Goal: Task Accomplishment & Management: Use online tool/utility

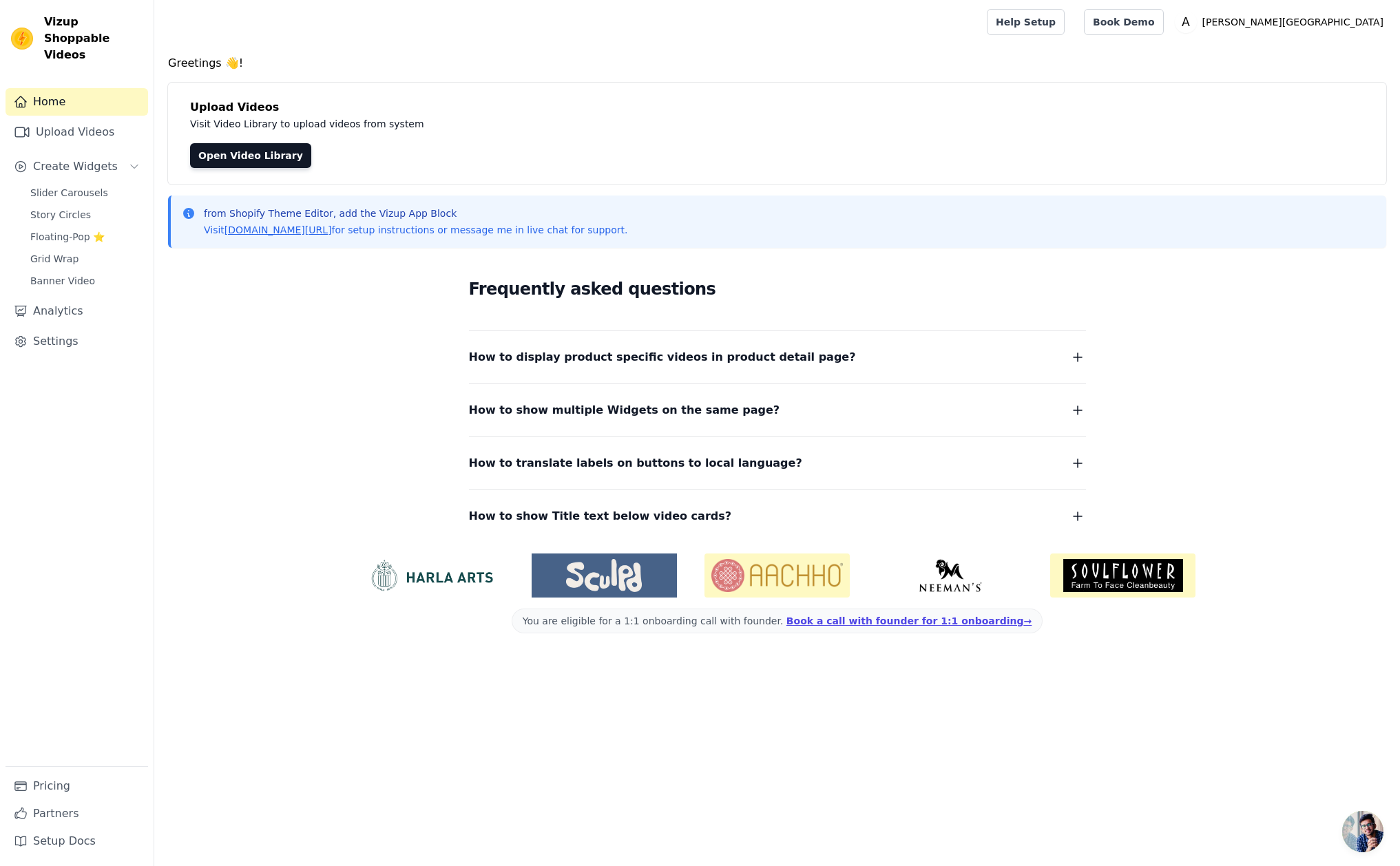
scroll to position [36, 0]
click at [71, 185] on span "Slider Carousels" at bounding box center [69, 192] width 78 height 14
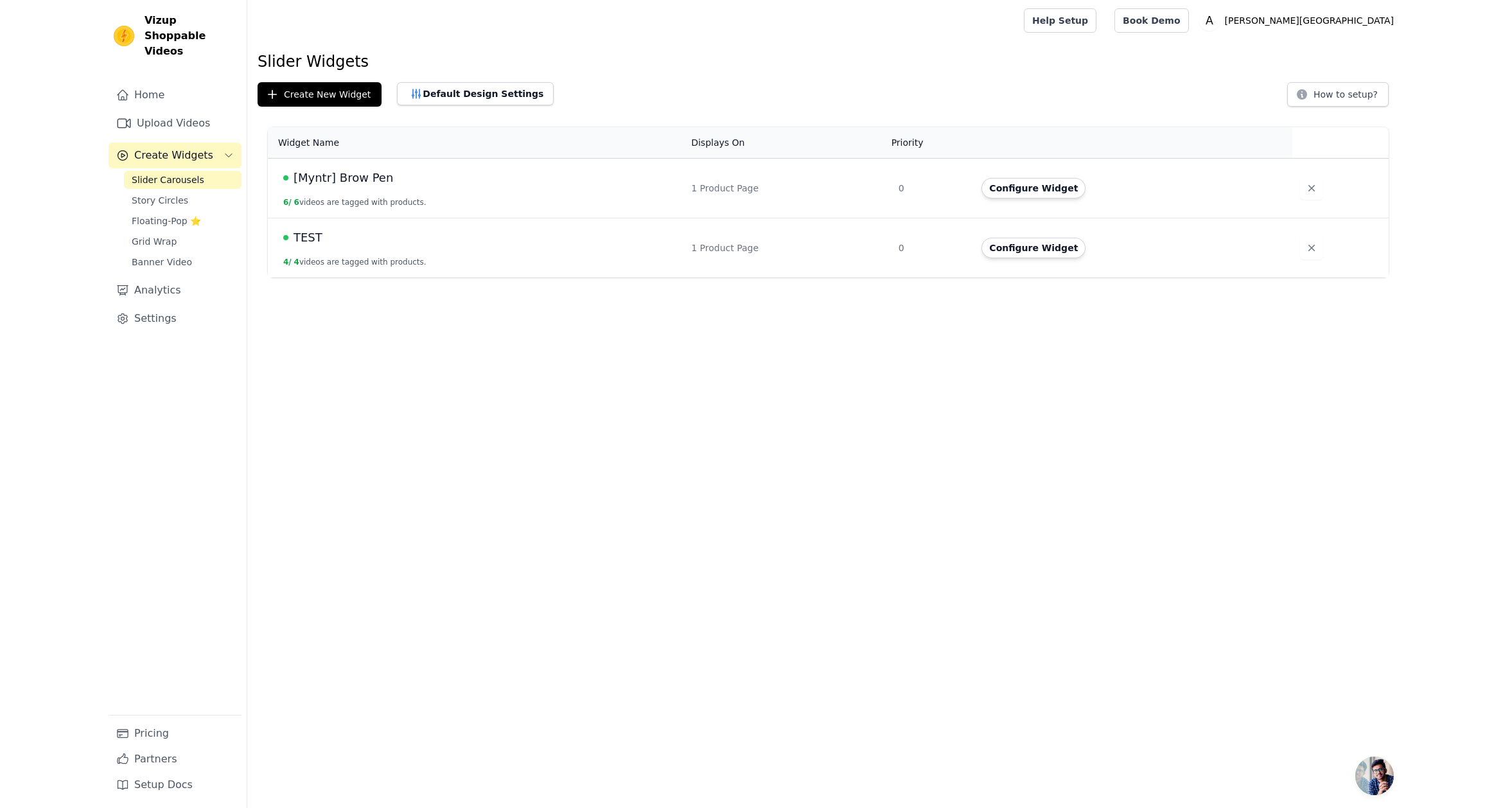
scroll to position [33, 0]
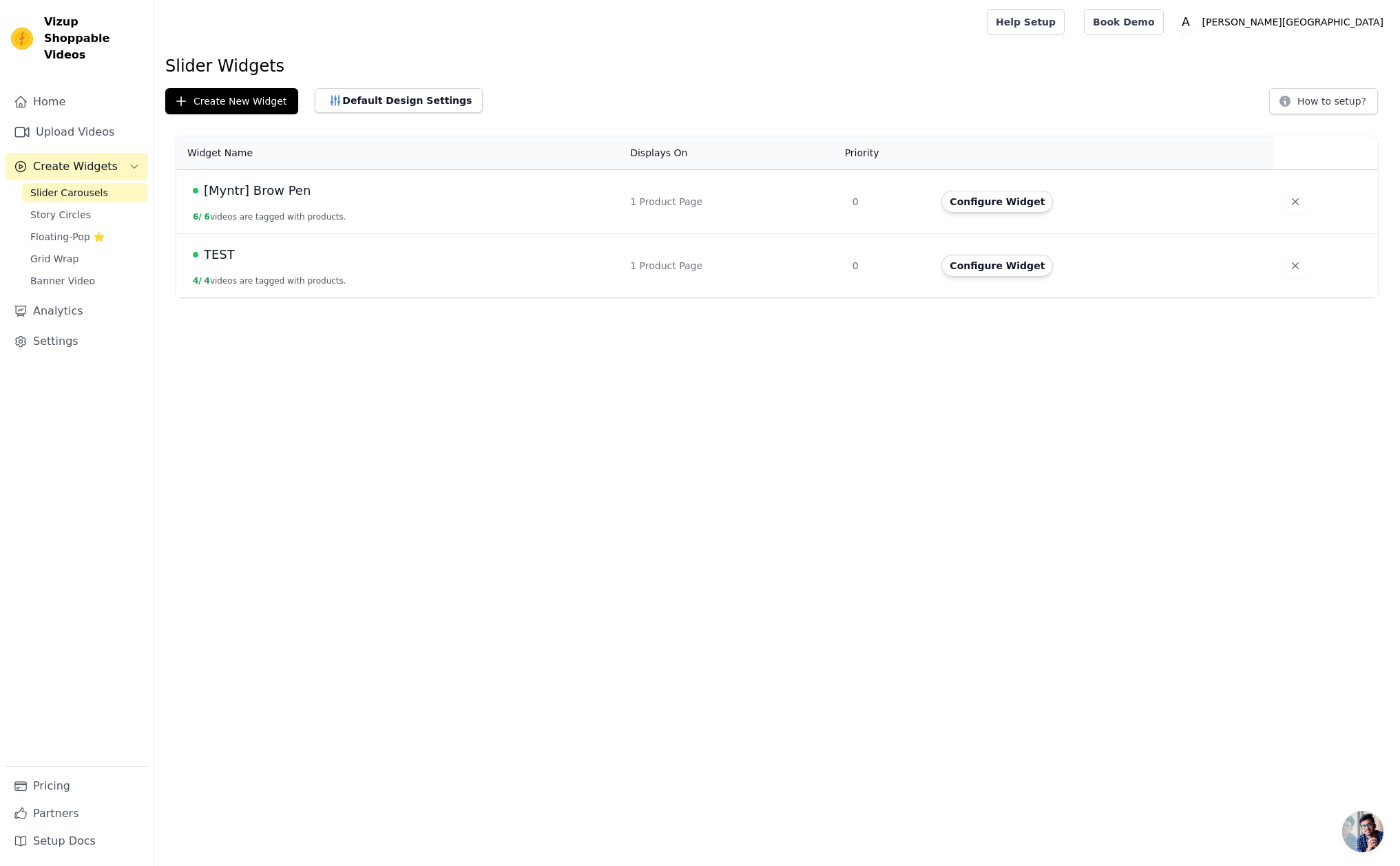
click at [222, 191] on span "[Myntr] Brow Pen" at bounding box center [256, 190] width 106 height 19
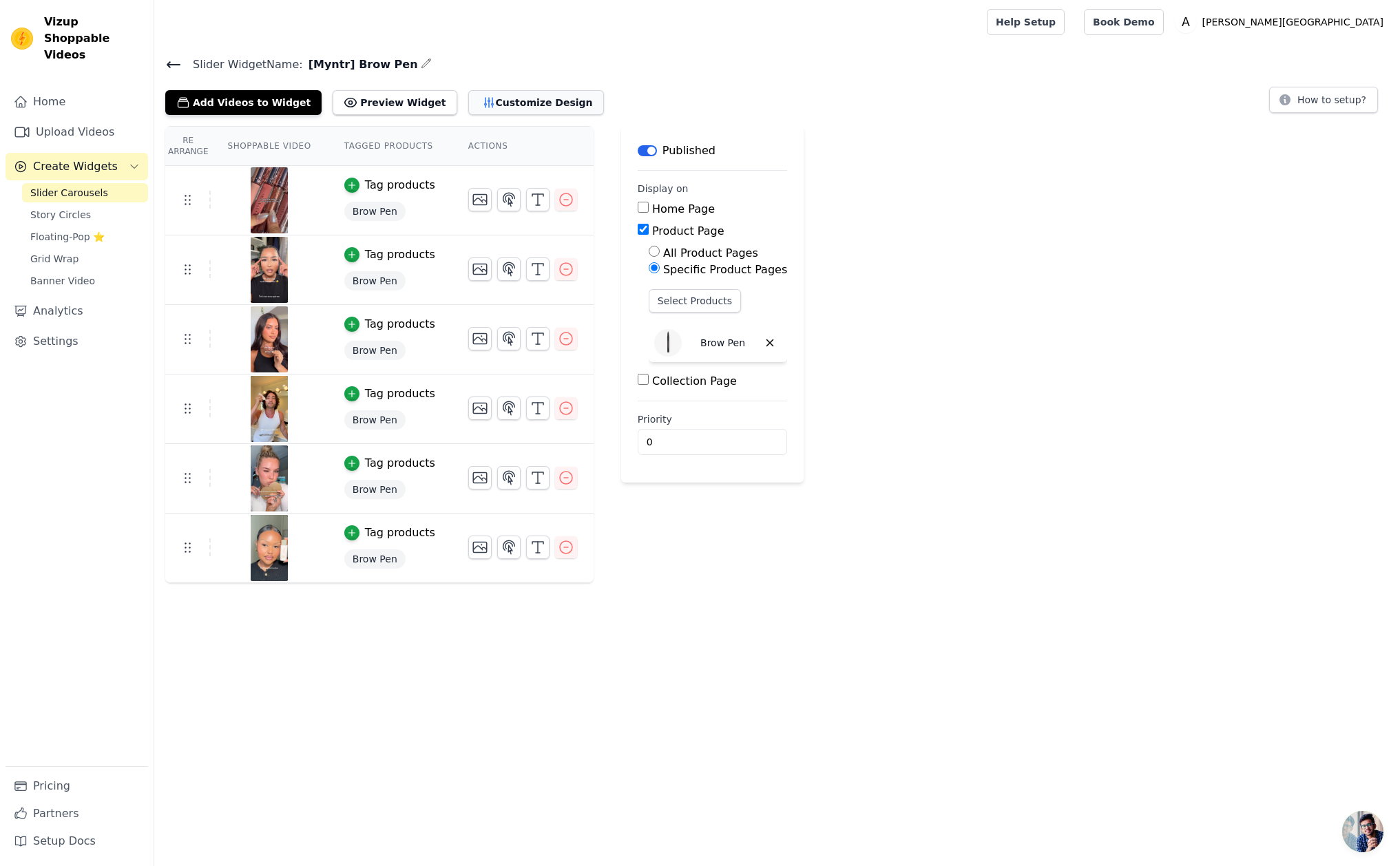
click at [491, 111] on button "Customize Design" at bounding box center [536, 103] width 136 height 24
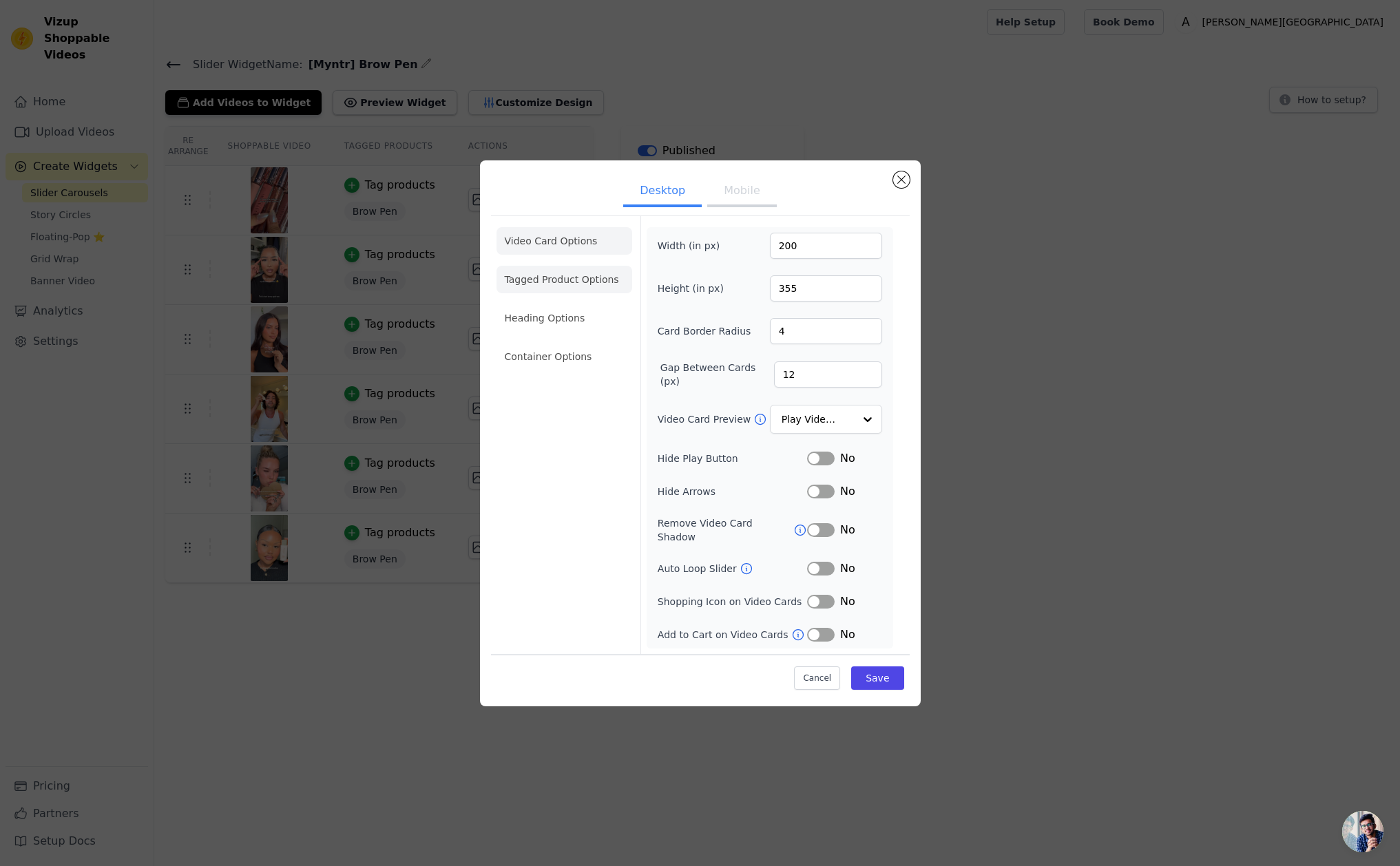
click at [539, 343] on li "Tagged Product Options" at bounding box center [564, 356] width 136 height 27
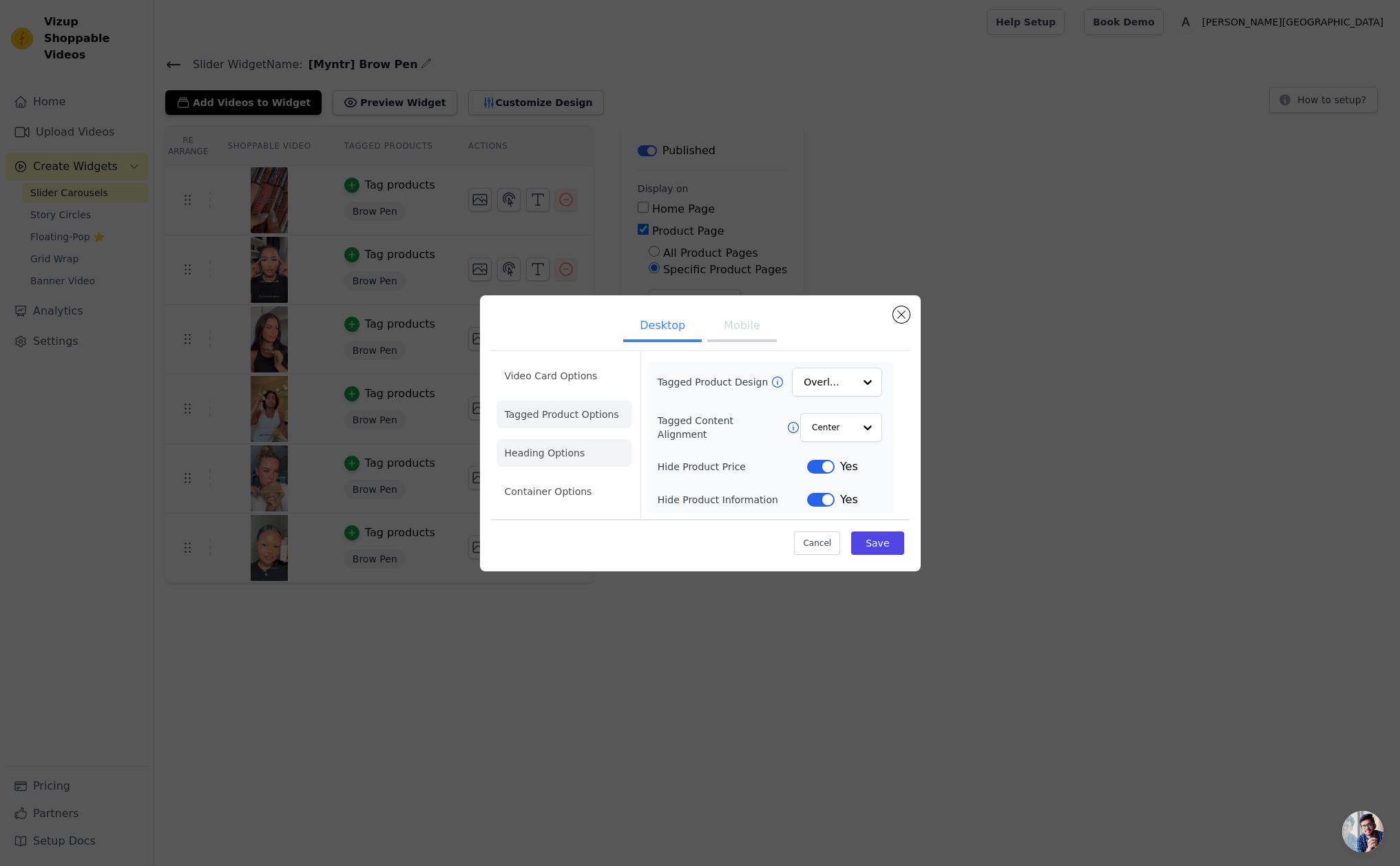
click at [546, 444] on li "Heading Options" at bounding box center [564, 453] width 136 height 27
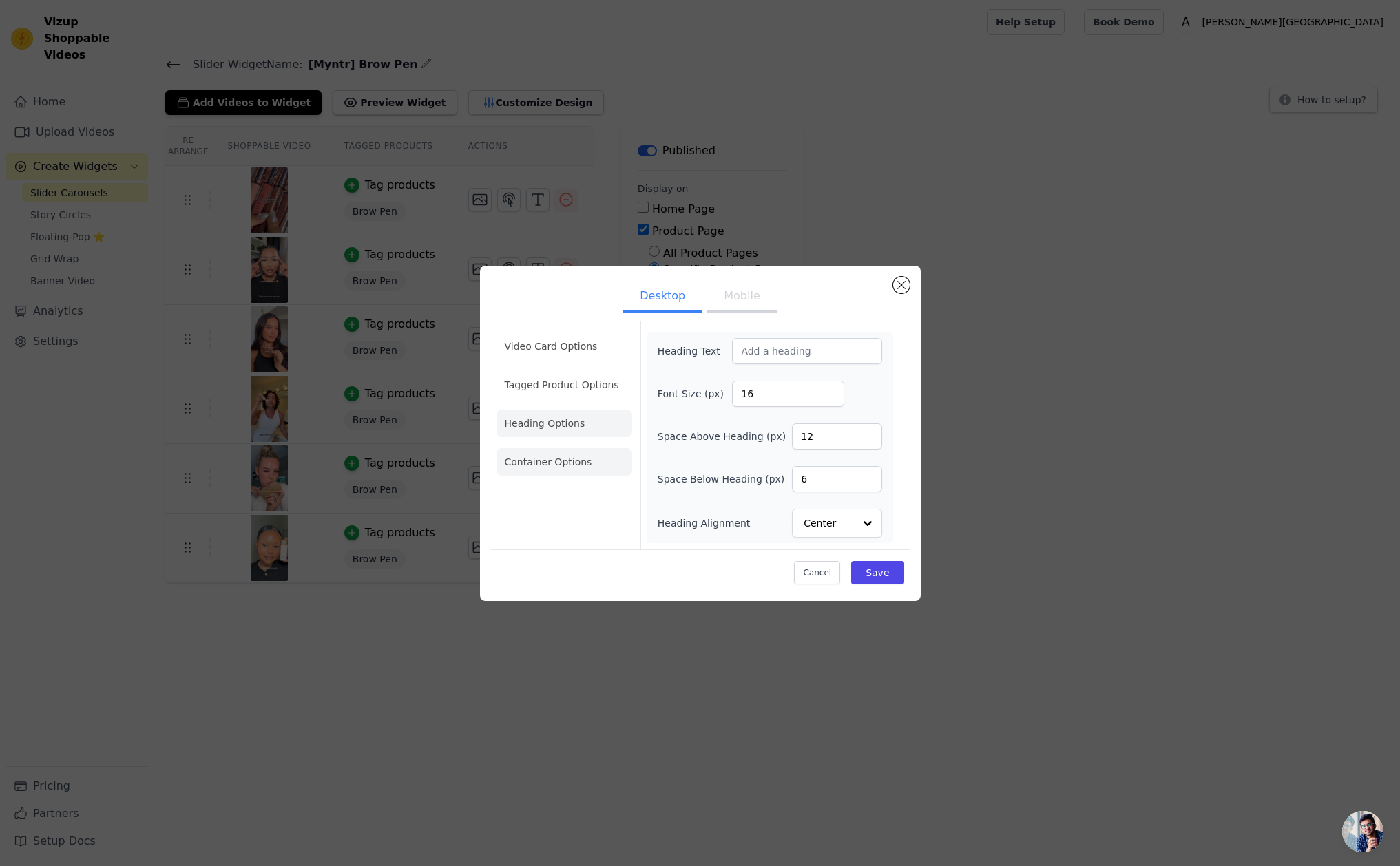
click at [545, 470] on li "Container Options" at bounding box center [564, 461] width 136 height 27
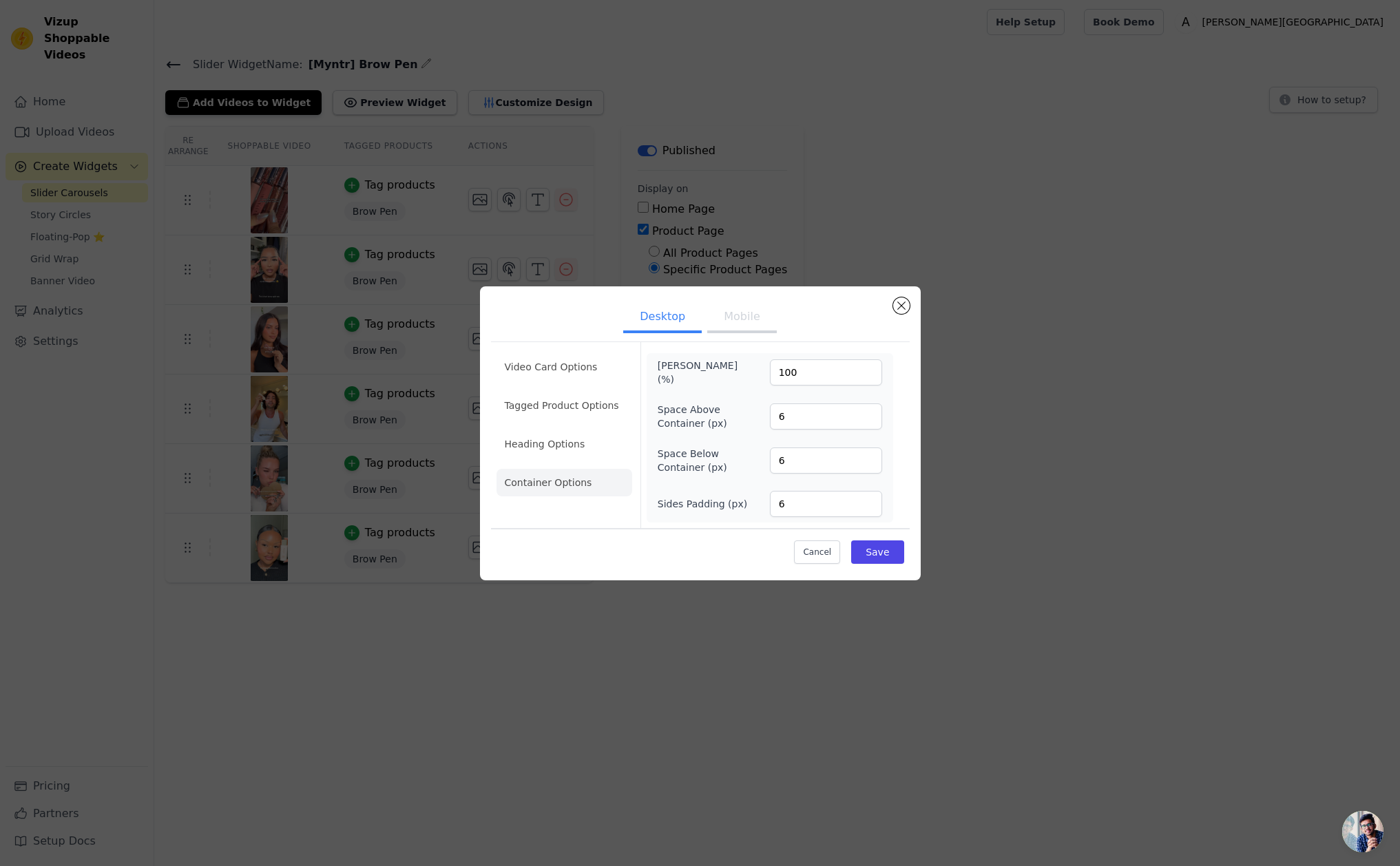
click at [571, 384] on ul "Video Card Options Tagged Product Options Heading Options Container Options" at bounding box center [564, 425] width 136 height 154
click at [565, 392] on li "Video Card Options" at bounding box center [564, 405] width 136 height 27
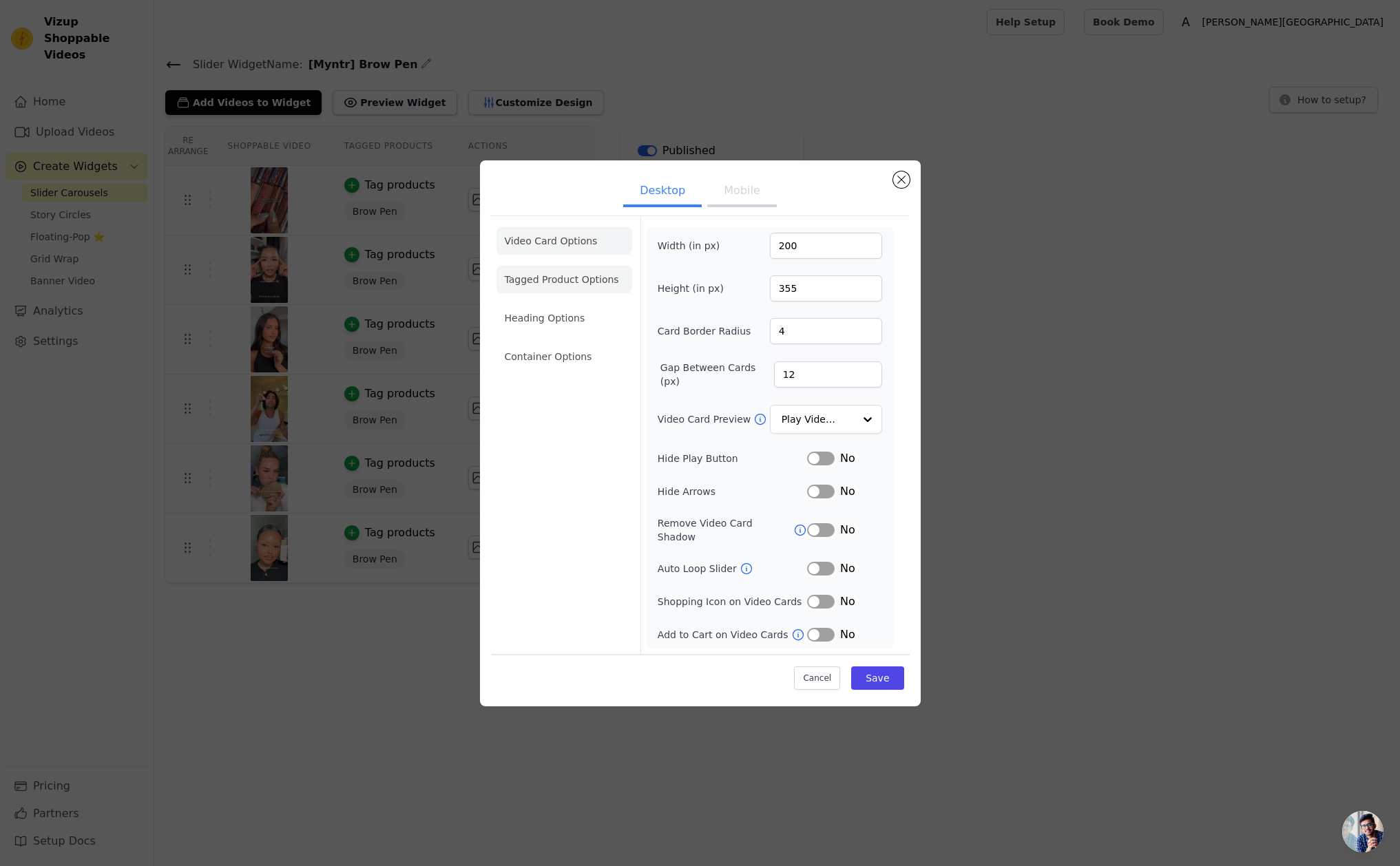
click at [571, 343] on li "Tagged Product Options" at bounding box center [564, 356] width 136 height 27
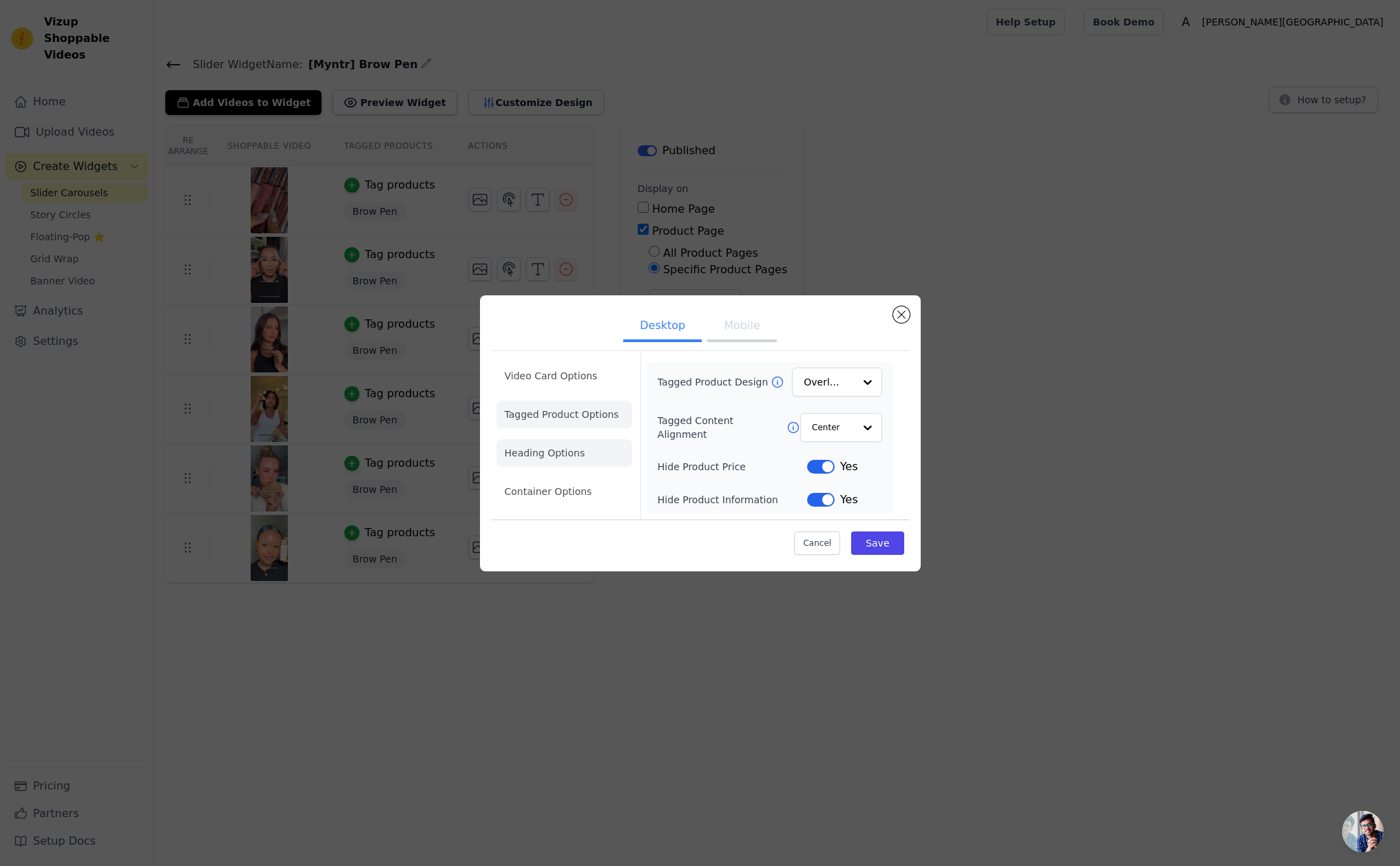
click at [567, 452] on li "Heading Options" at bounding box center [564, 453] width 136 height 27
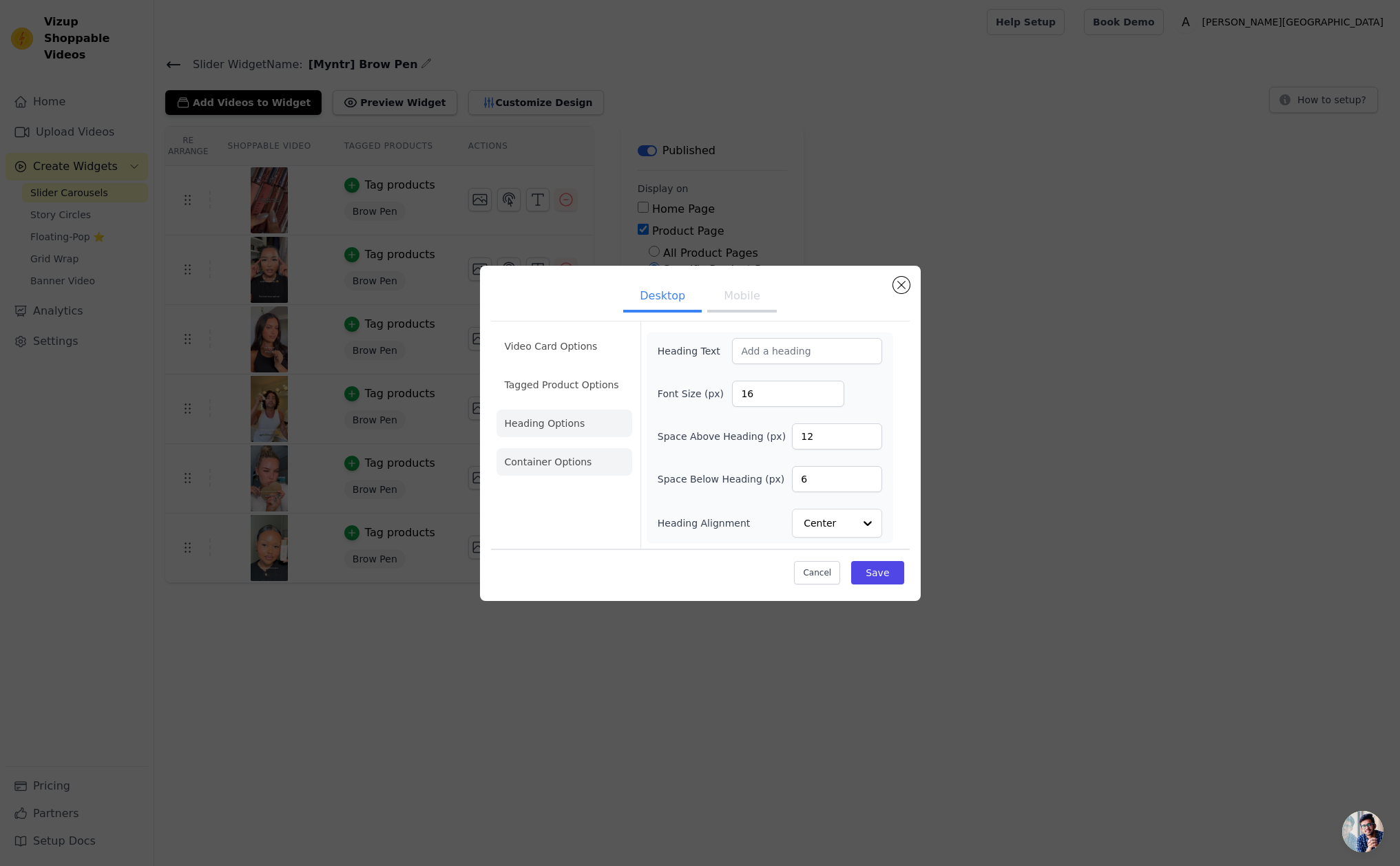
click at [568, 457] on li "Container Options" at bounding box center [564, 461] width 136 height 27
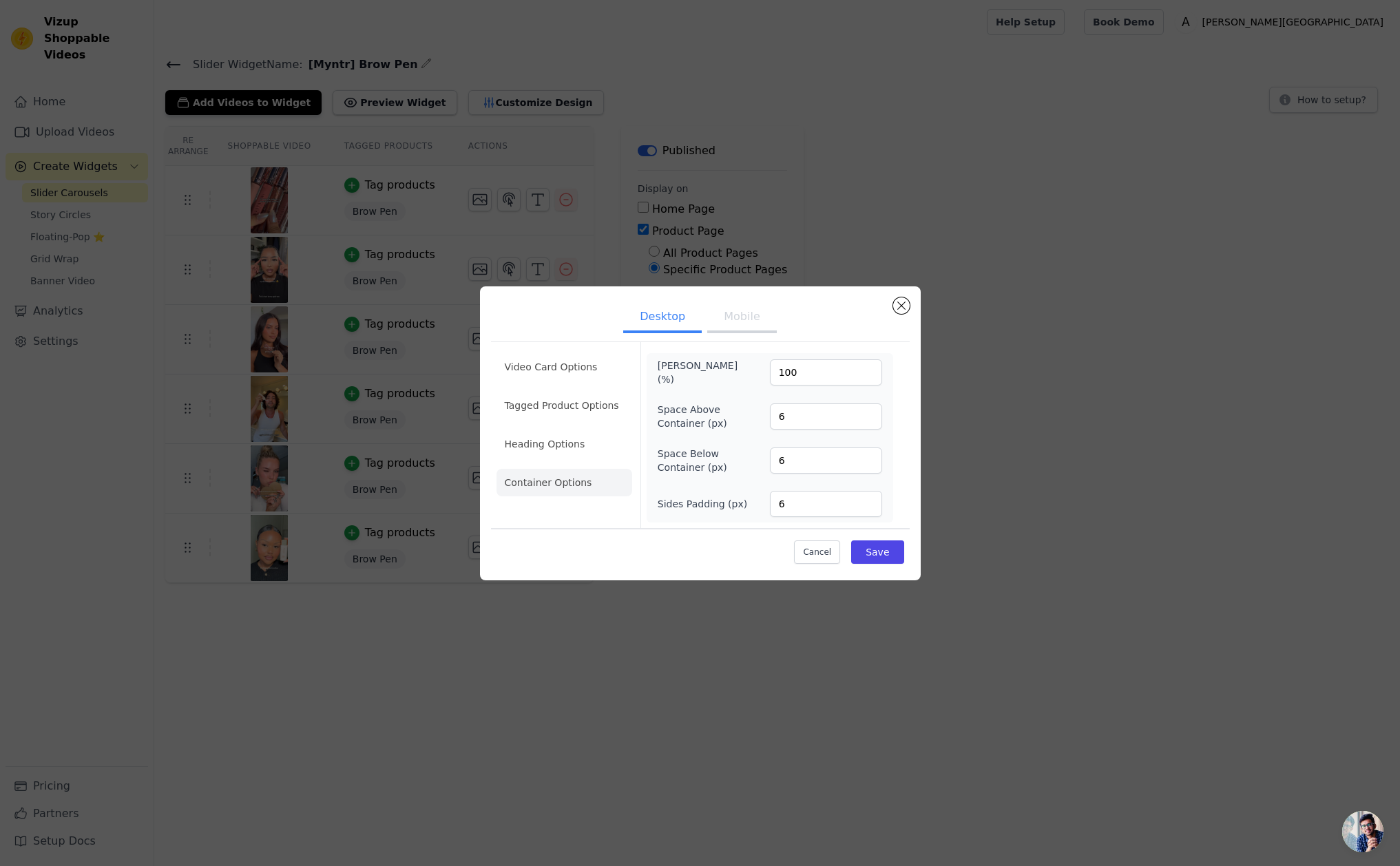
click at [719, 325] on button "Mobile" at bounding box center [741, 318] width 69 height 30
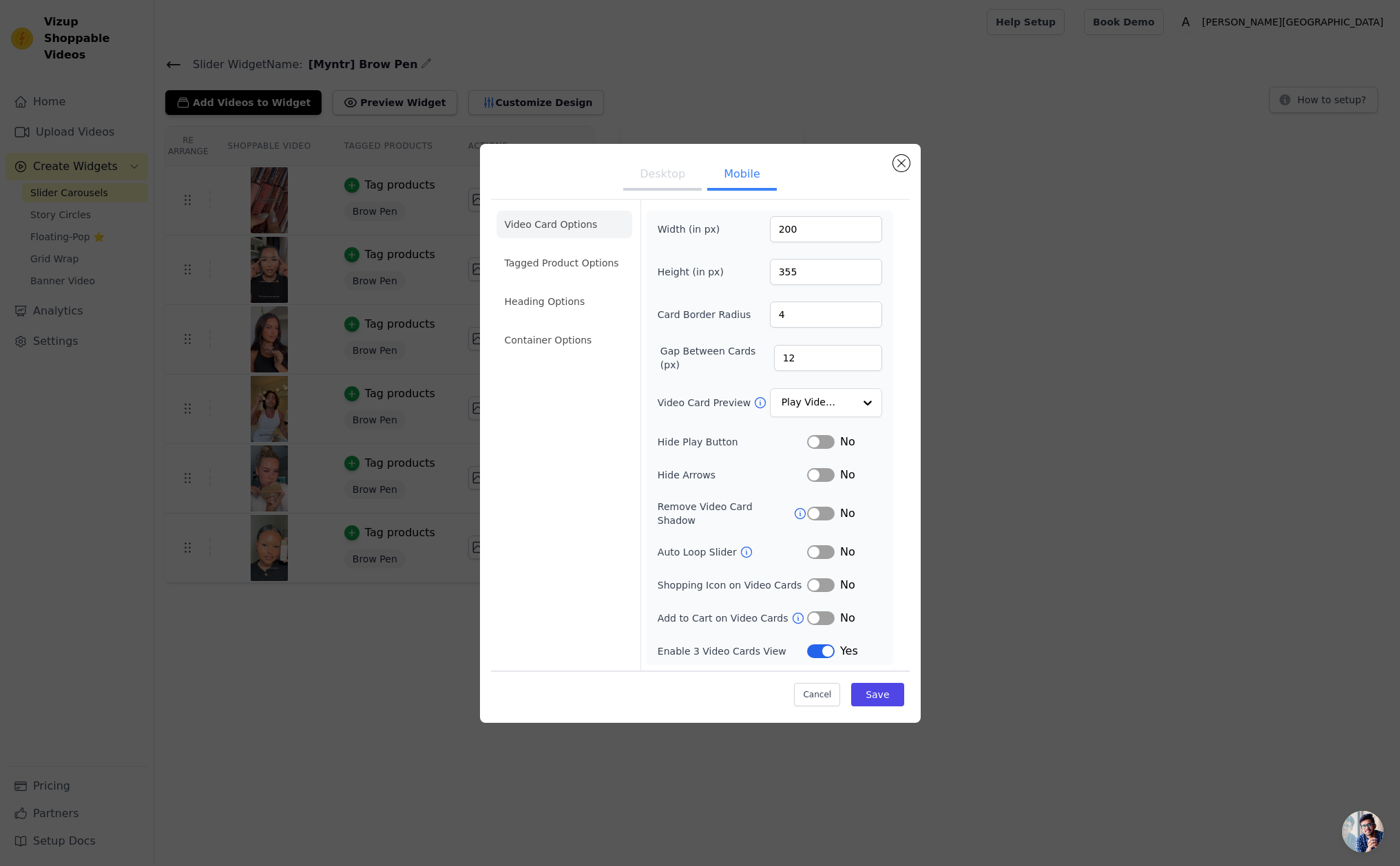
click at [647, 191] on button "Desktop" at bounding box center [662, 175] width 78 height 30
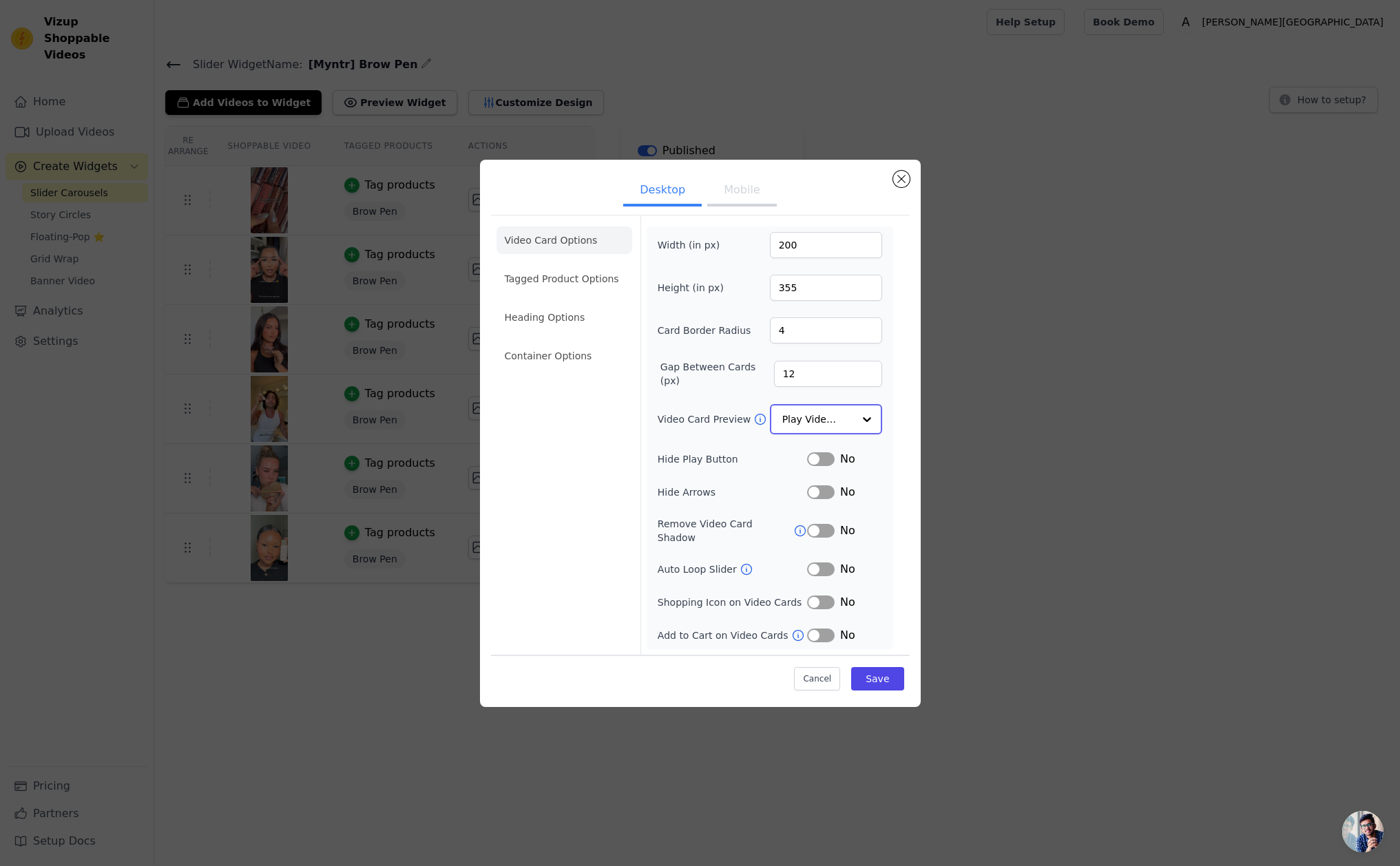
click at [837, 419] on input "Video Card Preview" at bounding box center [817, 419] width 71 height 27
click at [910, 443] on div "Desktop Mobile Video Card Options Tagged Product Options Heading Options Contai…" at bounding box center [700, 433] width 441 height 546
click at [583, 368] on li "Container Options" at bounding box center [564, 356] width 136 height 27
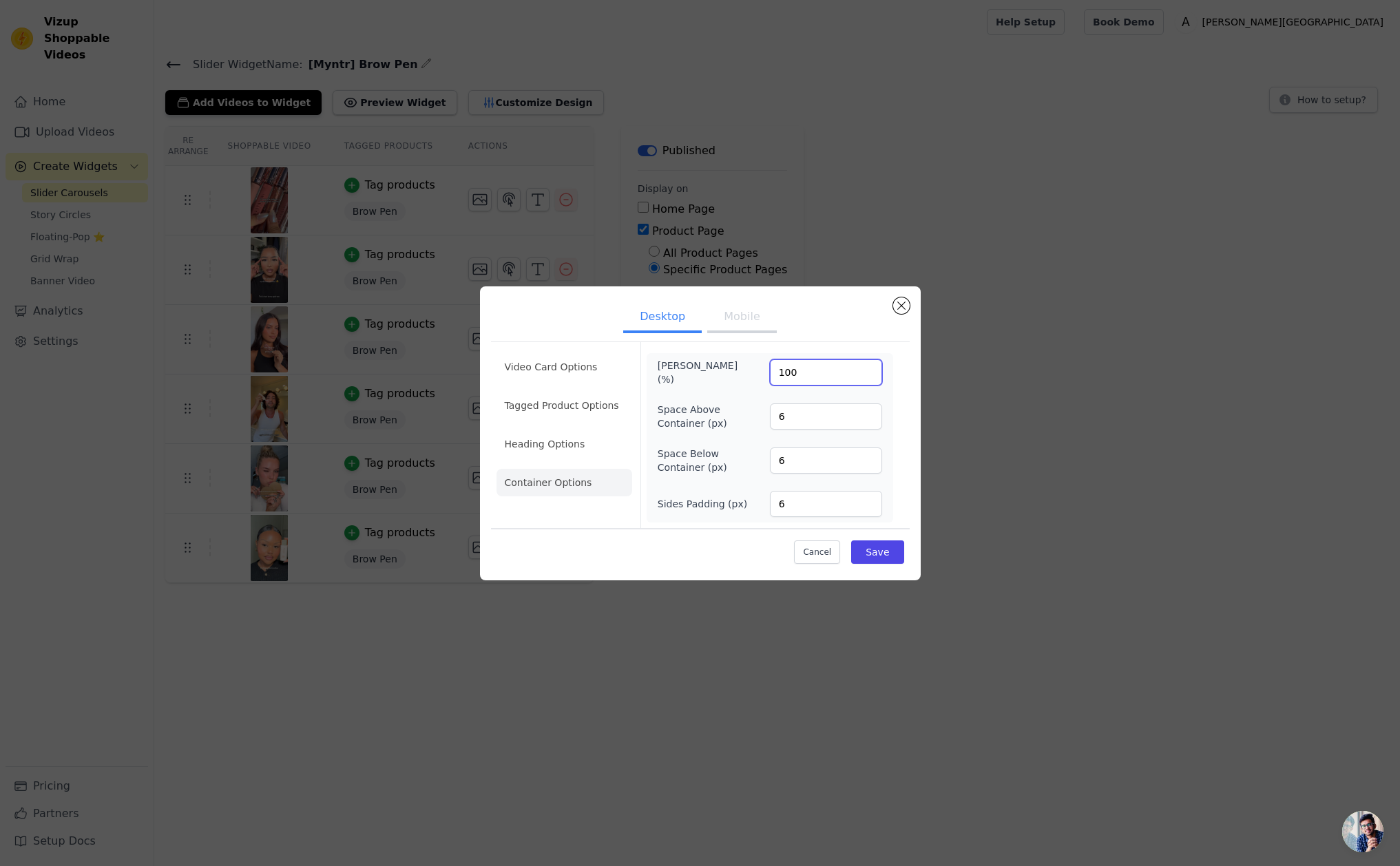
click at [816, 369] on input "100" at bounding box center [826, 373] width 112 height 26
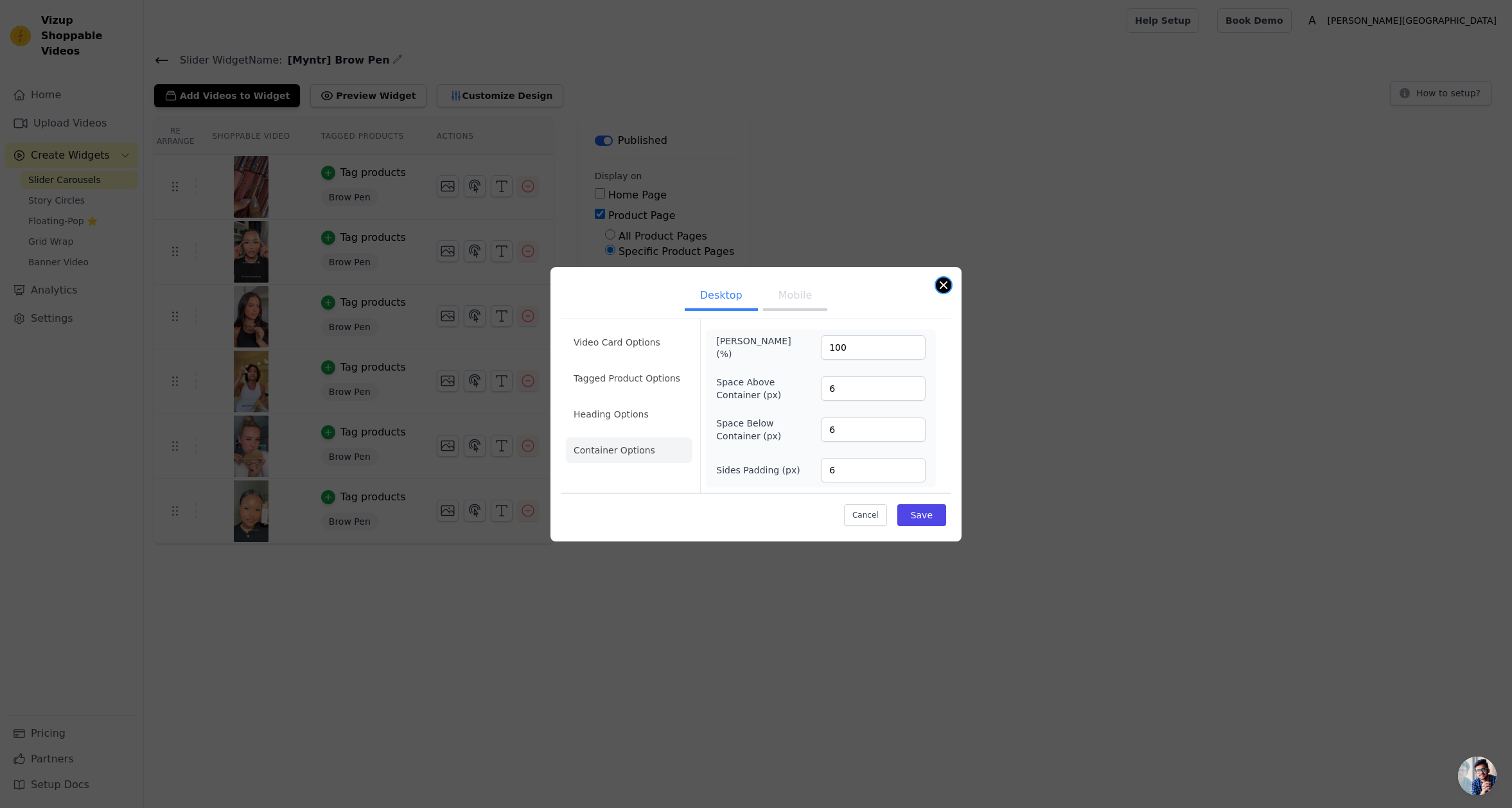
click at [945, 283] on button "Close modal" at bounding box center [944, 285] width 16 height 16
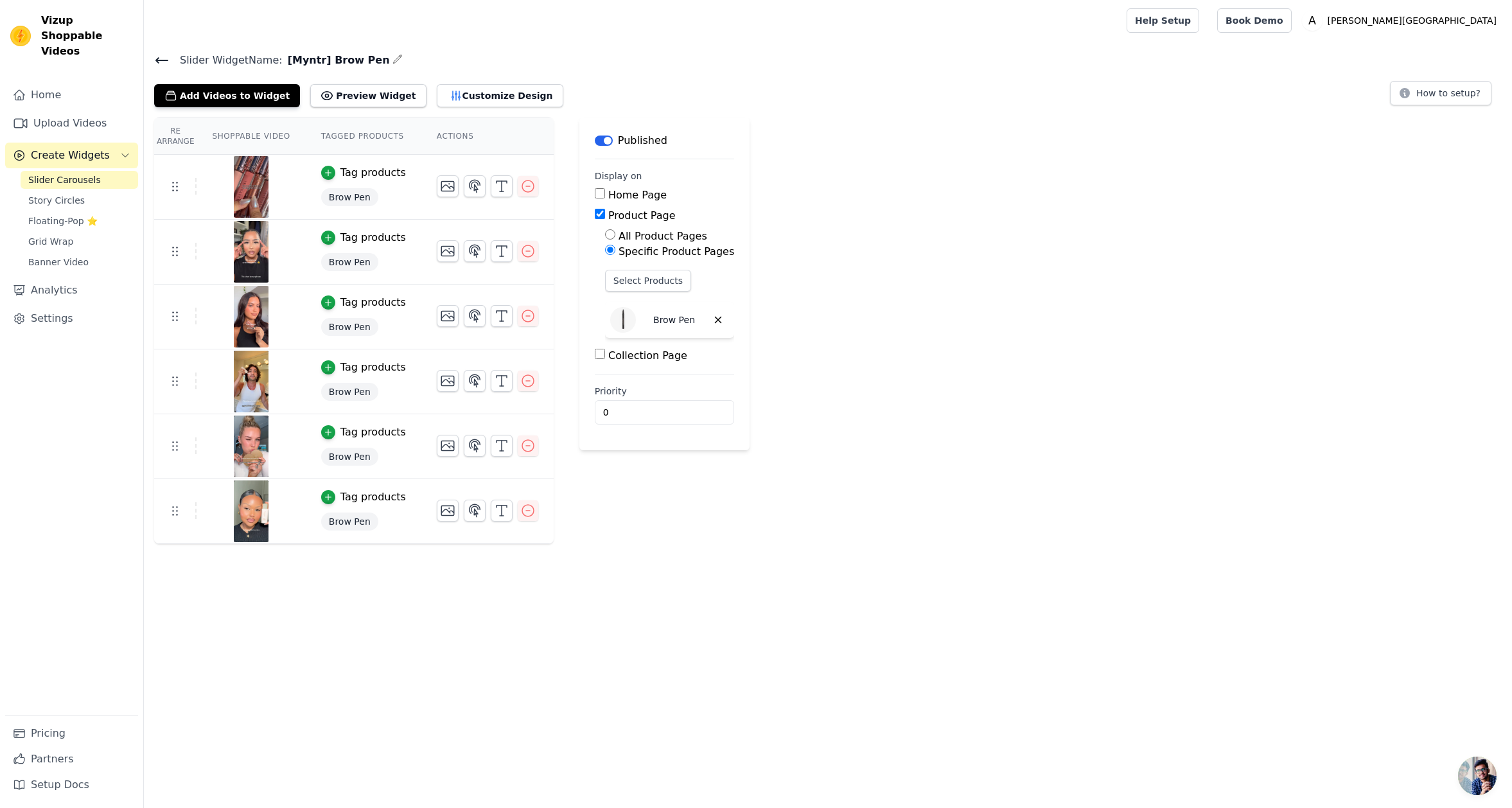
click at [1306, 776] on span "Open chat" at bounding box center [1478, 776] width 39 height 39
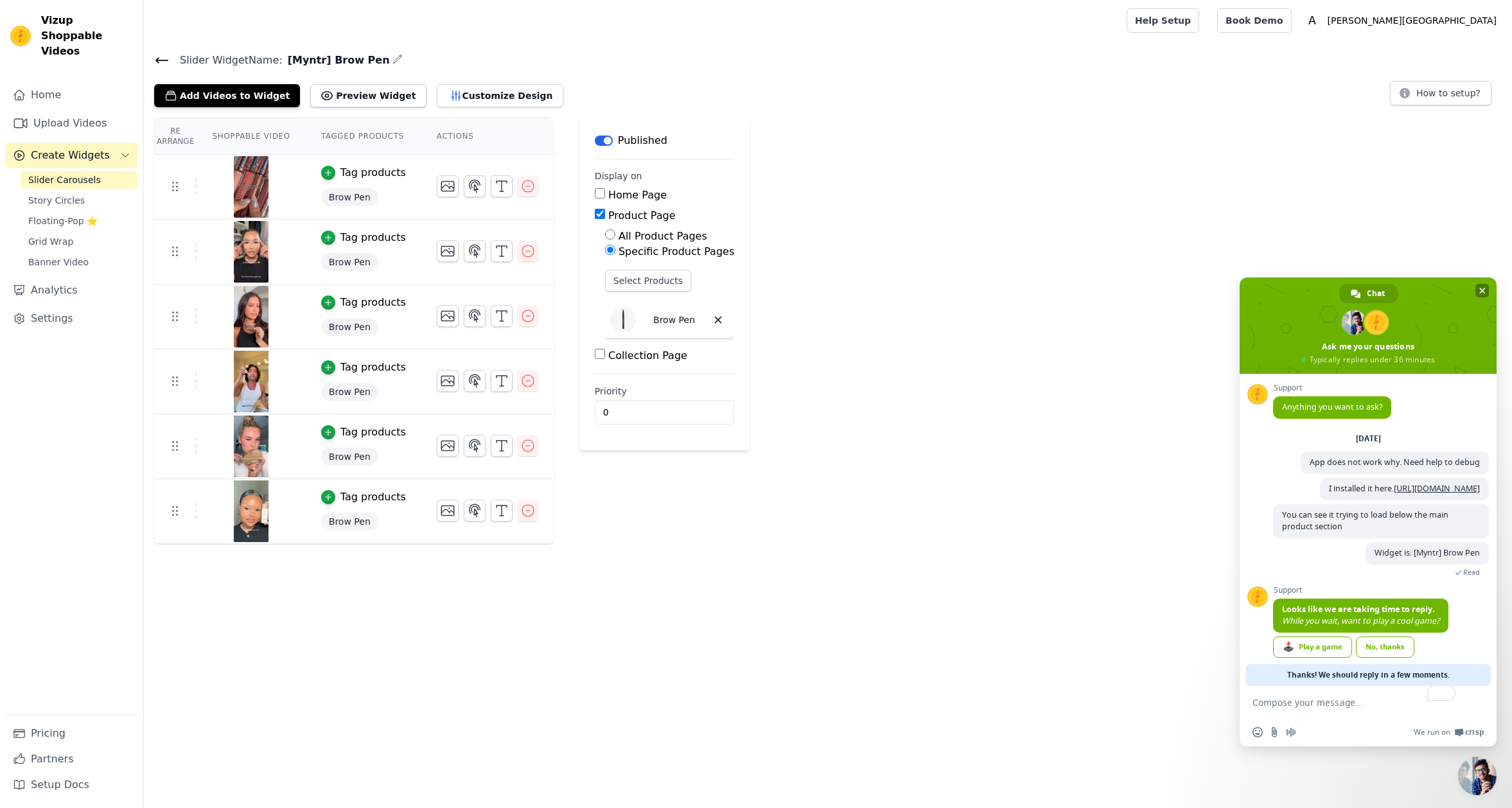
click at [1306, 291] on span "Close chat" at bounding box center [1482, 291] width 6 height 9
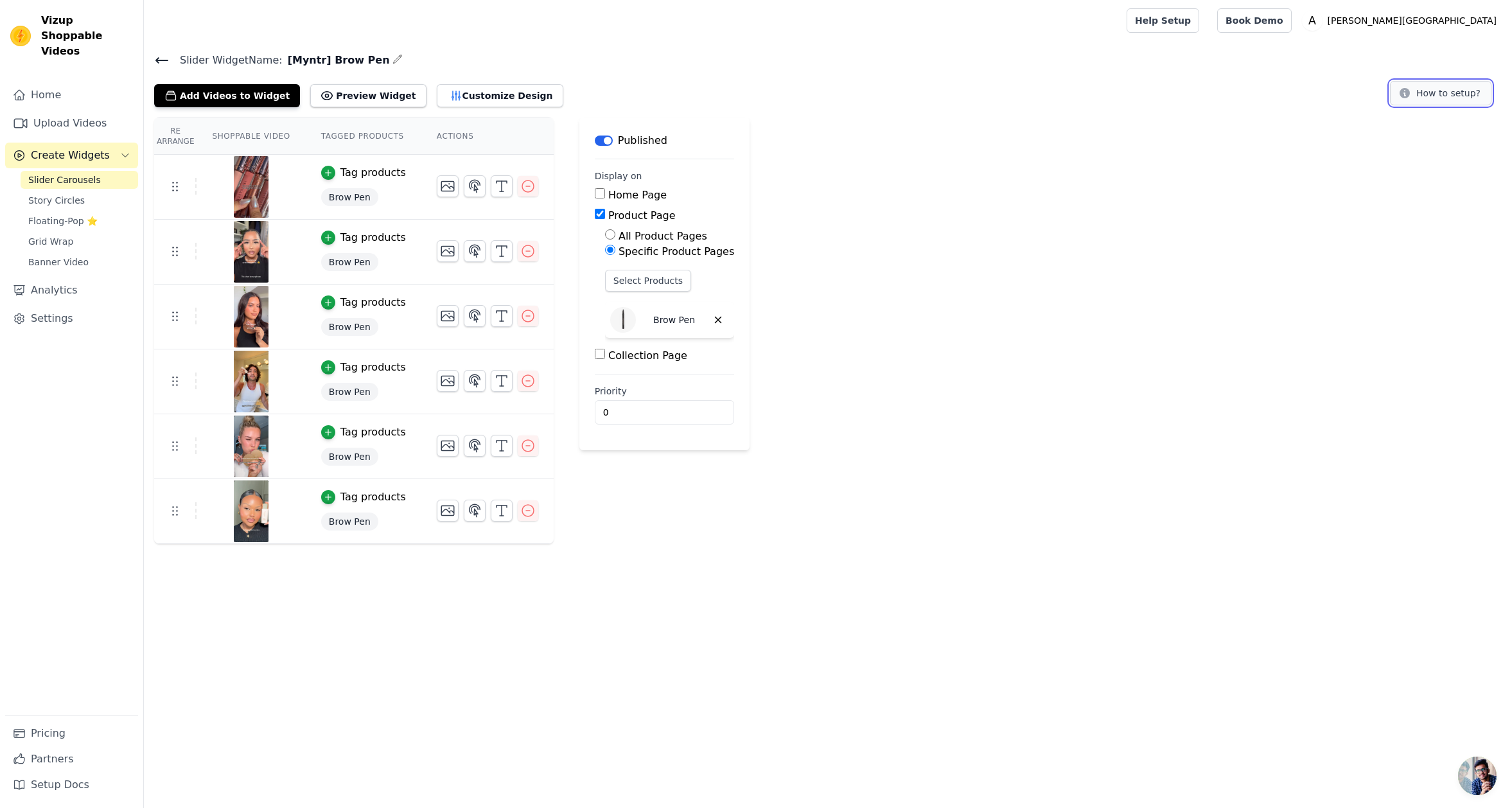
click at [1306, 81] on button "How to setup?" at bounding box center [1441, 93] width 102 height 25
click at [1306, 784] on span "Open chat" at bounding box center [1478, 776] width 39 height 39
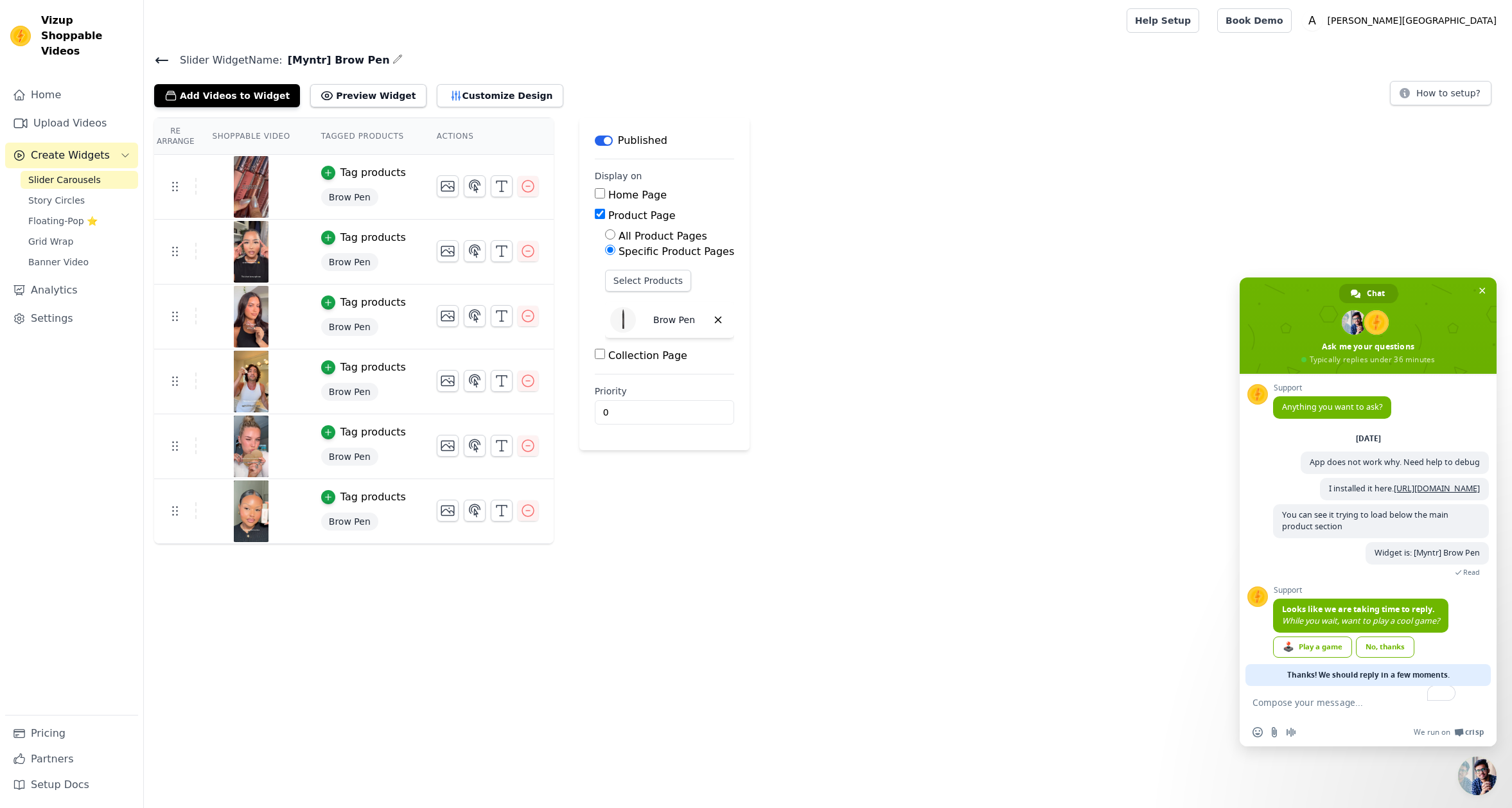
scroll to position [33, 0]
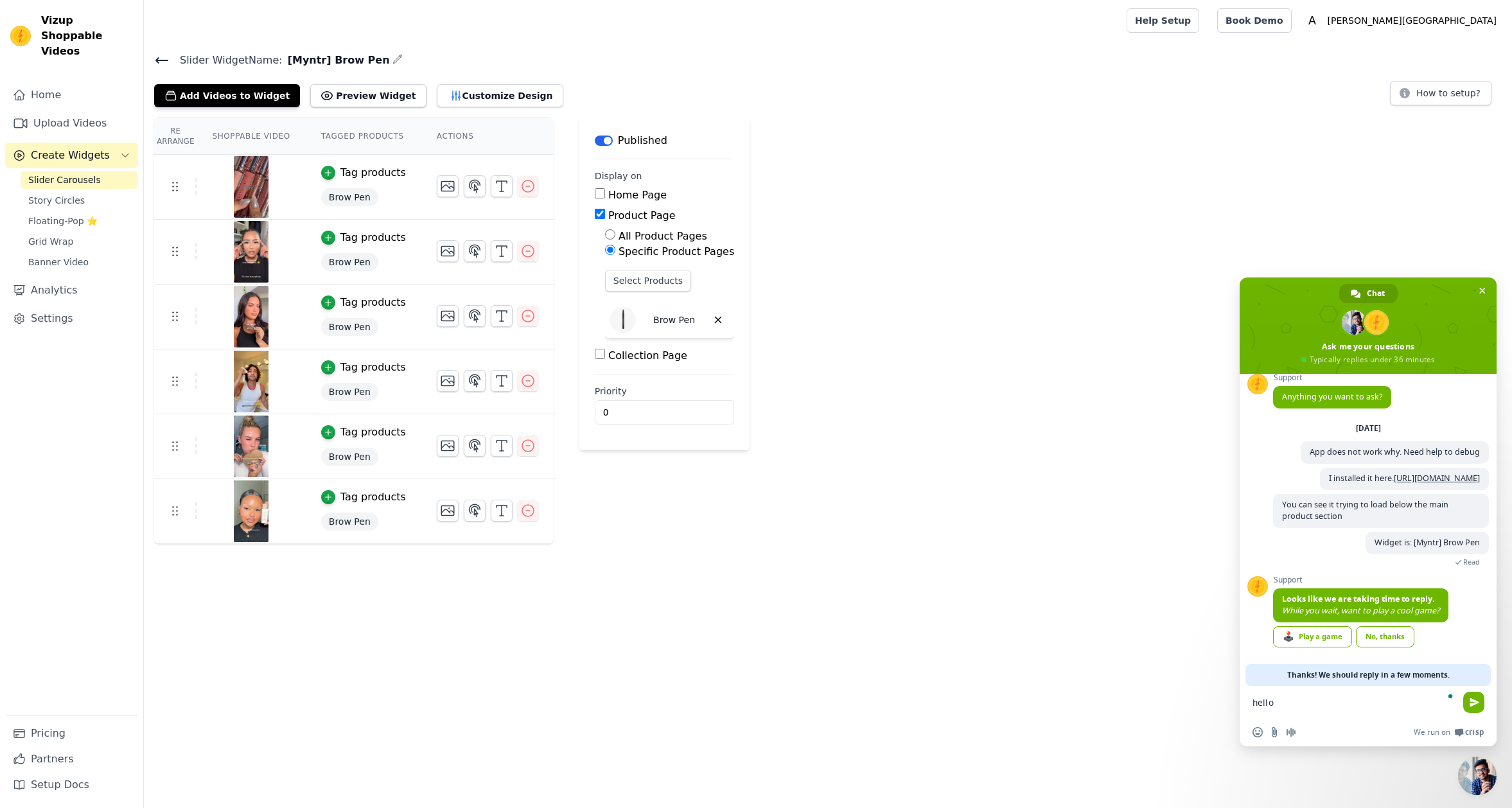
type textarea "hello?"
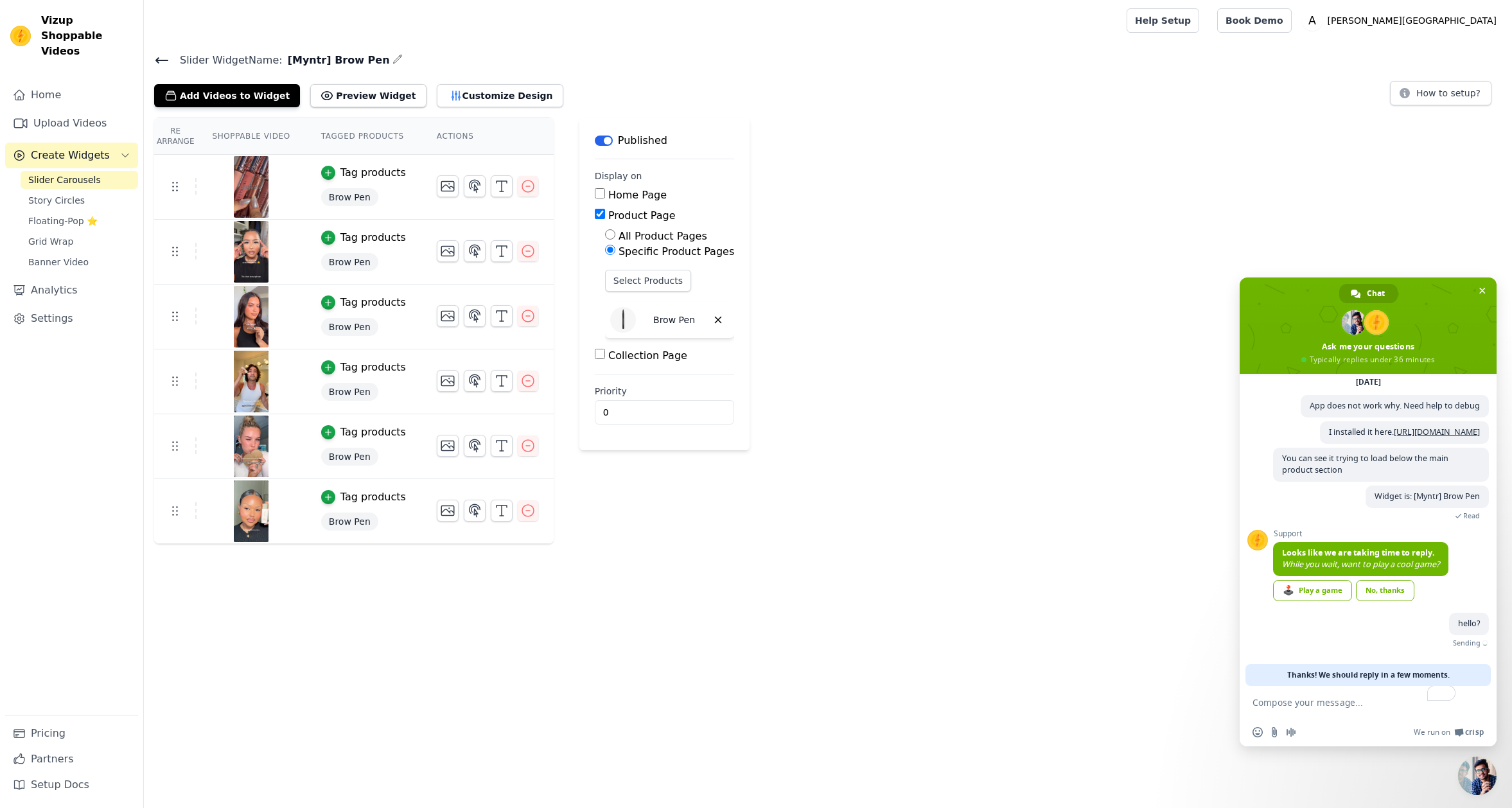
scroll to position [65, 0]
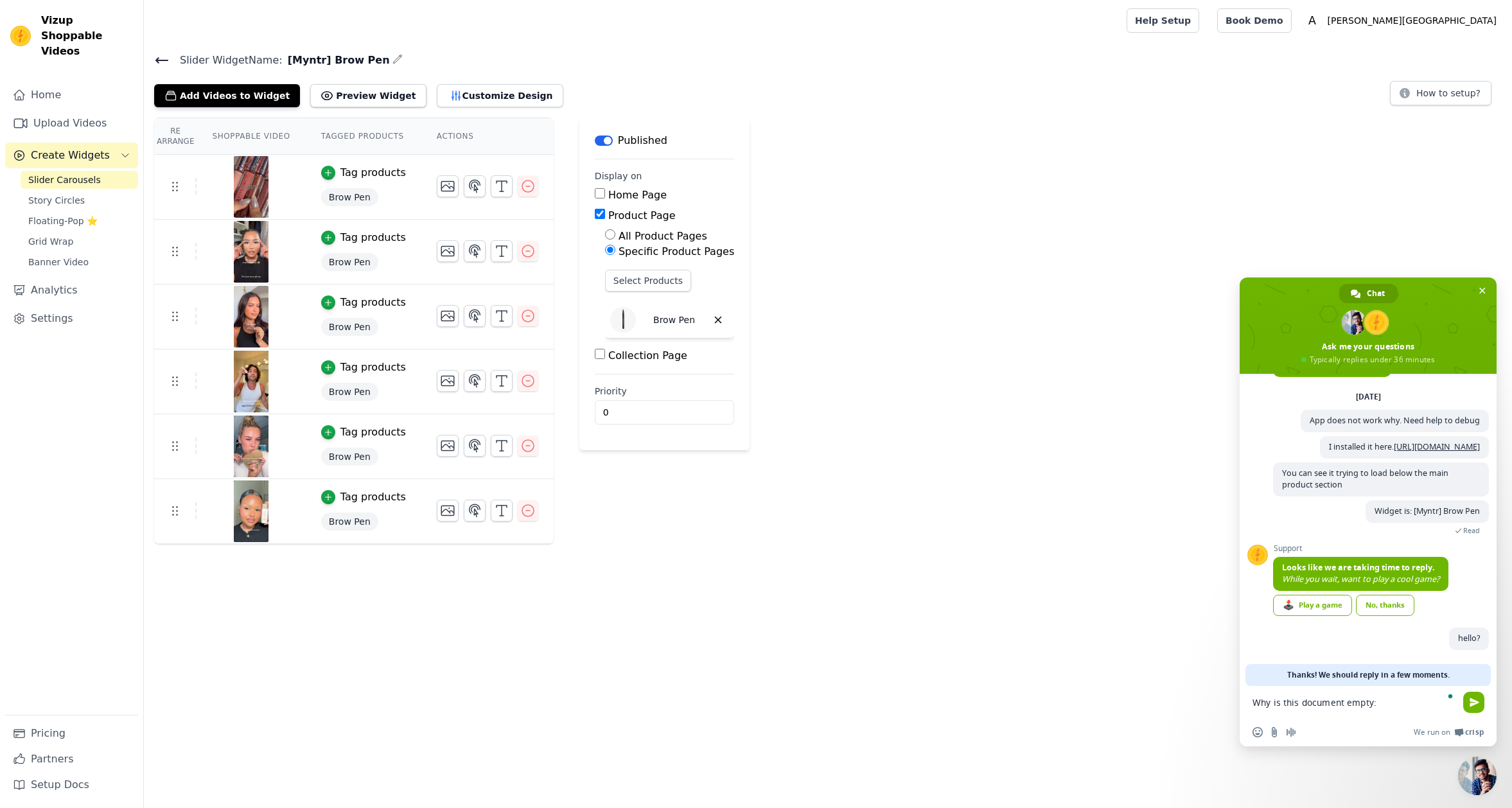
paste textarea "https://vizupcommerce.com/docs/how-to-add-custom-css/"
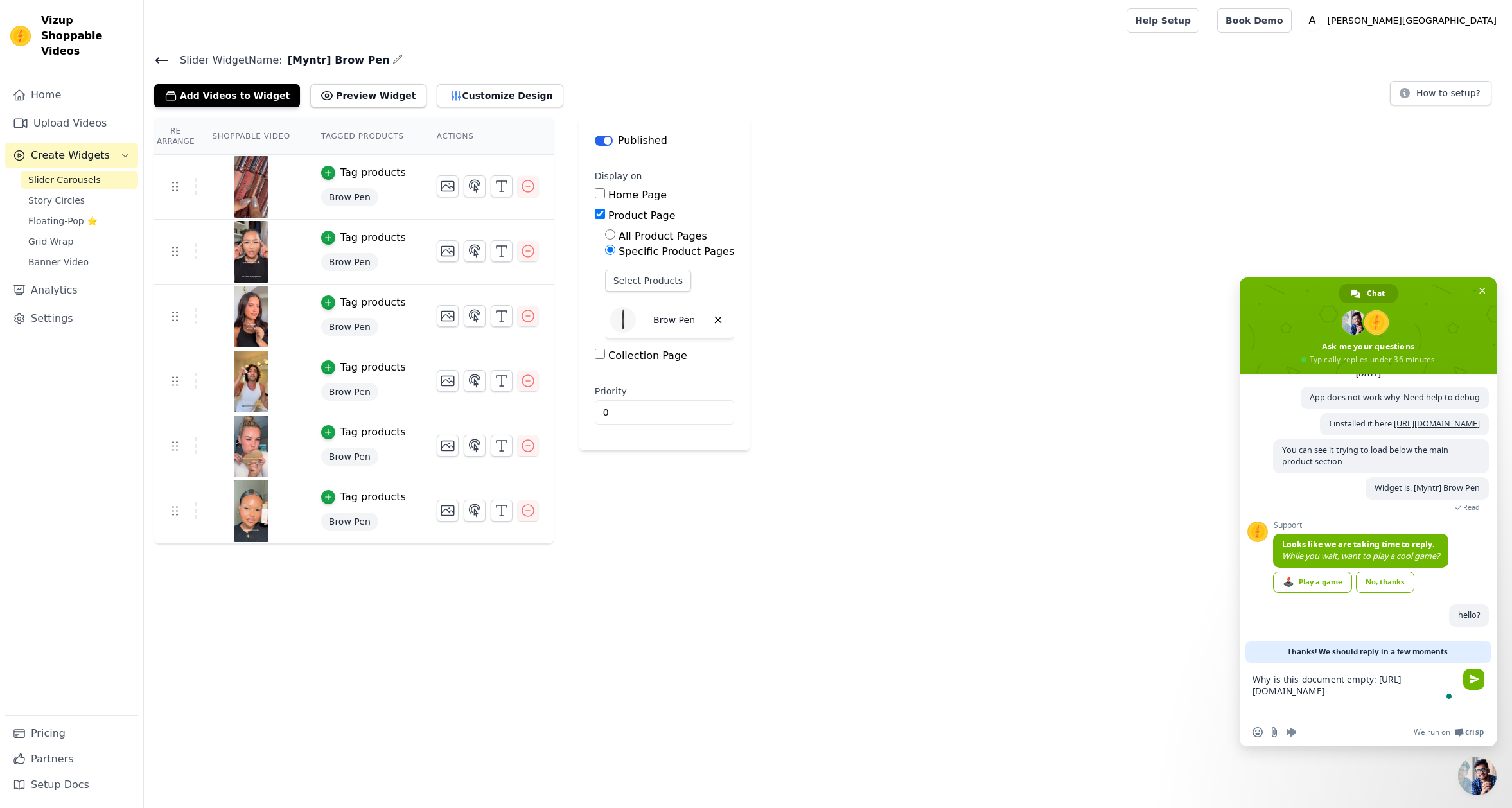
scroll to position [4, 0]
type textarea "Why is this document empty: https://vizupcommerce.com/docs/how-to-add-custom-cs…"
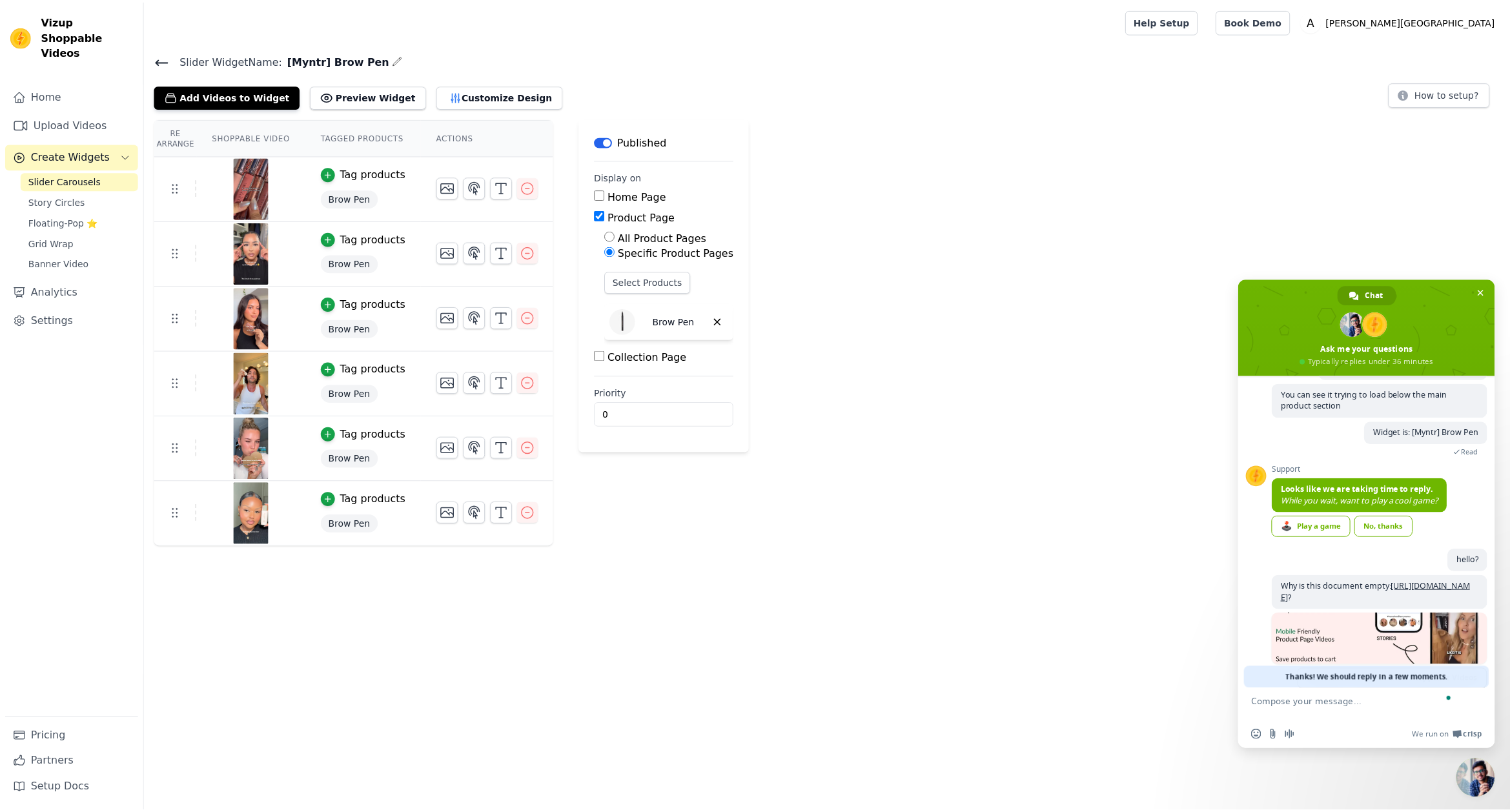
scroll to position [186, 0]
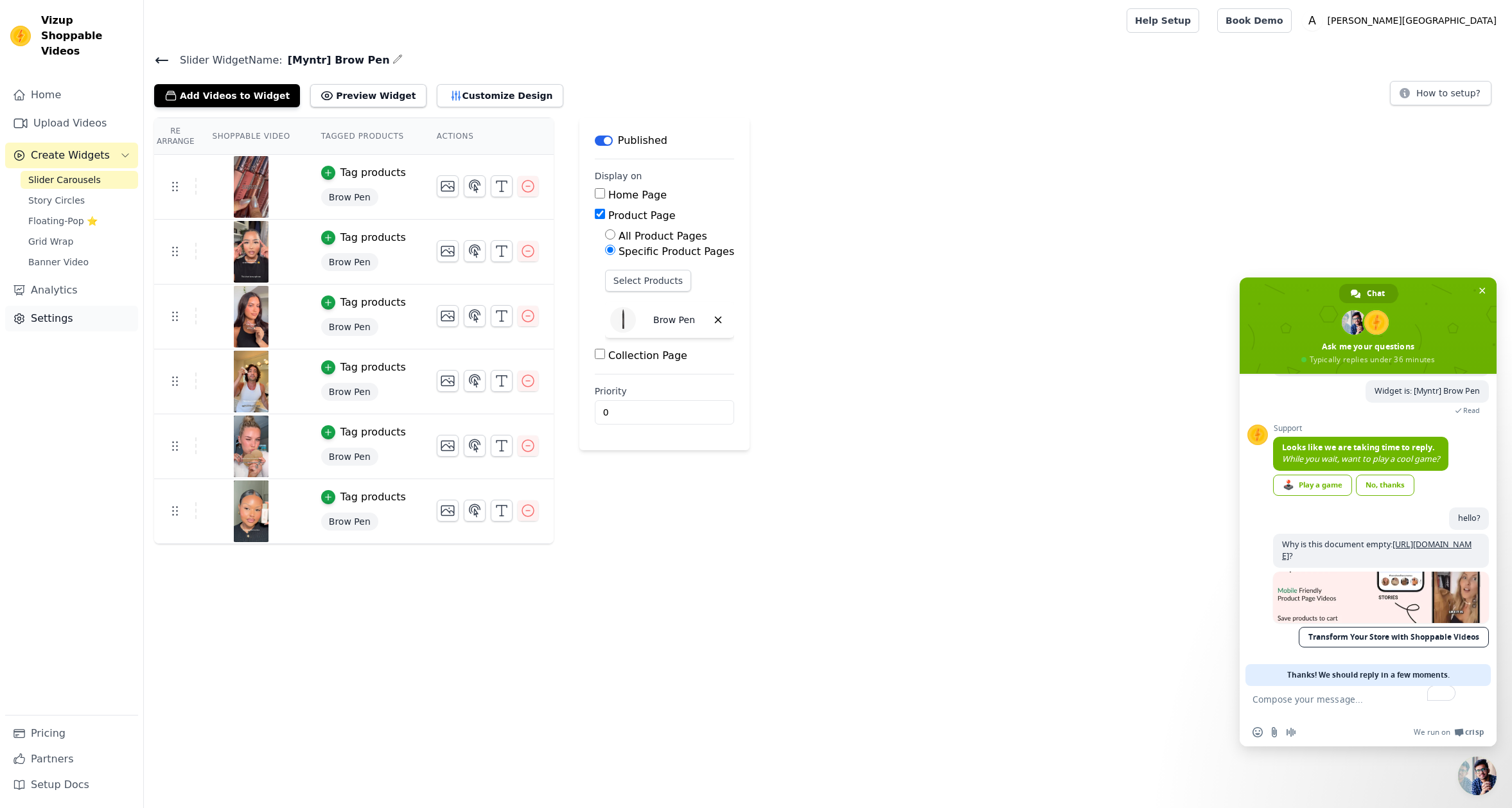
click at [56, 306] on link "Settings" at bounding box center [71, 318] width 133 height 25
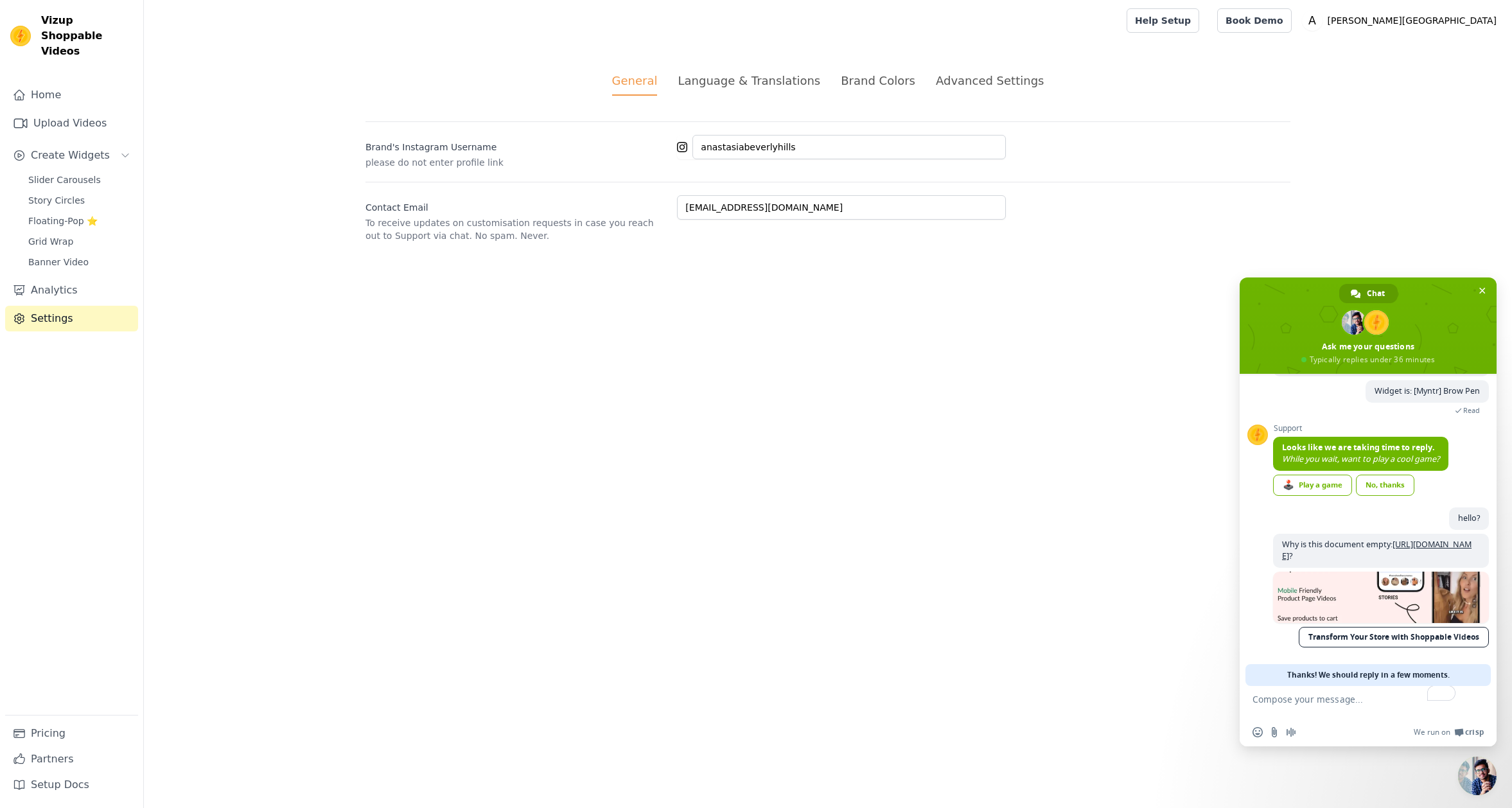
click at [807, 273] on html "Vizup Shoppable Videos Home Upload Videos Create Widgets Slider Carousels Story…" at bounding box center [756, 136] width 1512 height 273
drag, startPoint x: 727, startPoint y: 77, endPoint x: 870, endPoint y: 89, distance: 143.5
click at [727, 77] on div "Language & Translations" at bounding box center [749, 81] width 142 height 18
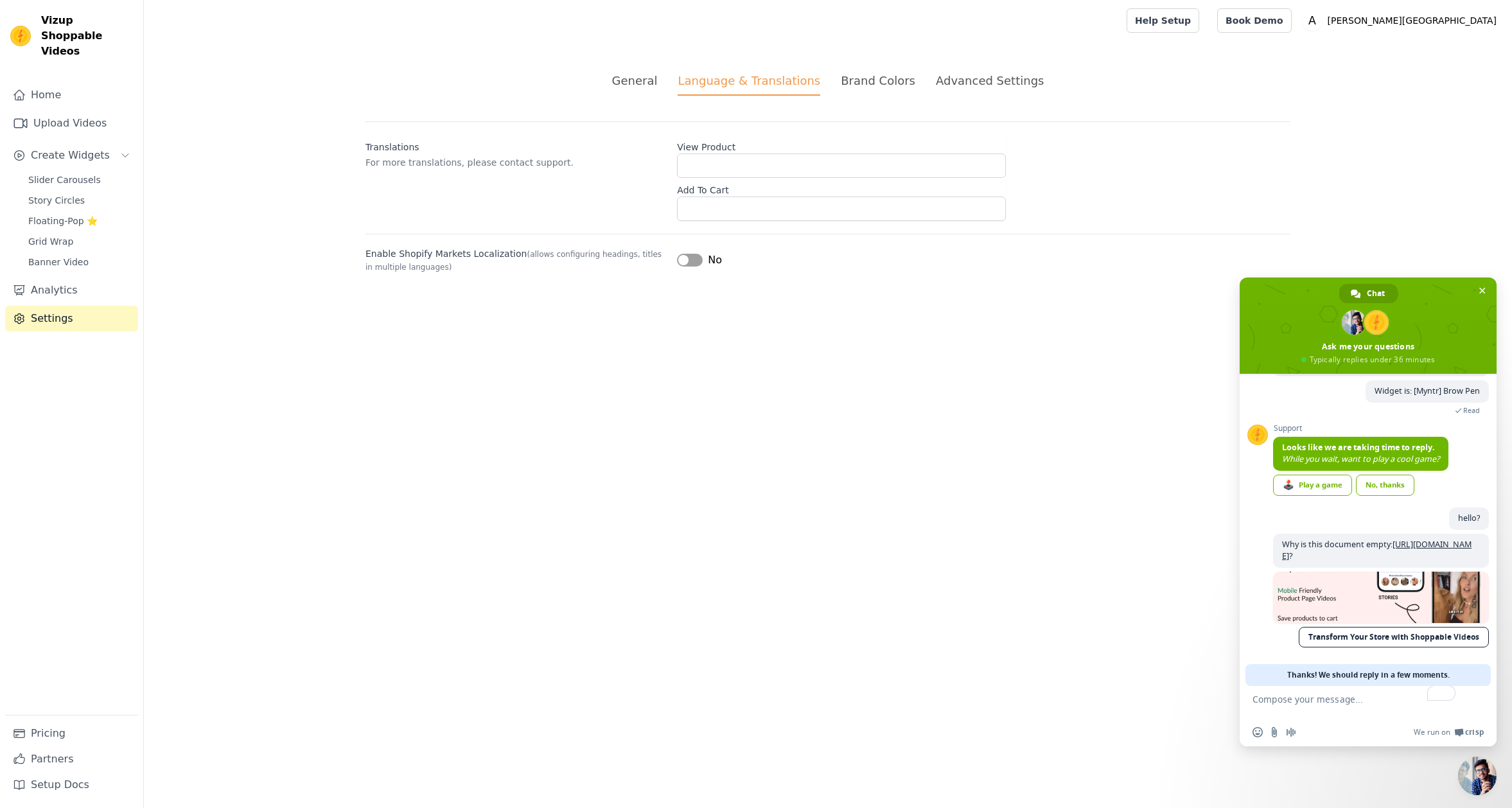
click at [897, 80] on div "Brand Colors" at bounding box center [878, 81] width 75 height 18
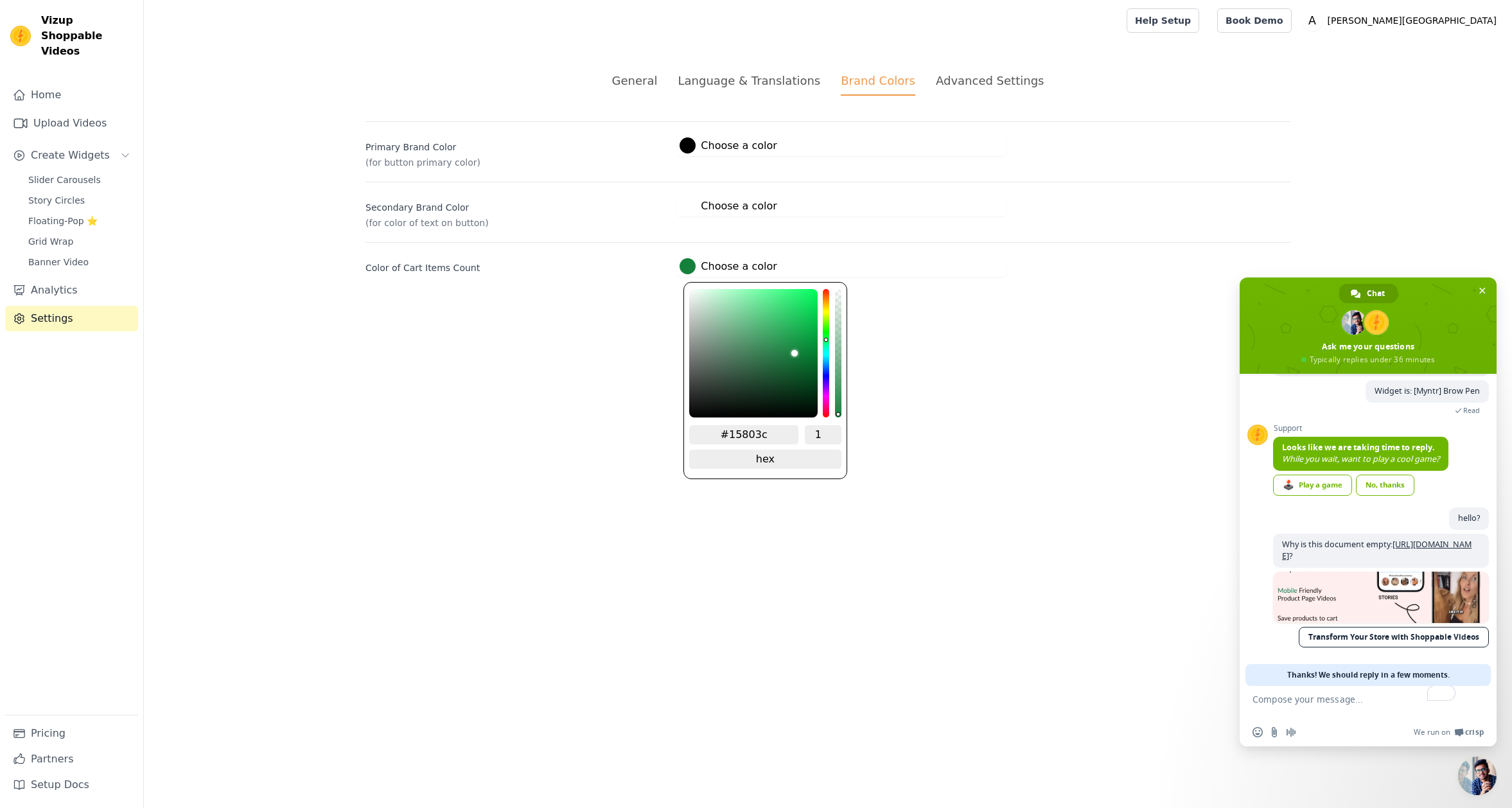
click at [719, 266] on label "#15803c Choose a color" at bounding box center [728, 266] width 97 height 16
type input "#1d7b3f"
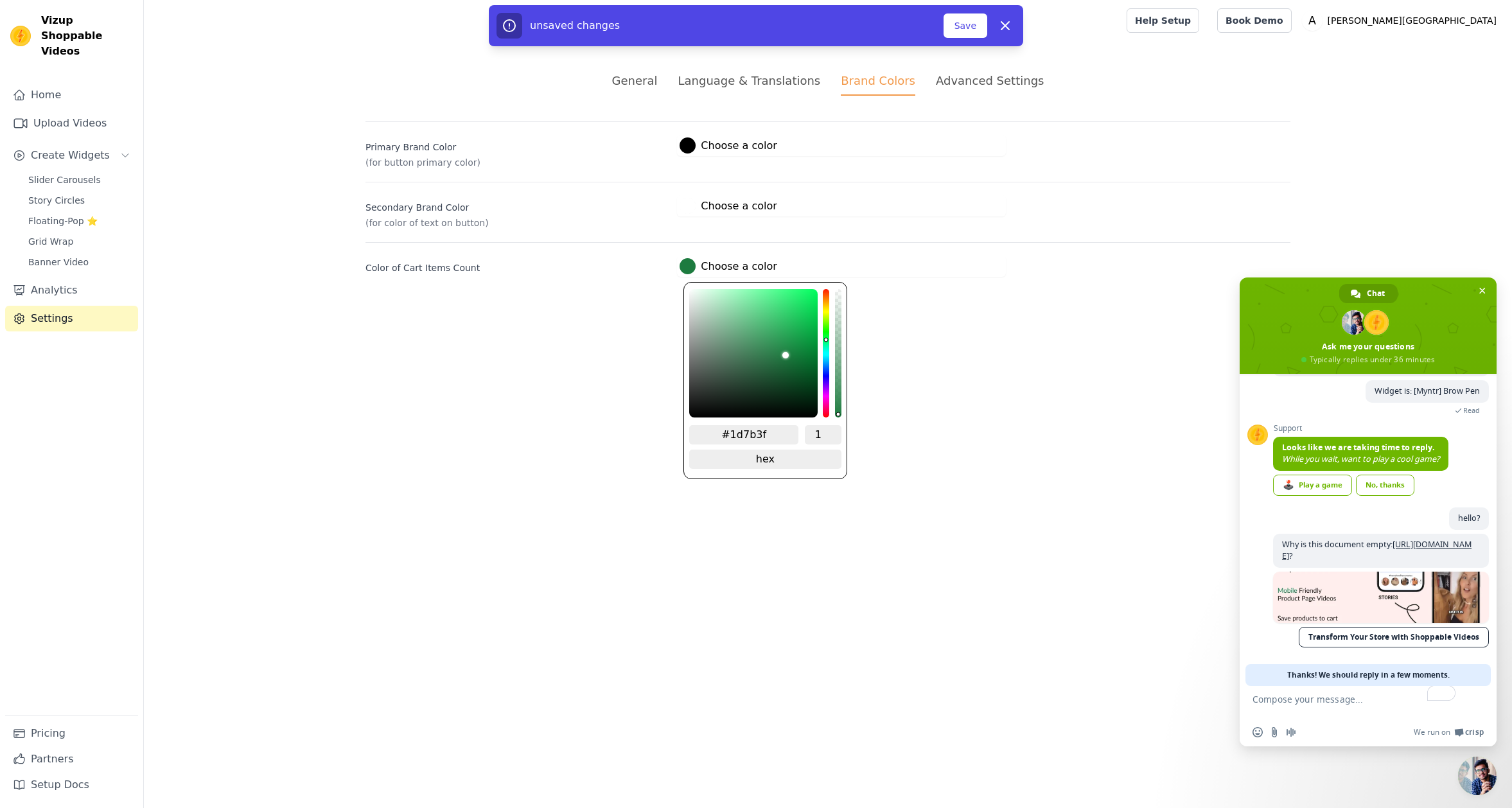
type input "#1d7b40"
type input "#1e713c"
type input "#1f673a"
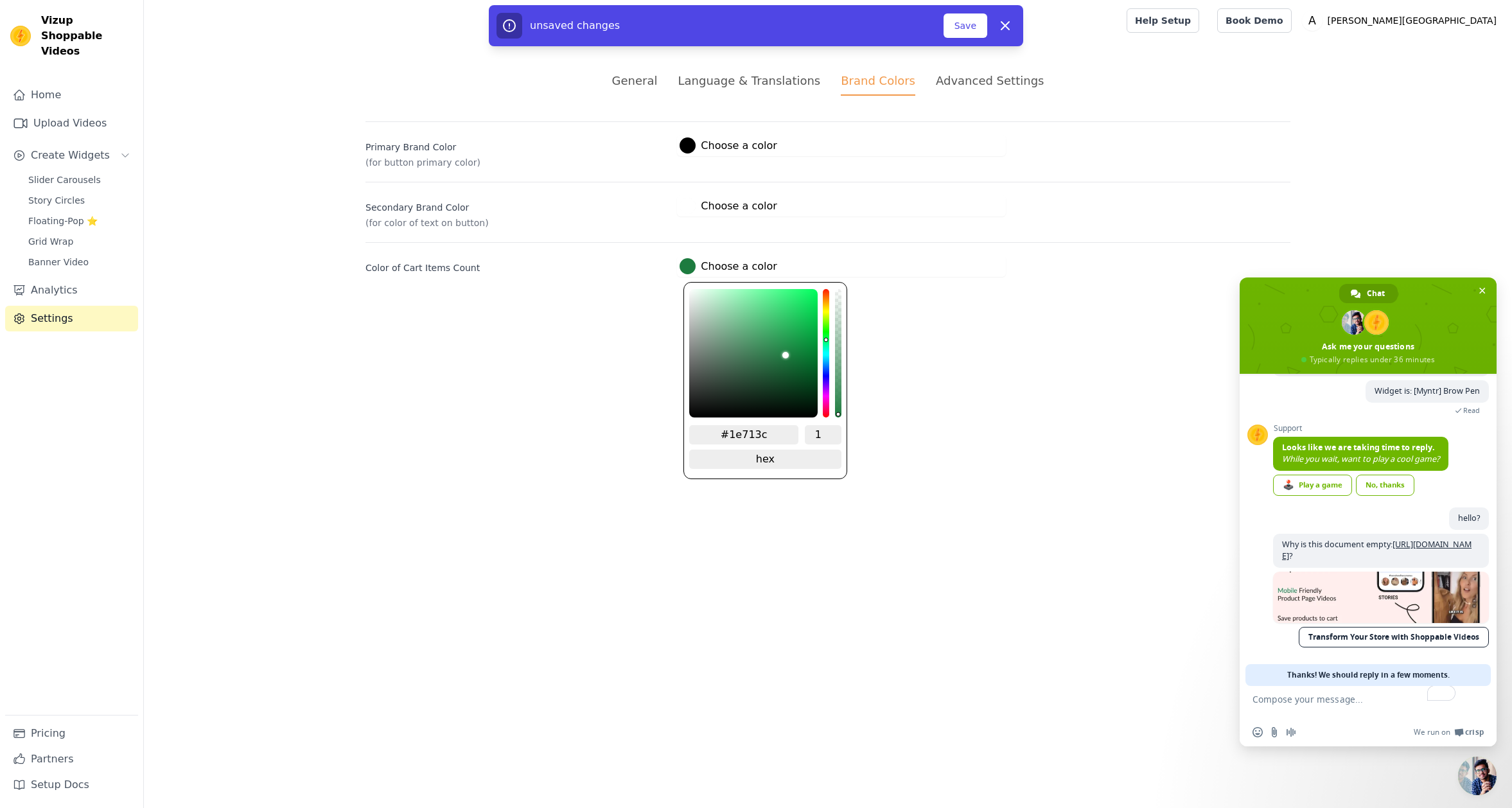
type input "#1f673a"
type input "#225735"
type input "#224830"
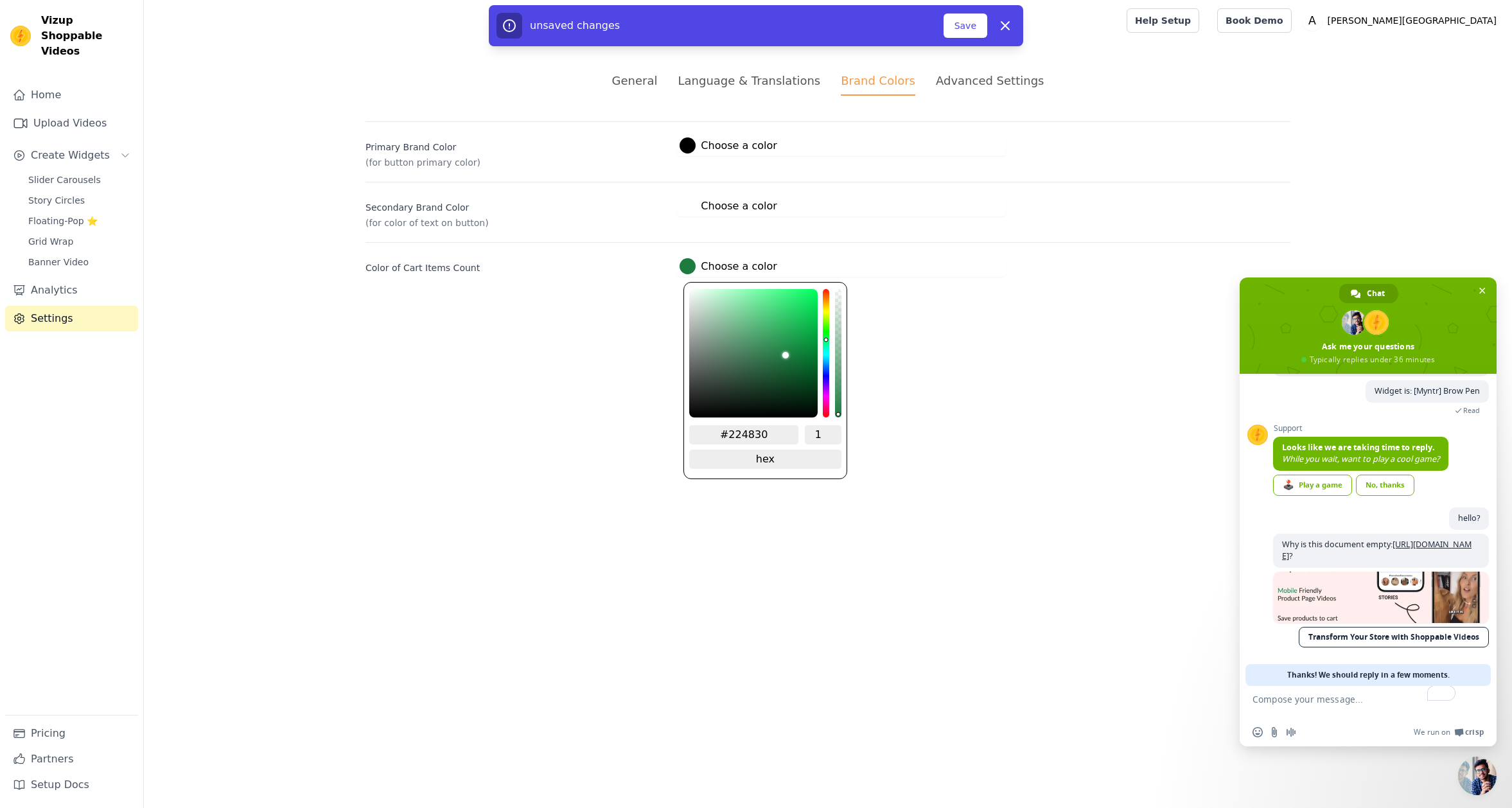
type input "#223e2c"
type input "#202f25"
type input "#1d231f"
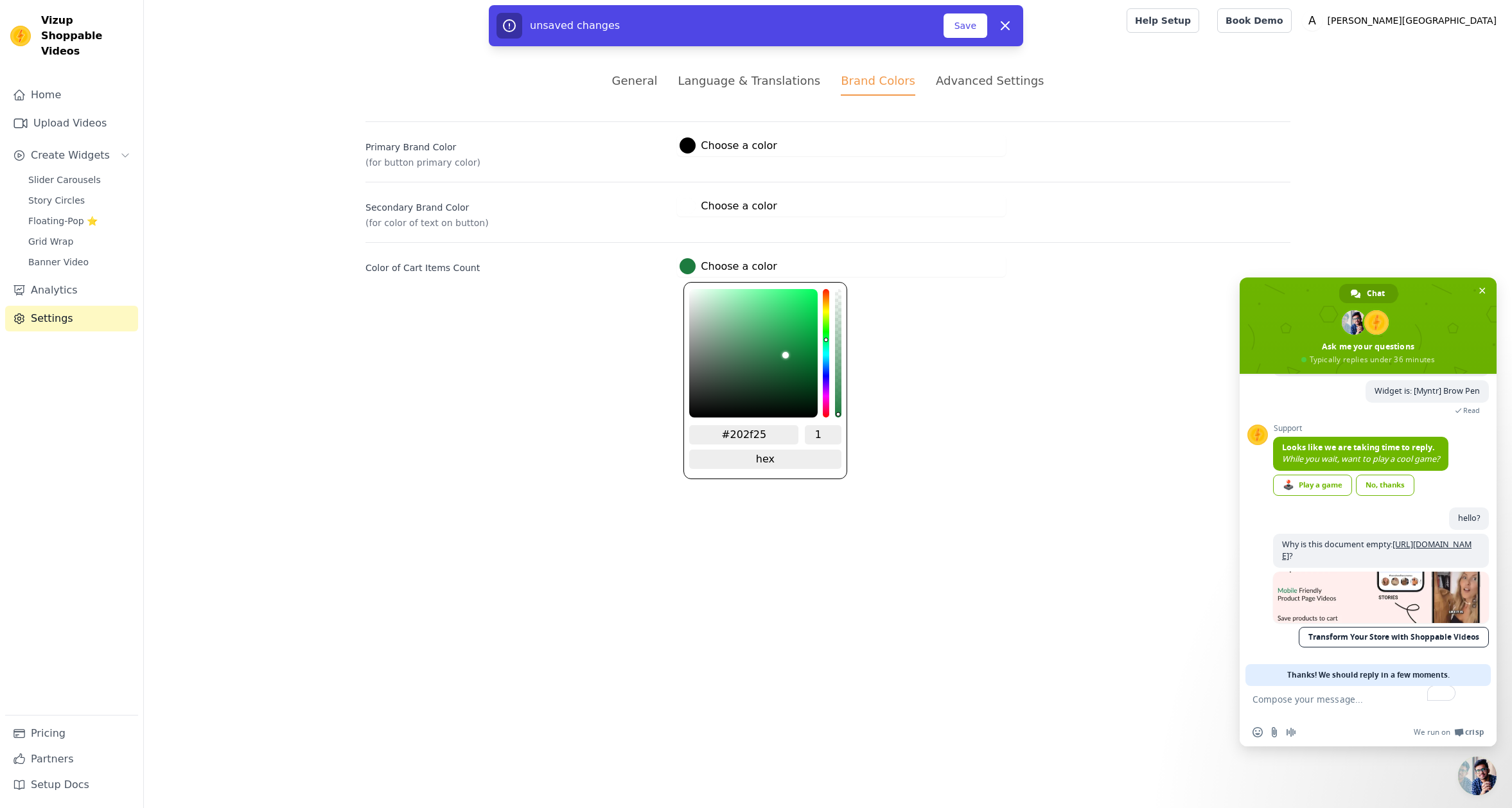
type input "#1d231f"
type input "#1a1d1b"
type input "#191a1a"
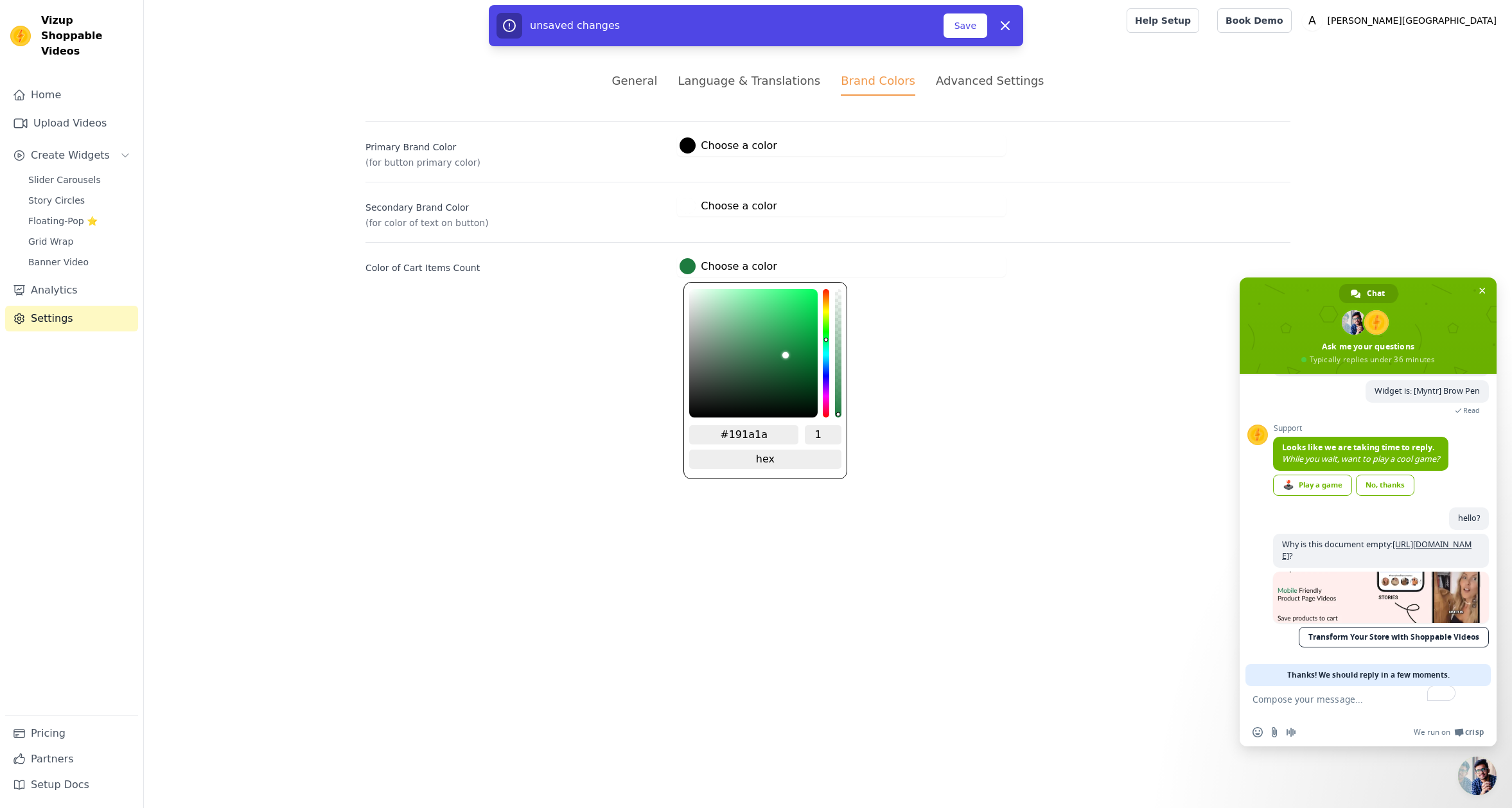
type input "#191919"
type input "#181818"
type input "#161616"
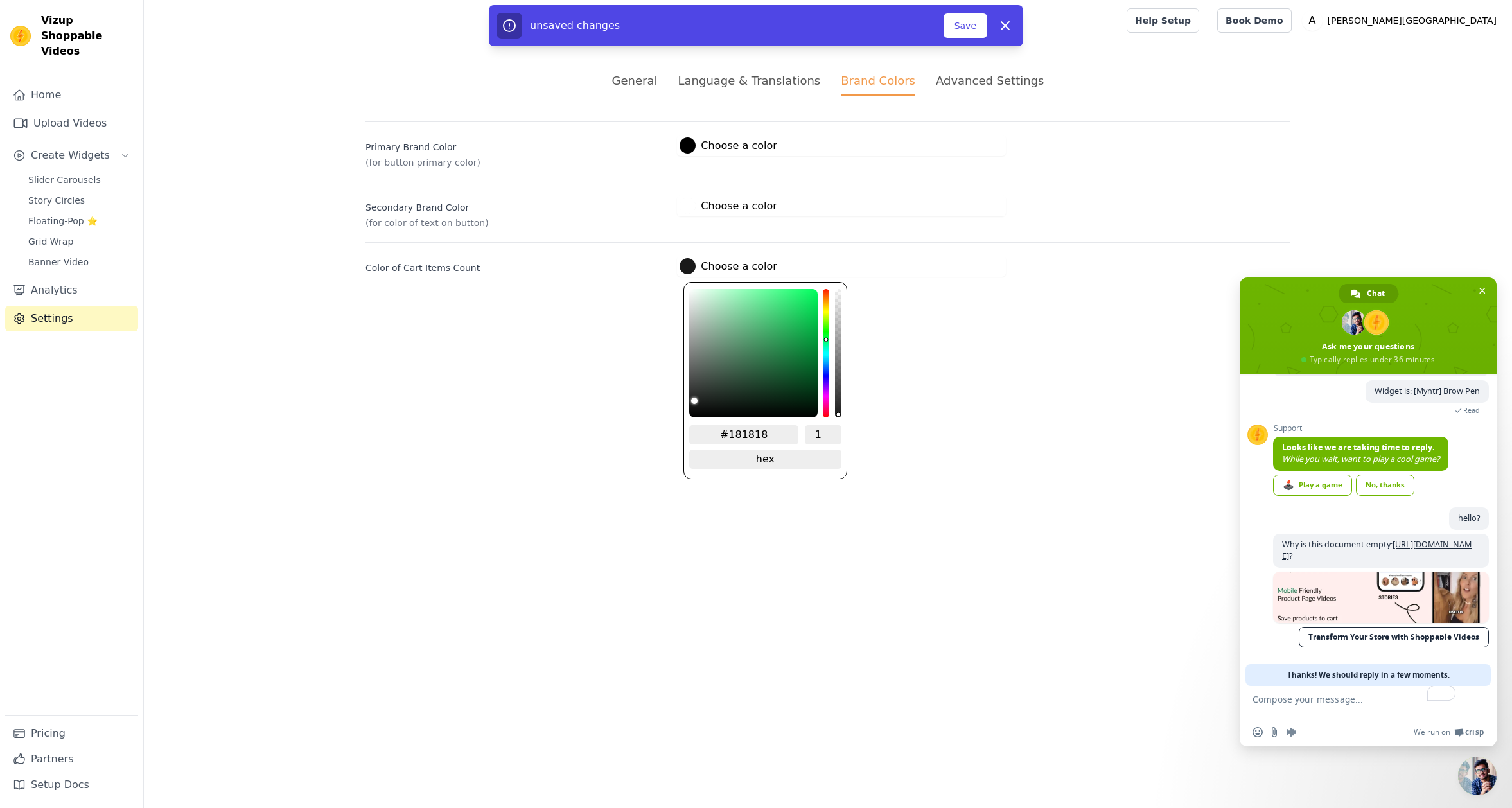
type input "#161616"
type input "#111111"
type input "#0a0a0a"
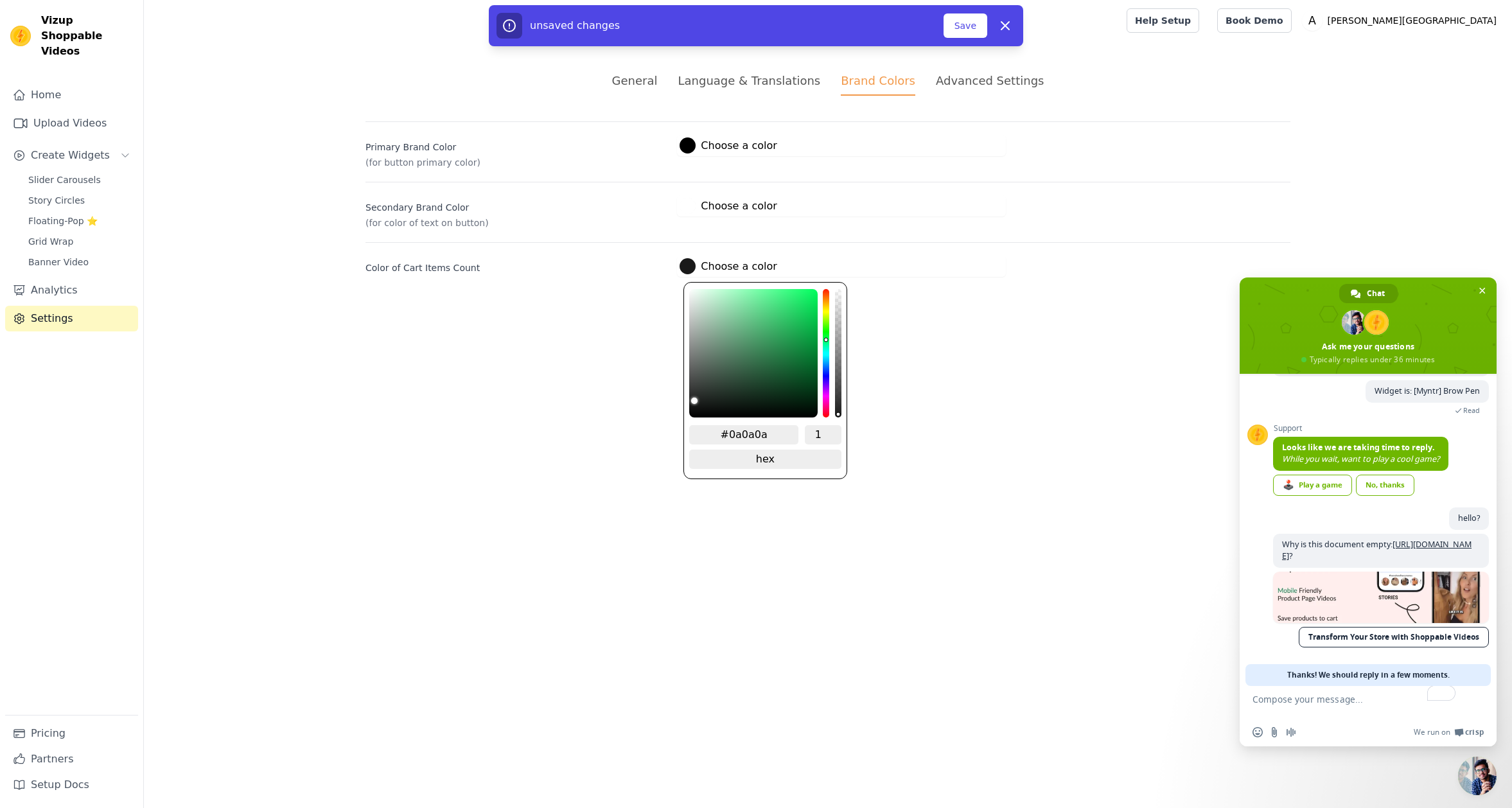
type input "#000000"
drag, startPoint x: 788, startPoint y: 355, endPoint x: 633, endPoint y: 470, distance: 193.0
click at [633, 307] on html "Vizup Shoppable Videos Home Upload Videos Create Widgets Slider Carousels Story…" at bounding box center [756, 154] width 1512 height 307
click at [572, 307] on html "Vizup Shoppable Videos Home Upload Videos Create Widgets Slider Carousels Story…" at bounding box center [756, 154] width 1512 height 307
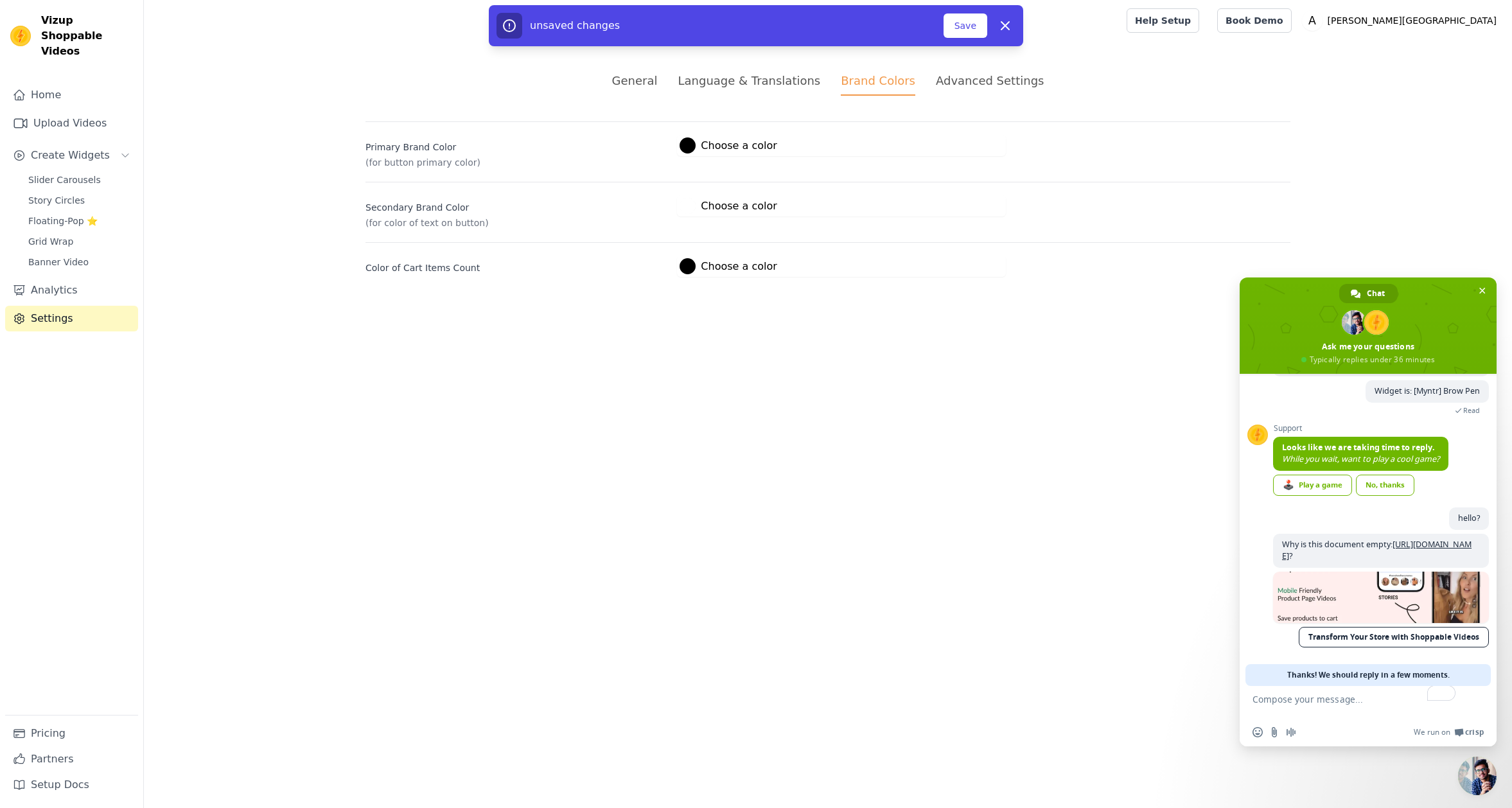
click at [713, 200] on label "#ffffff Choose a color" at bounding box center [728, 206] width 97 height 16
click at [576, 307] on html "Vizup Shoppable Videos Home Upload Videos Create Widgets Slider Carousels Story…" at bounding box center [756, 154] width 1512 height 307
click at [730, 190] on div "Secondary Brand Color (for color of text on button) #ffffff Choose a color #fff…" at bounding box center [828, 206] width 925 height 47
click at [733, 202] on label "#ffffff Choose a color" at bounding box center [728, 206] width 97 height 16
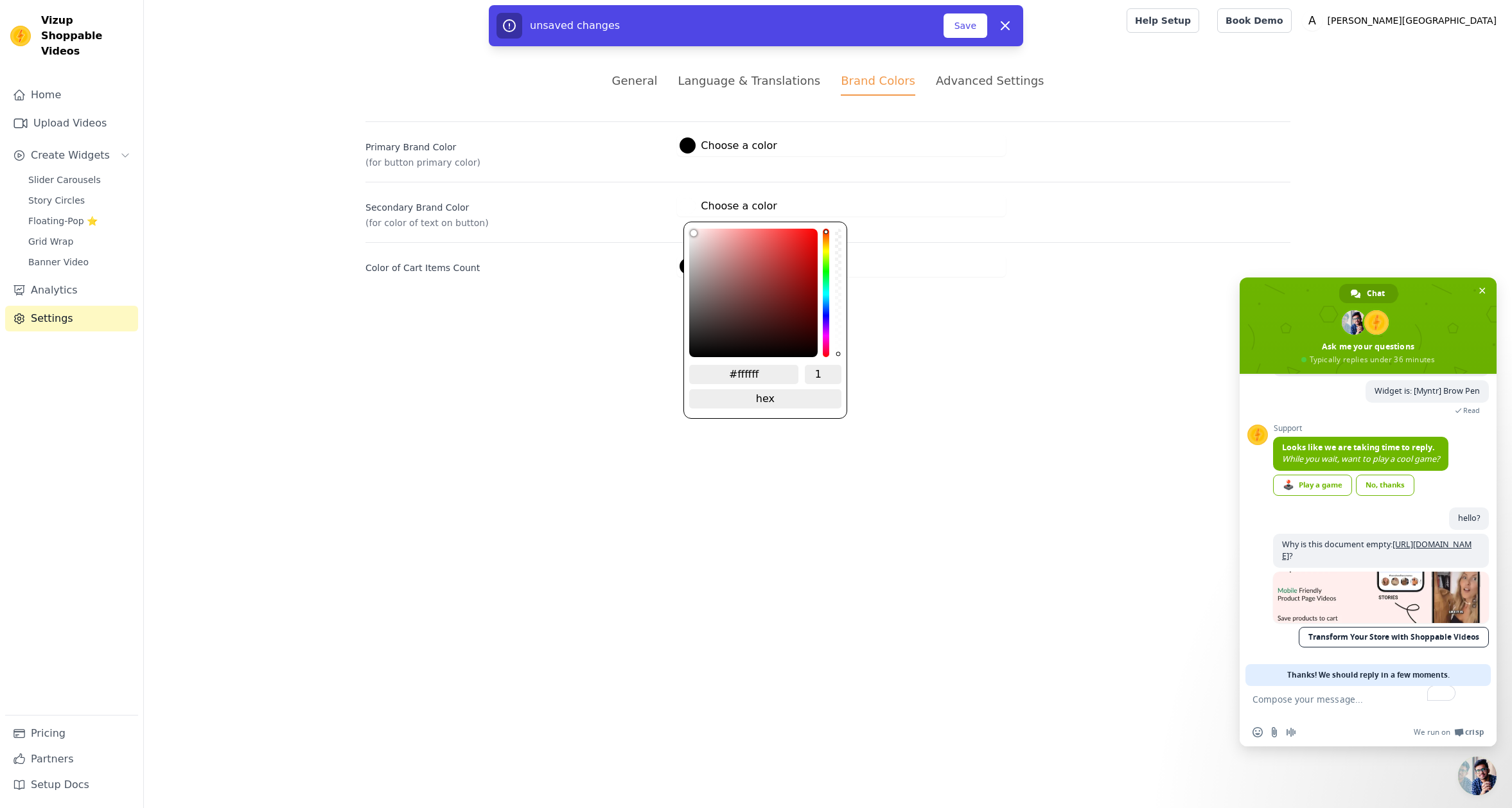
click at [561, 307] on html "Vizup Shoppable Videos Home Upload Videos Create Widgets Slider Carousels Story…" at bounding box center [756, 154] width 1512 height 307
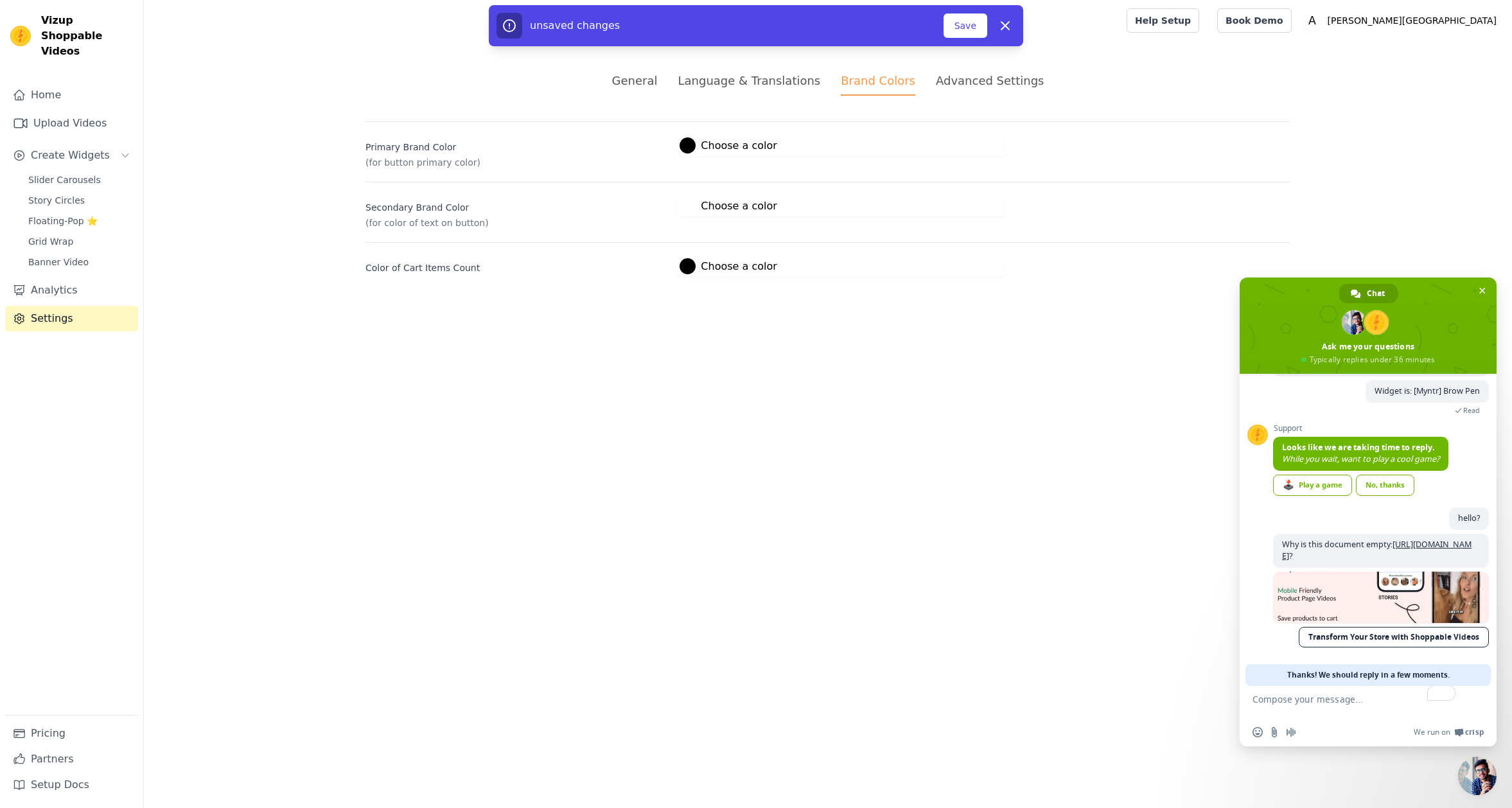
click at [986, 69] on div "General Language & Translations Brand Colors Advanced Settings unsaved changes …" at bounding box center [828, 174] width 987 height 266
click at [955, 23] on button "Save" at bounding box center [966, 25] width 44 height 25
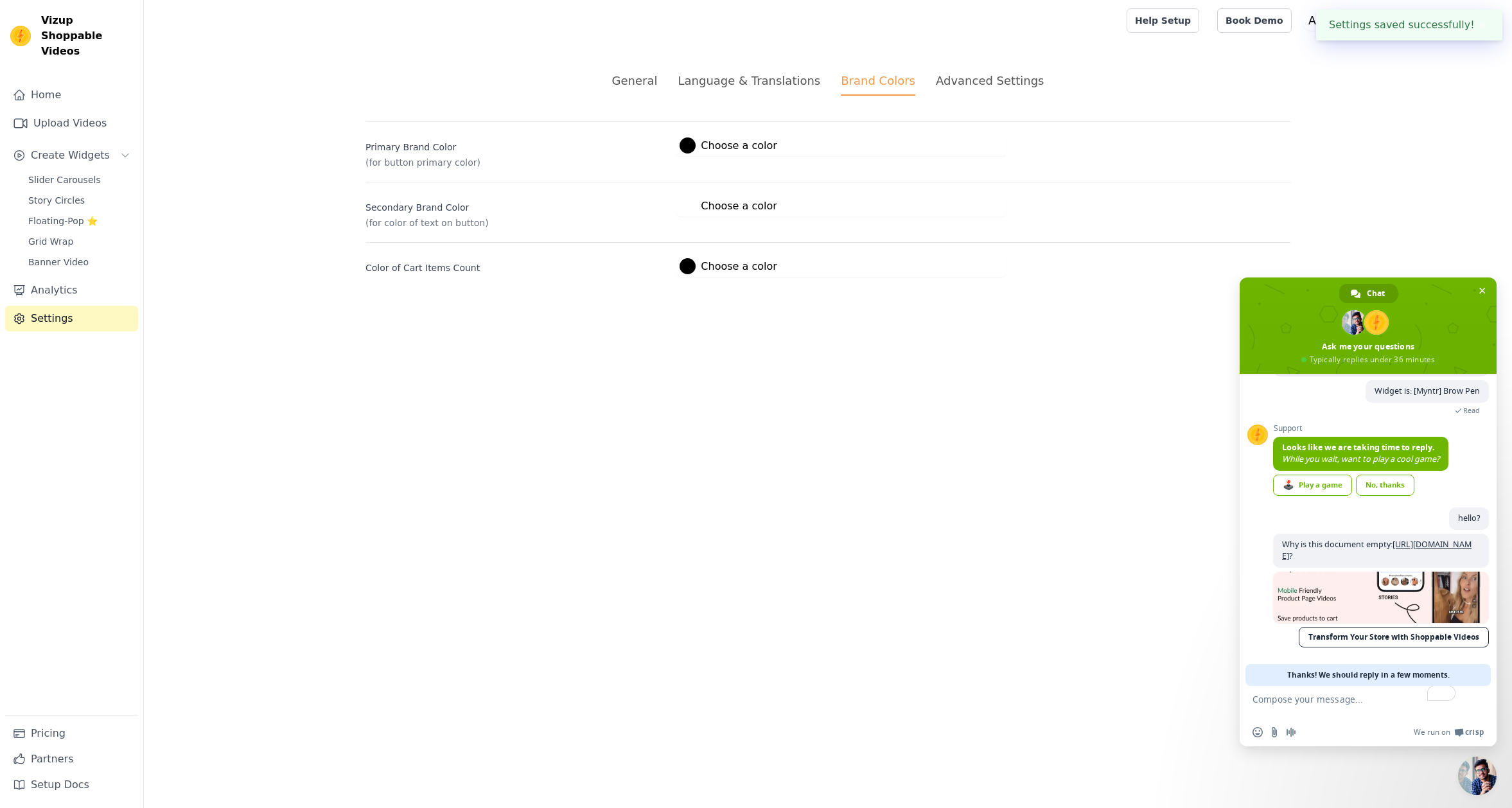
click at [979, 82] on div "Advanced Settings" at bounding box center [989, 81] width 108 height 18
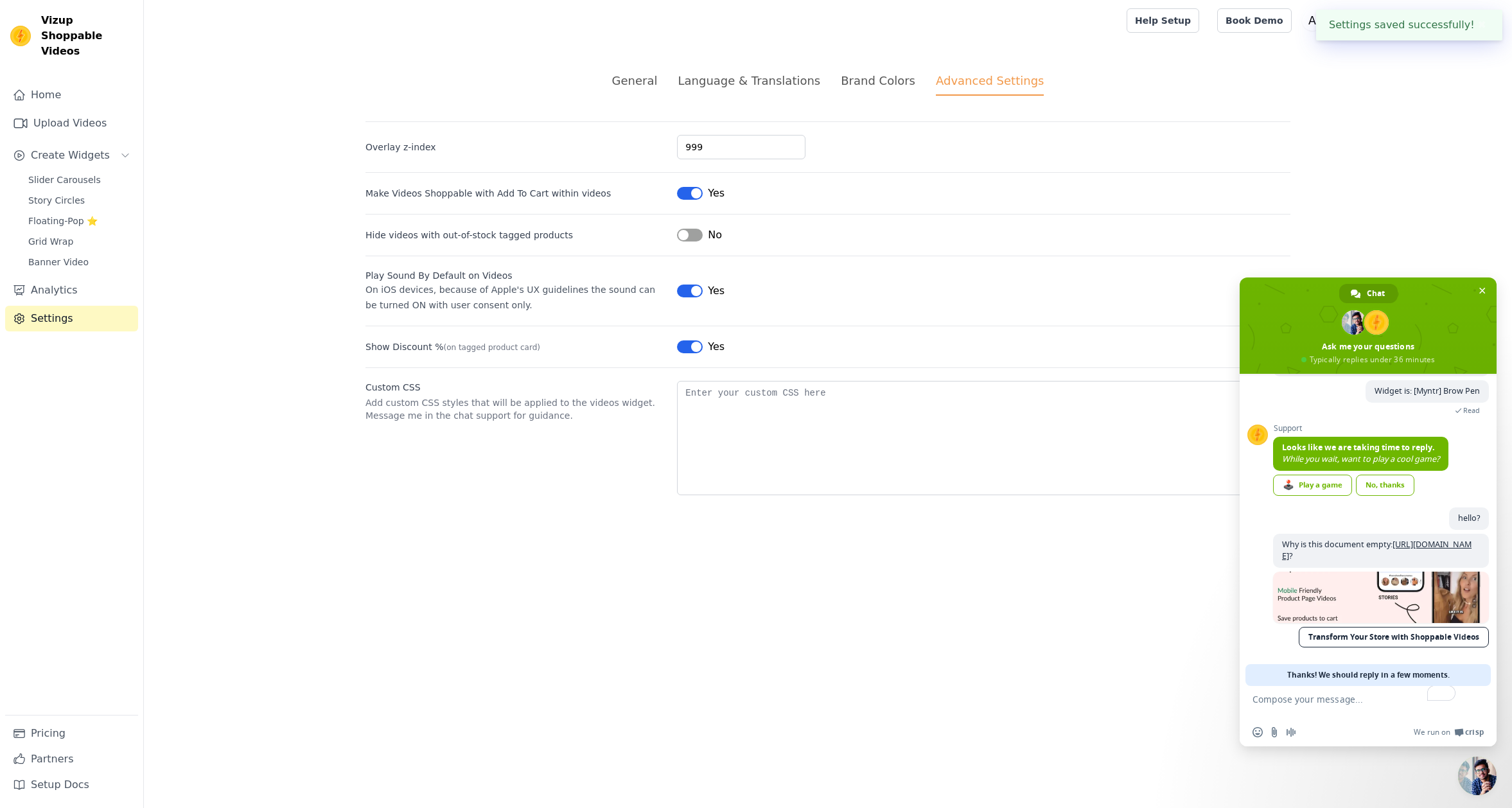
click at [626, 509] on div "General Language & Translations Brand Colors Advanced Settings unsaved changes …" at bounding box center [828, 284] width 987 height 485
click at [700, 151] on input "999" at bounding box center [742, 148] width 128 height 25
paste input "2147483647"
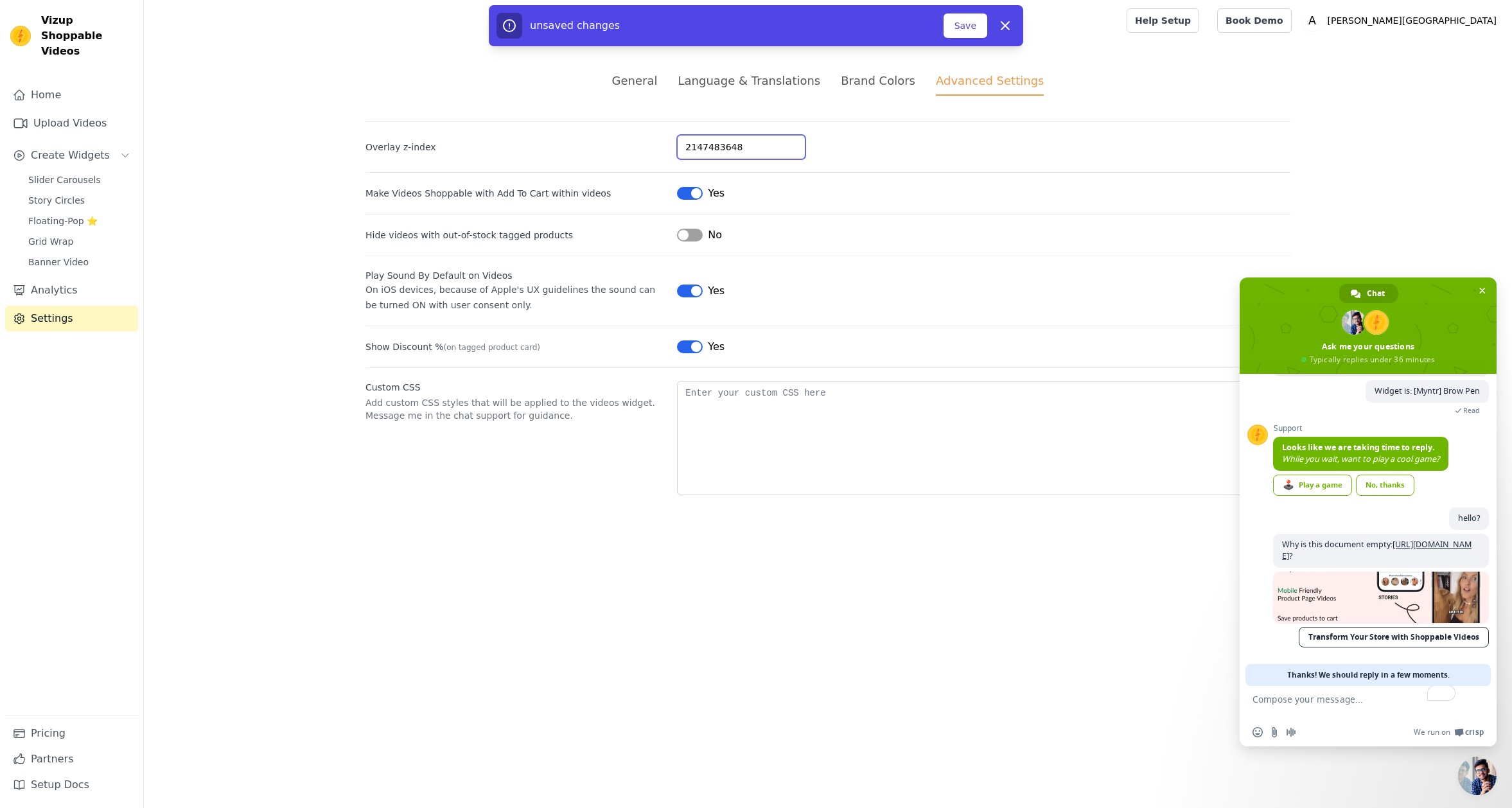
type input "2147483648"
click at [918, 131] on div "Overlay z-index 2147483648" at bounding box center [828, 140] width 925 height 38
click at [959, 28] on button "Save" at bounding box center [966, 25] width 44 height 25
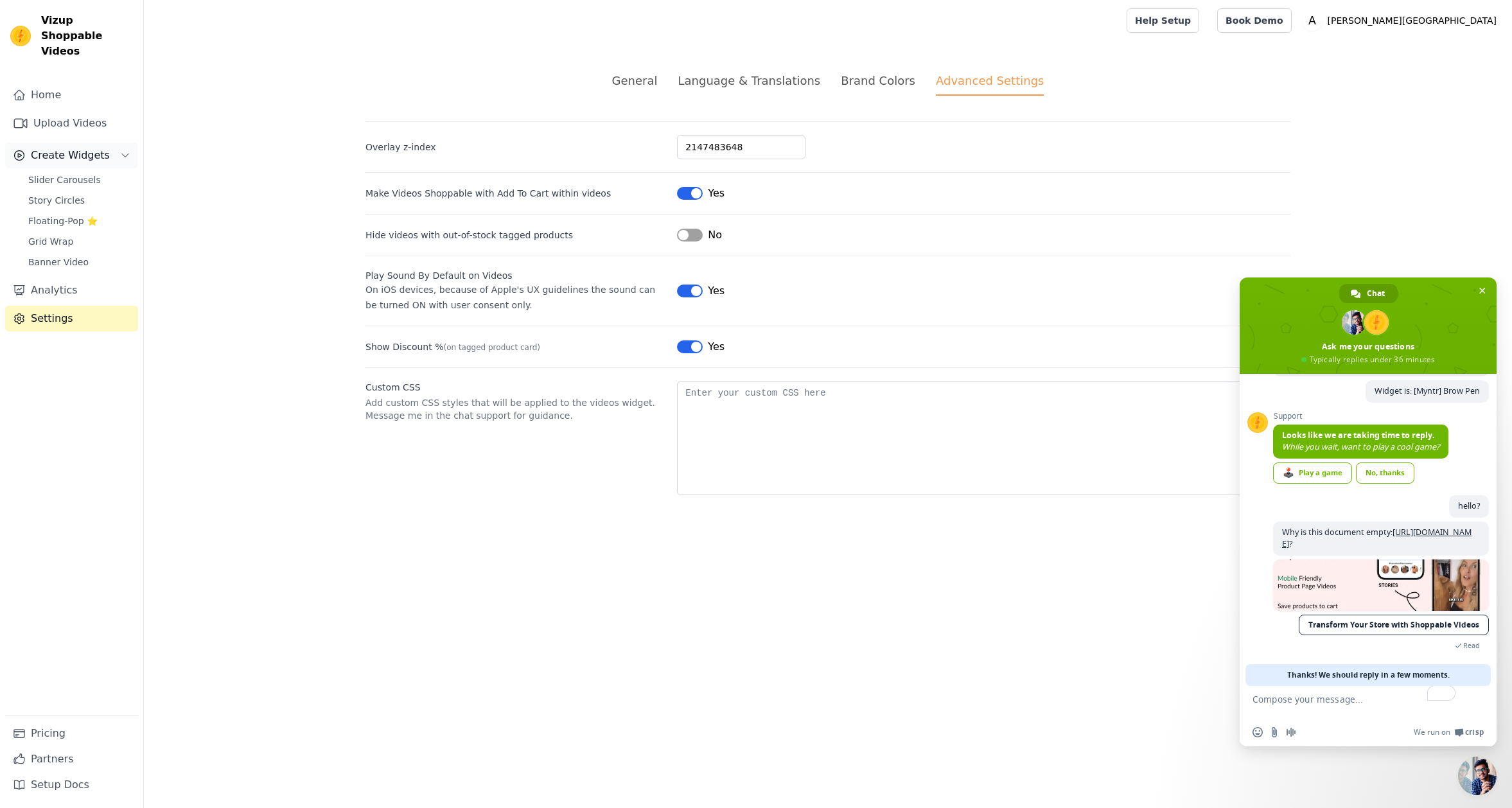
click at [59, 148] on span "Create Widgets" at bounding box center [70, 155] width 79 height 16
click at [1306, 715] on textarea "To enrich screen reader interactions, please activate Accessibility in Grammarl…" at bounding box center [1356, 702] width 206 height 32
click at [1306, 700] on textarea "To enrich screen reader interactions, please activate Accessibility in Grammarl…" at bounding box center [1356, 702] width 206 height 32
click at [50, 111] on link "Upload Videos" at bounding box center [71, 123] width 133 height 25
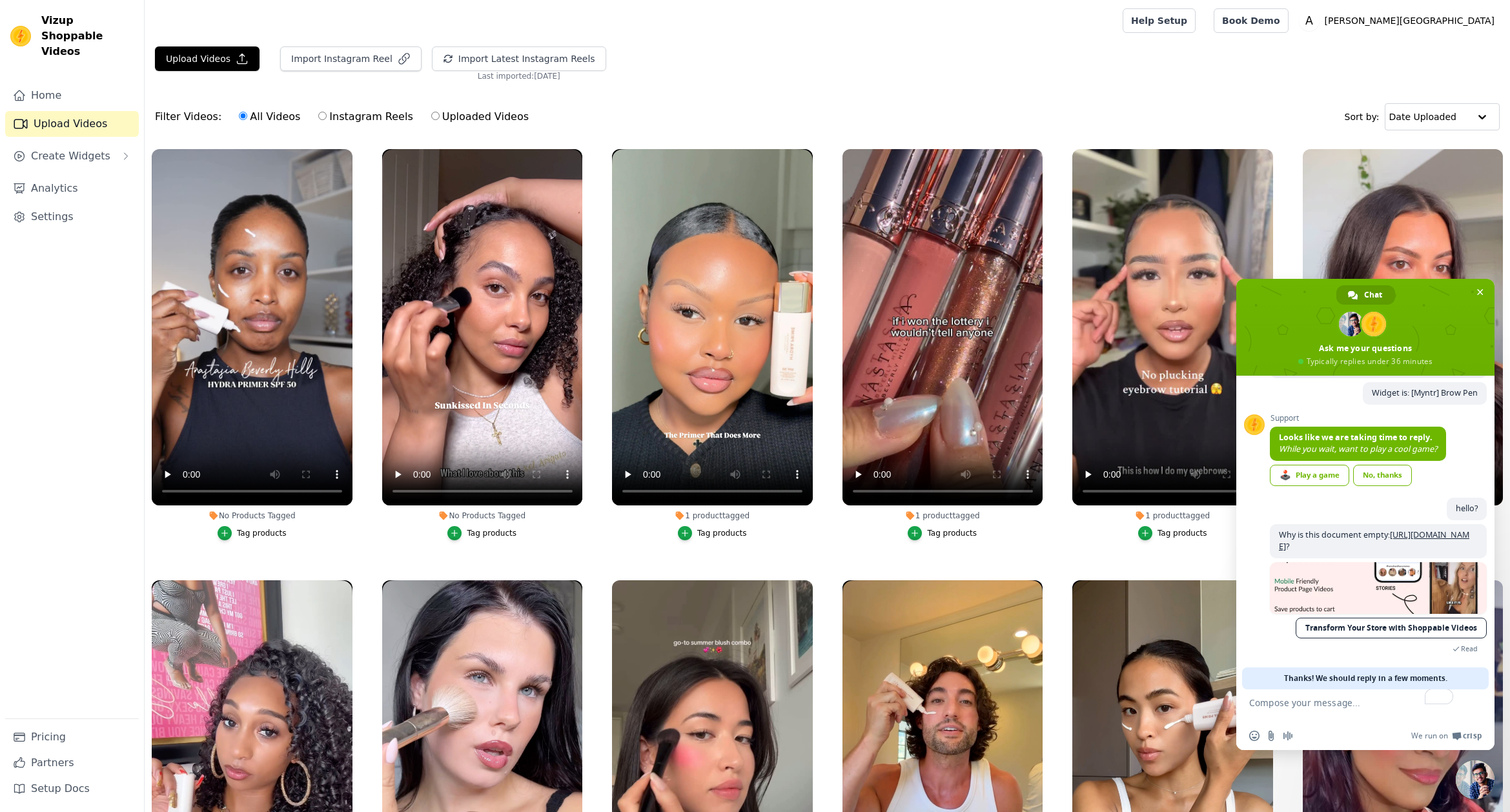
click at [1312, 705] on textarea "To enrich screen reader interactions, please activate Accessibility in Grammarl…" at bounding box center [1353, 705] width 207 height 33
type textarea "woudl be cool"
type textarea "Would be cool if s"
click at [653, 121] on div "Filter Videos: All Videos Instagram Reels Uploaded Videos Sort by: Date Uploaded" at bounding box center [827, 117] width 1366 height 50
click at [74, 148] on span "Create Widgets" at bounding box center [71, 156] width 79 height 16
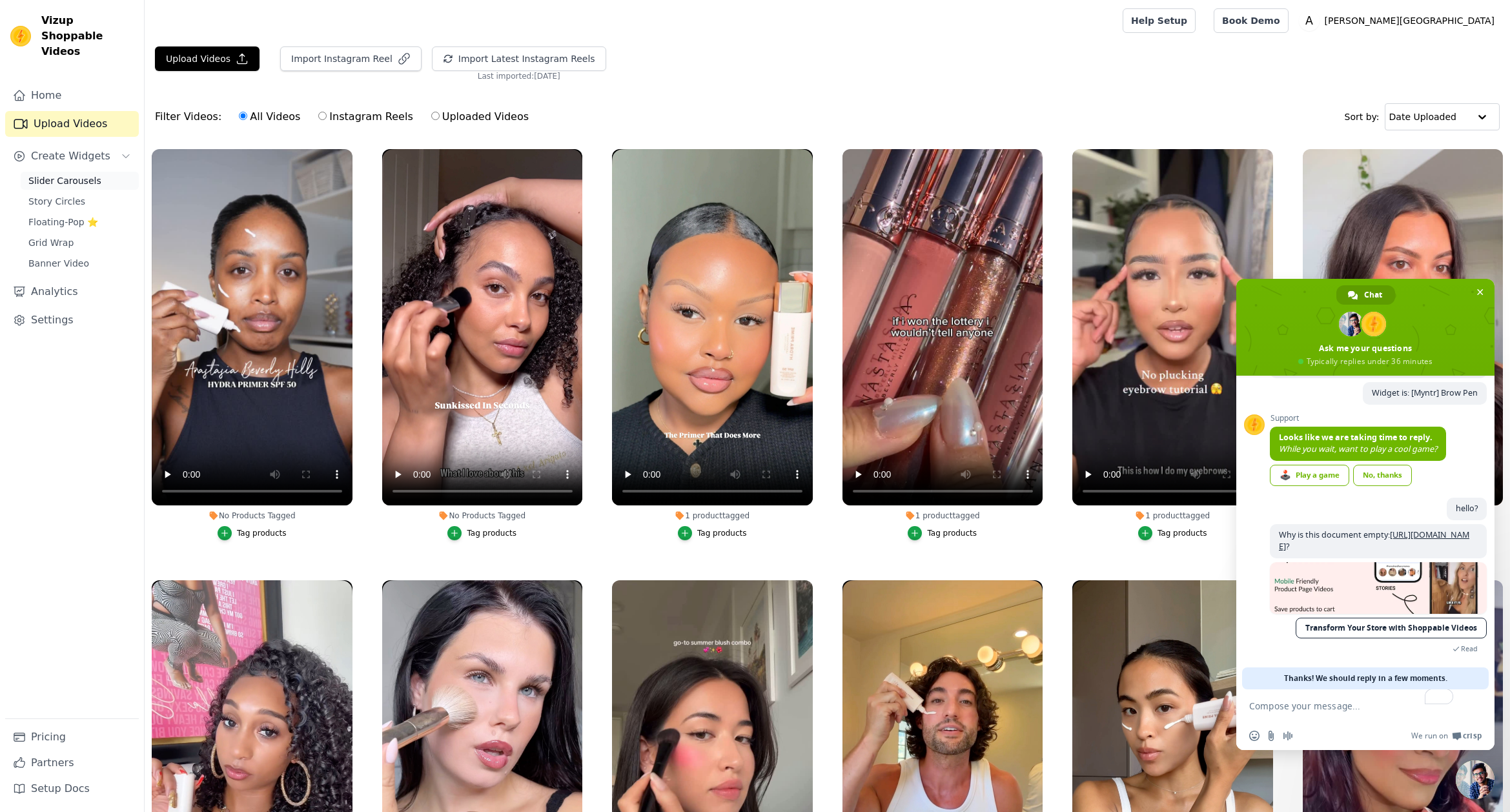
click at [73, 174] on span "Slider Carousels" at bounding box center [64, 180] width 73 height 13
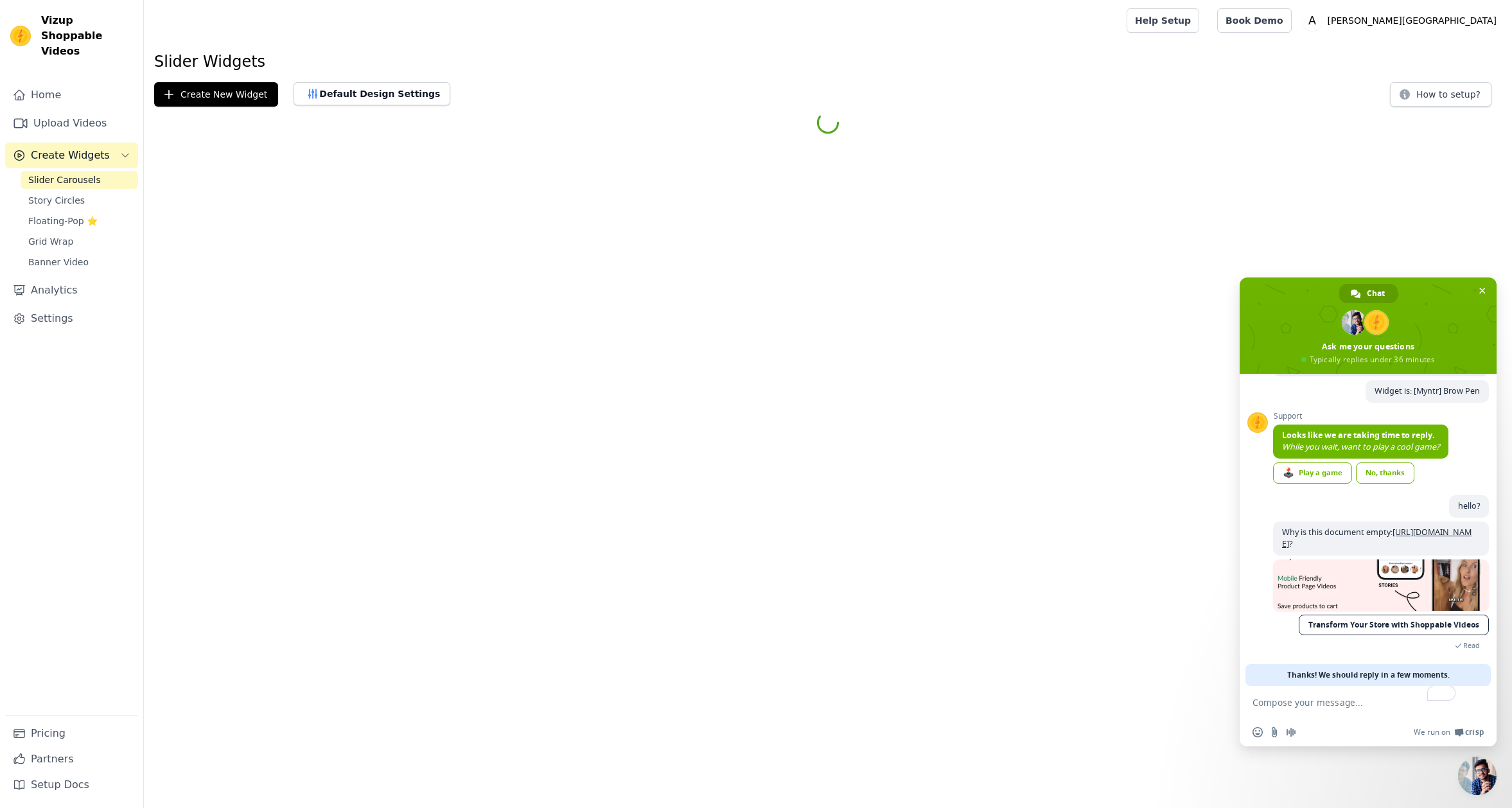
click at [1306, 711] on textarea "To enrich screen reader interactions, please activate Accessibility in Grammarl…" at bounding box center [1356, 702] width 206 height 32
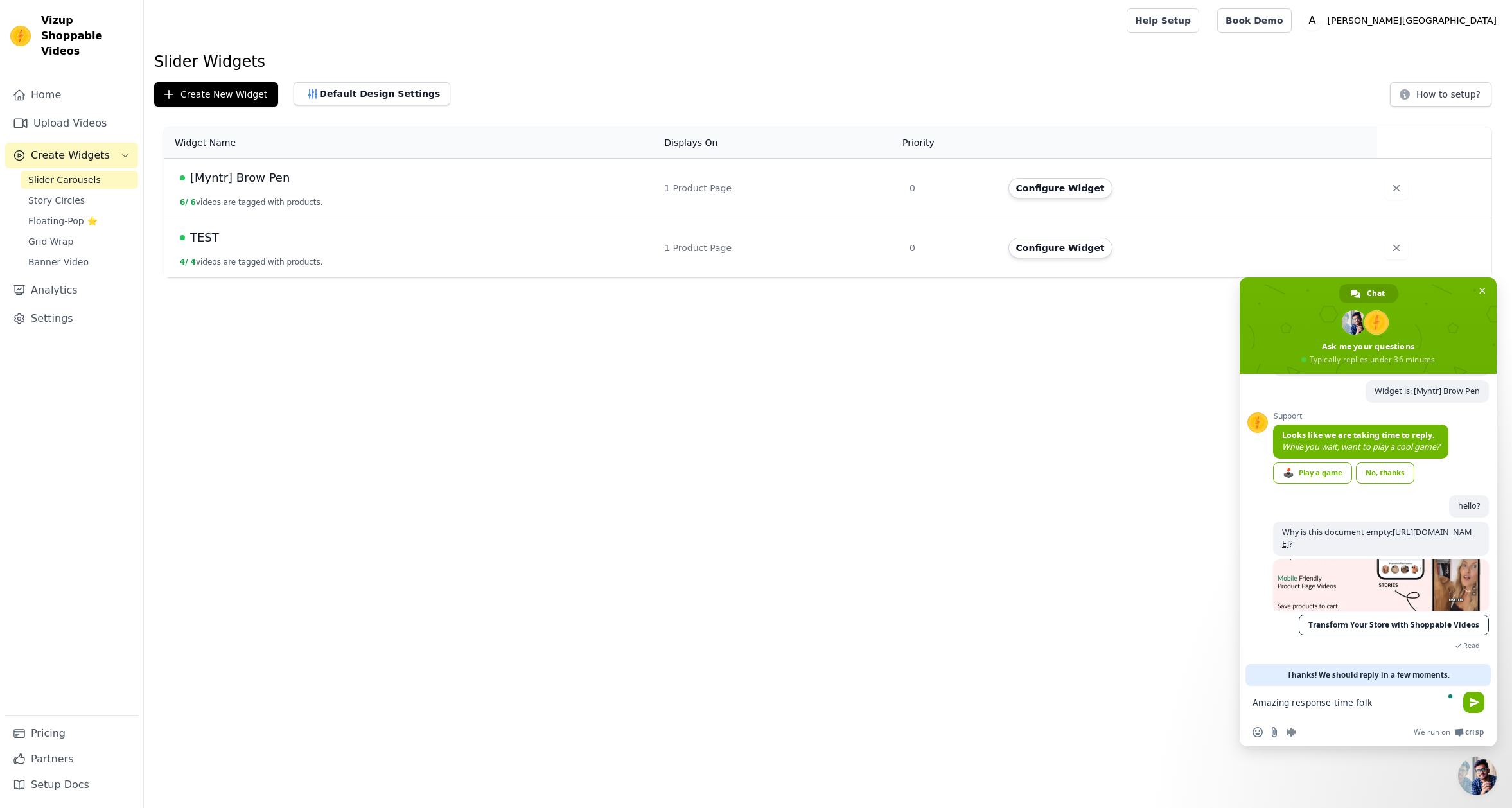
type textarea "Amazing response time folks"
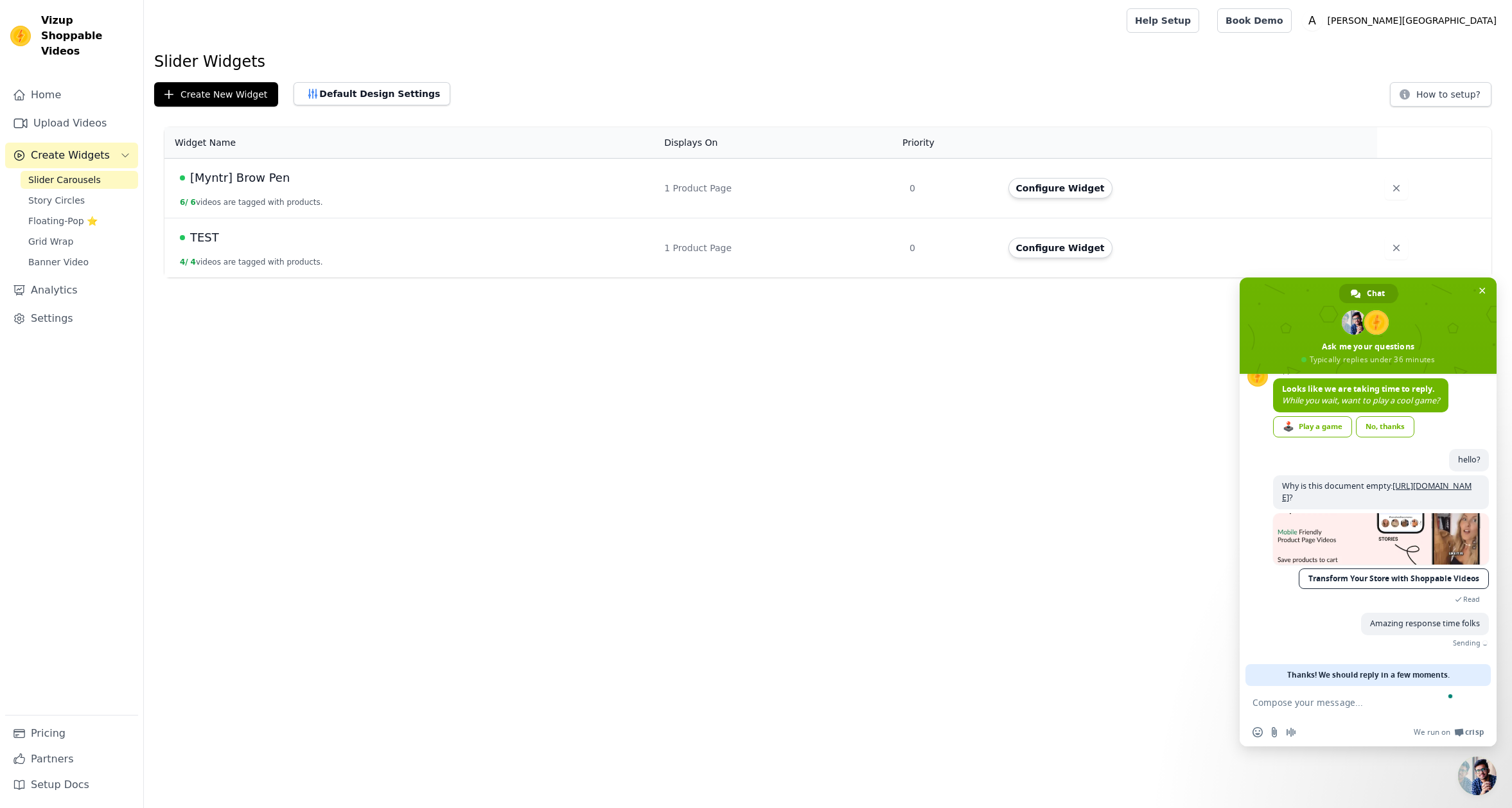
scroll to position [199, 0]
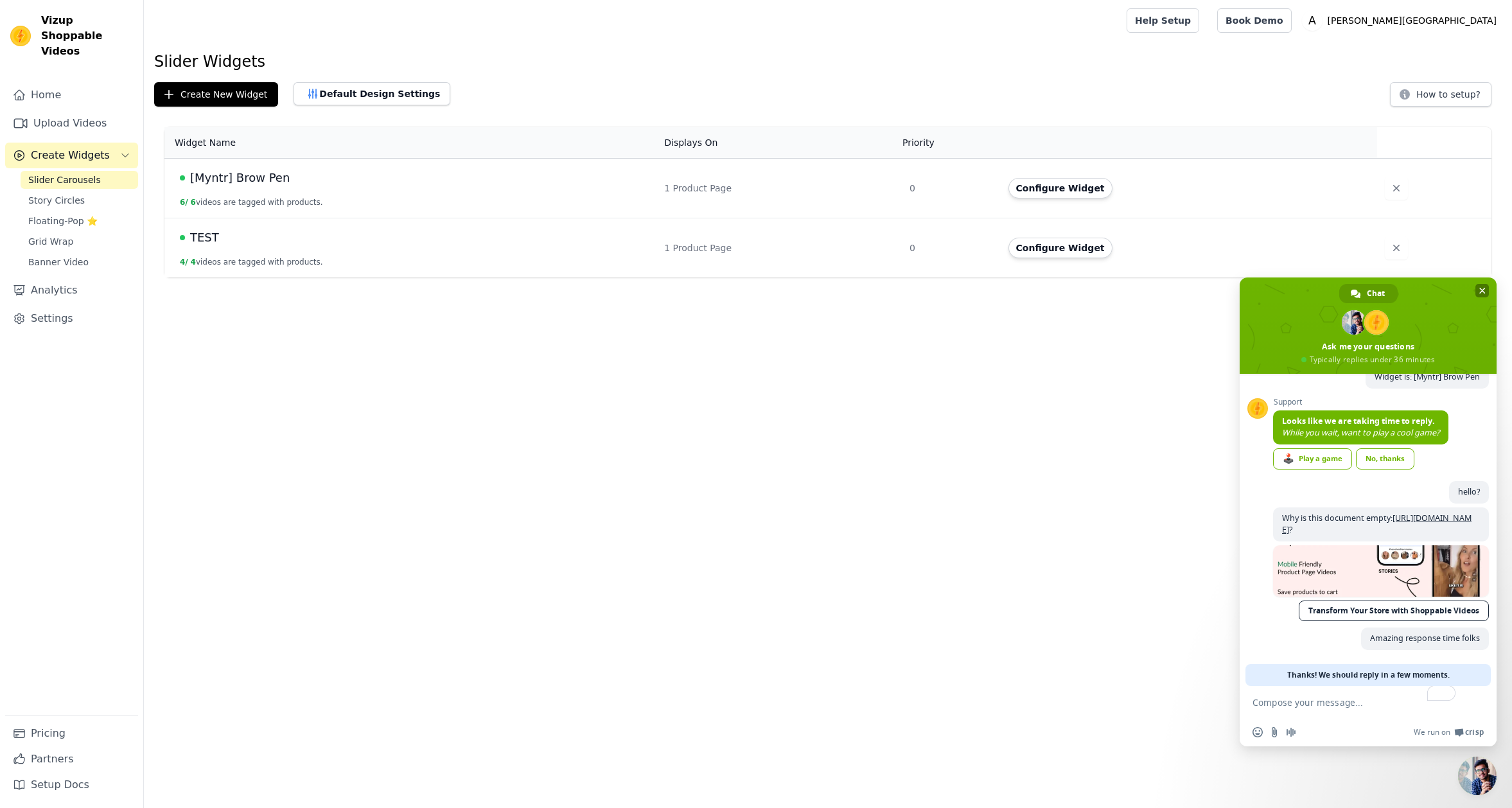
click at [1306, 289] on span "Close chat" at bounding box center [1482, 291] width 6 height 9
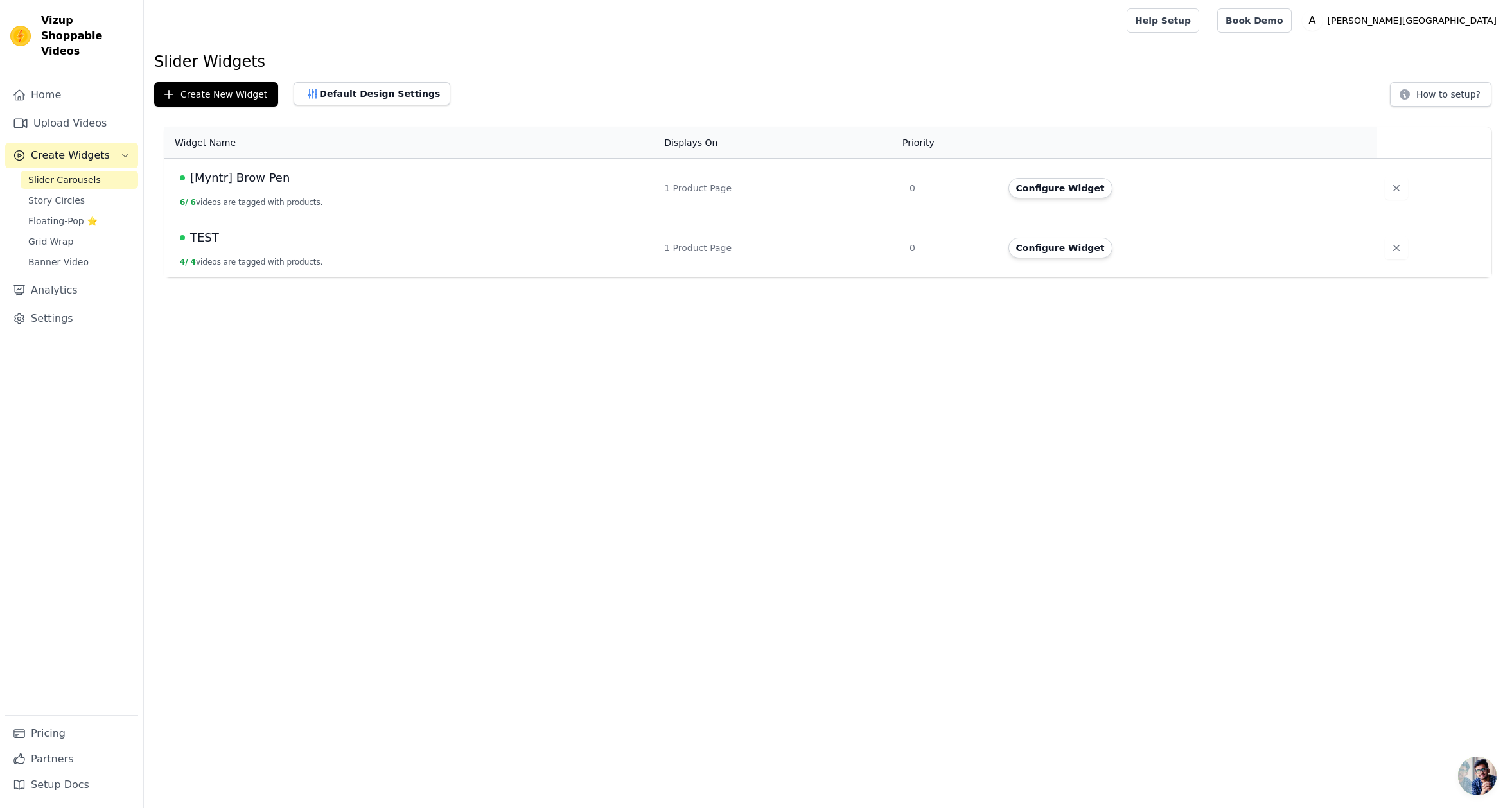
click at [530, 278] on html "Vizup Shoppable Videos Home Upload Videos Create Widgets Slider Carousels Story…" at bounding box center [756, 139] width 1512 height 278
click at [242, 176] on span "[Myntr] Brow Pen" at bounding box center [239, 177] width 99 height 18
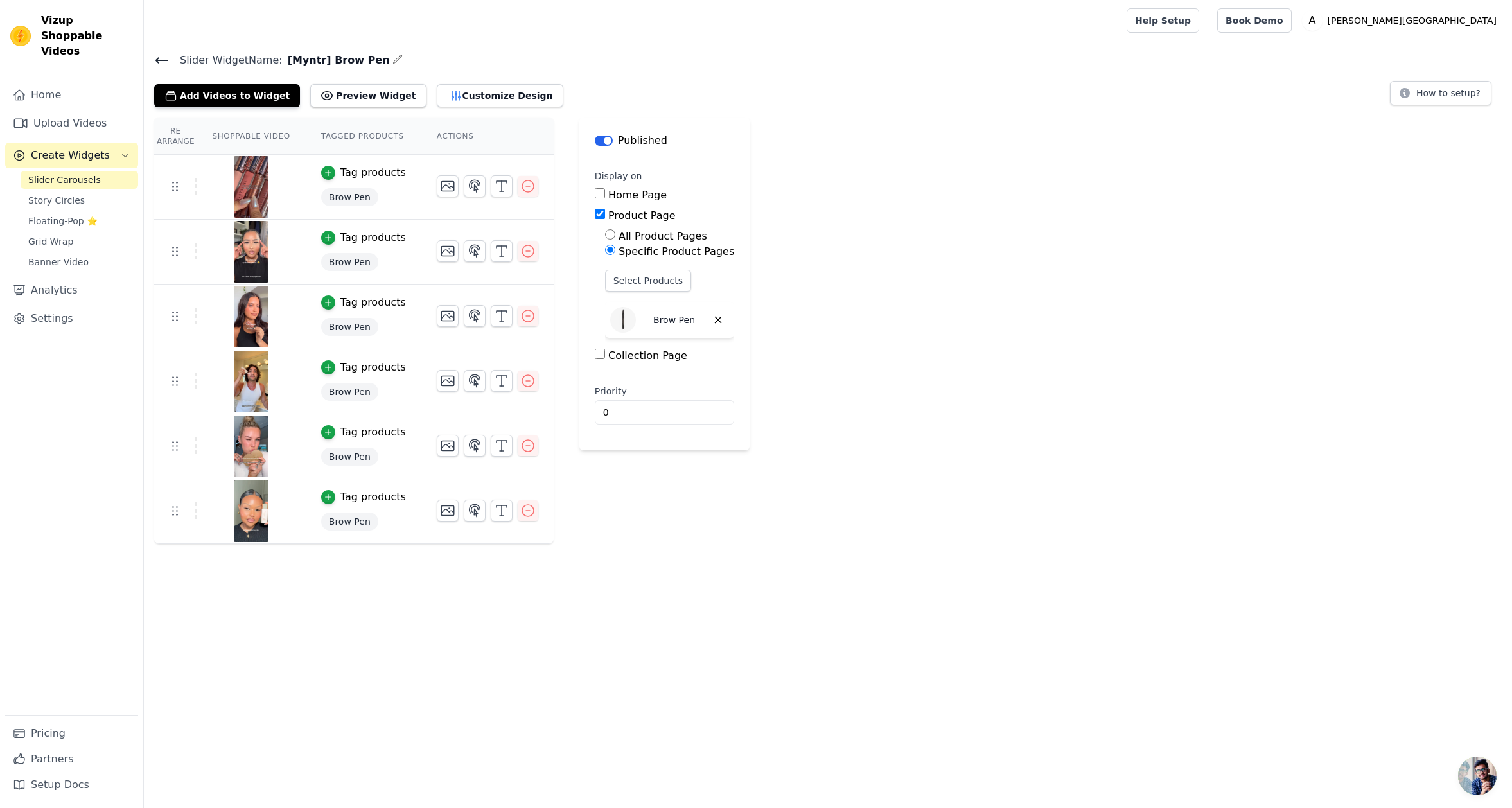
click at [519, 544] on html "Vizup Shoppable Videos Home Upload Videos Create Widgets Slider Carousels Story…" at bounding box center [756, 271] width 1512 height 544
click at [747, 544] on html "Vizup Shoppable Videos Home Upload Videos Create Widgets Slider Carousels Story…" at bounding box center [756, 271] width 1512 height 544
click at [1306, 783] on span "Open chat" at bounding box center [1478, 776] width 39 height 39
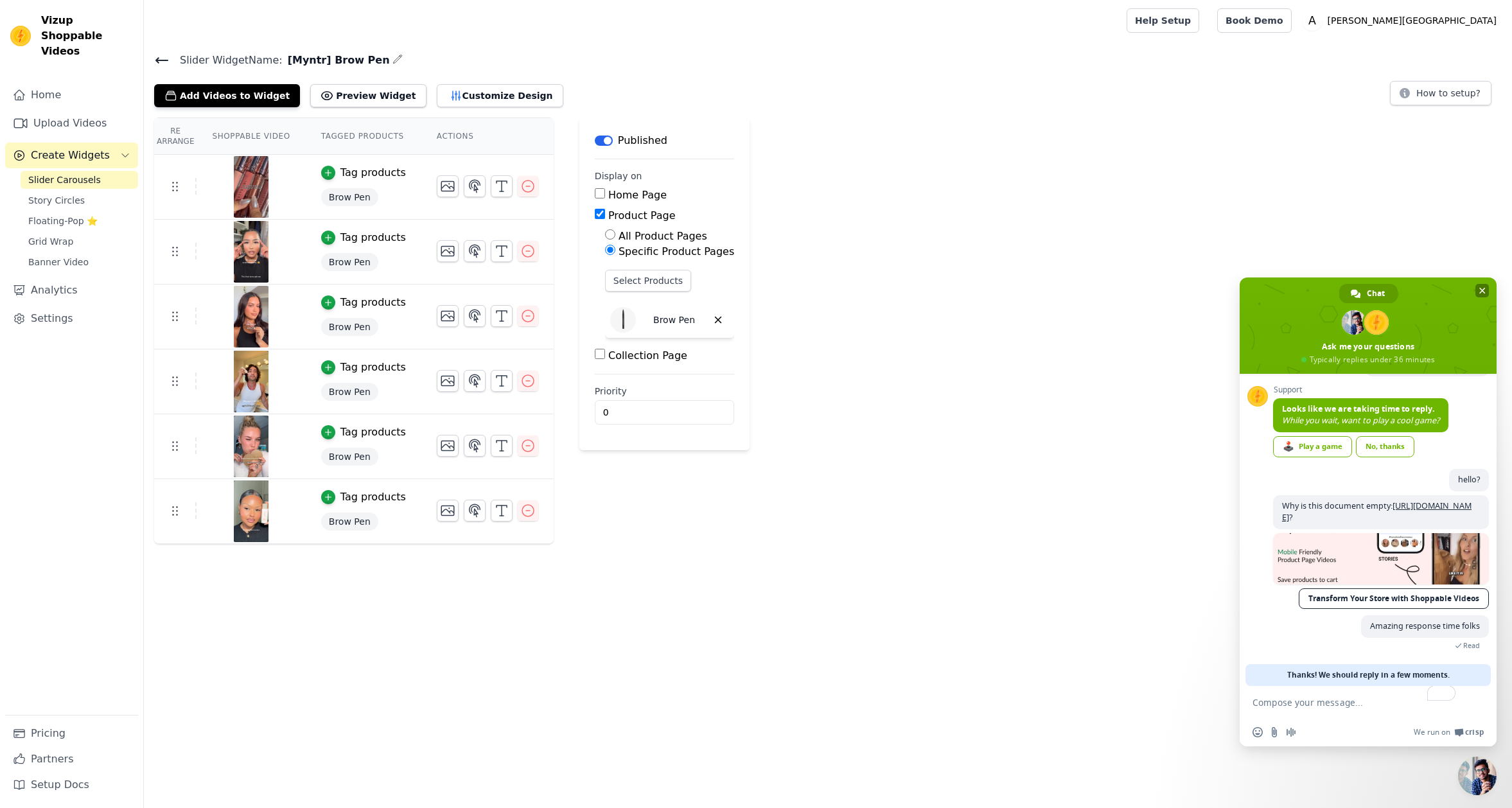
click at [1306, 289] on span "Close chat" at bounding box center [1482, 291] width 6 height 9
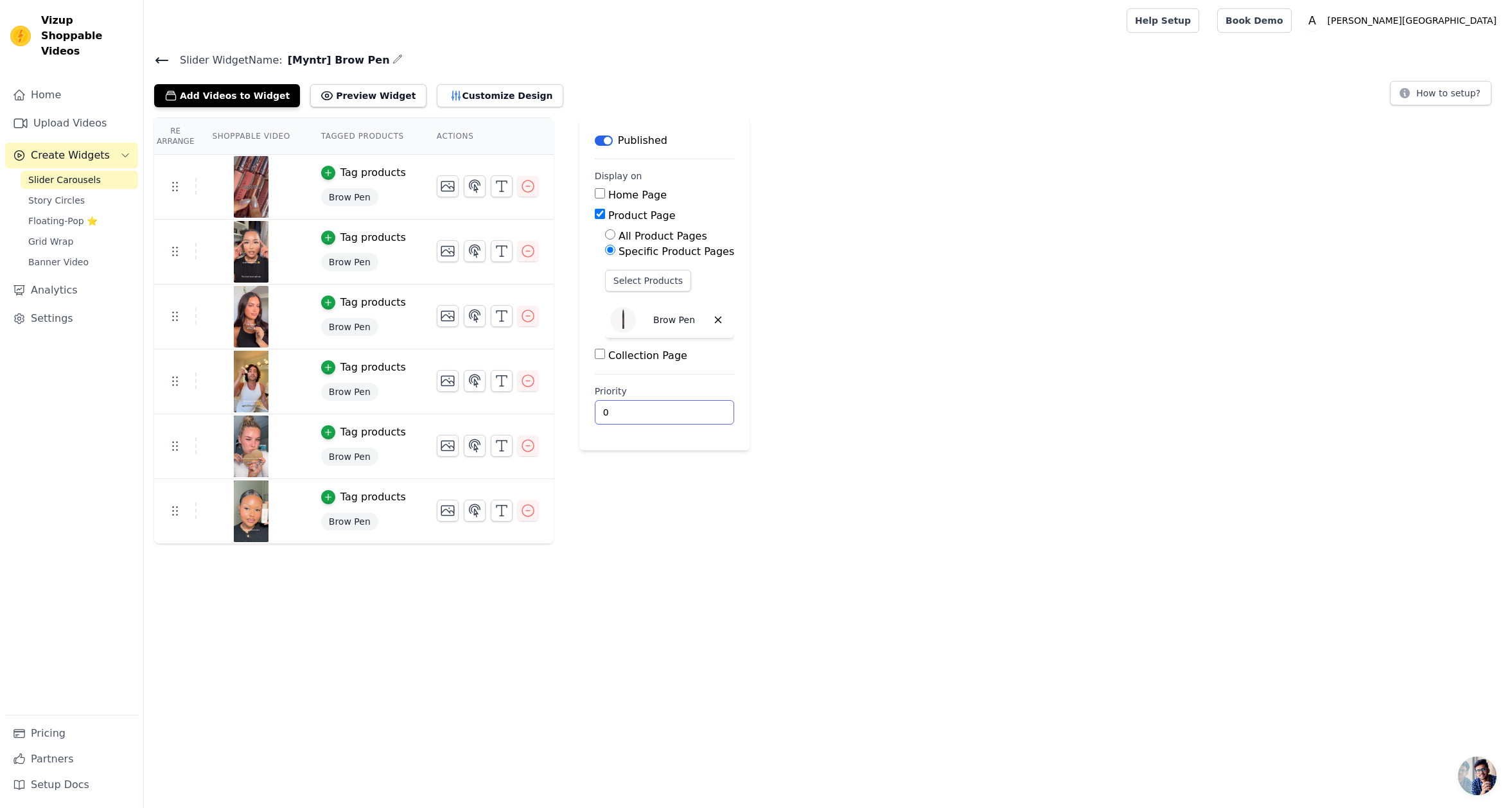
drag, startPoint x: 1089, startPoint y: 520, endPoint x: 950, endPoint y: 462, distance: 150.6
click at [1089, 520] on div "Re Arrange Shoppable Video Tagged Products Actions Tag products Brow Pen Tag pr…" at bounding box center [828, 331] width 1369 height 427
click at [453, 94] on button "Customize Design" at bounding box center [500, 96] width 127 height 23
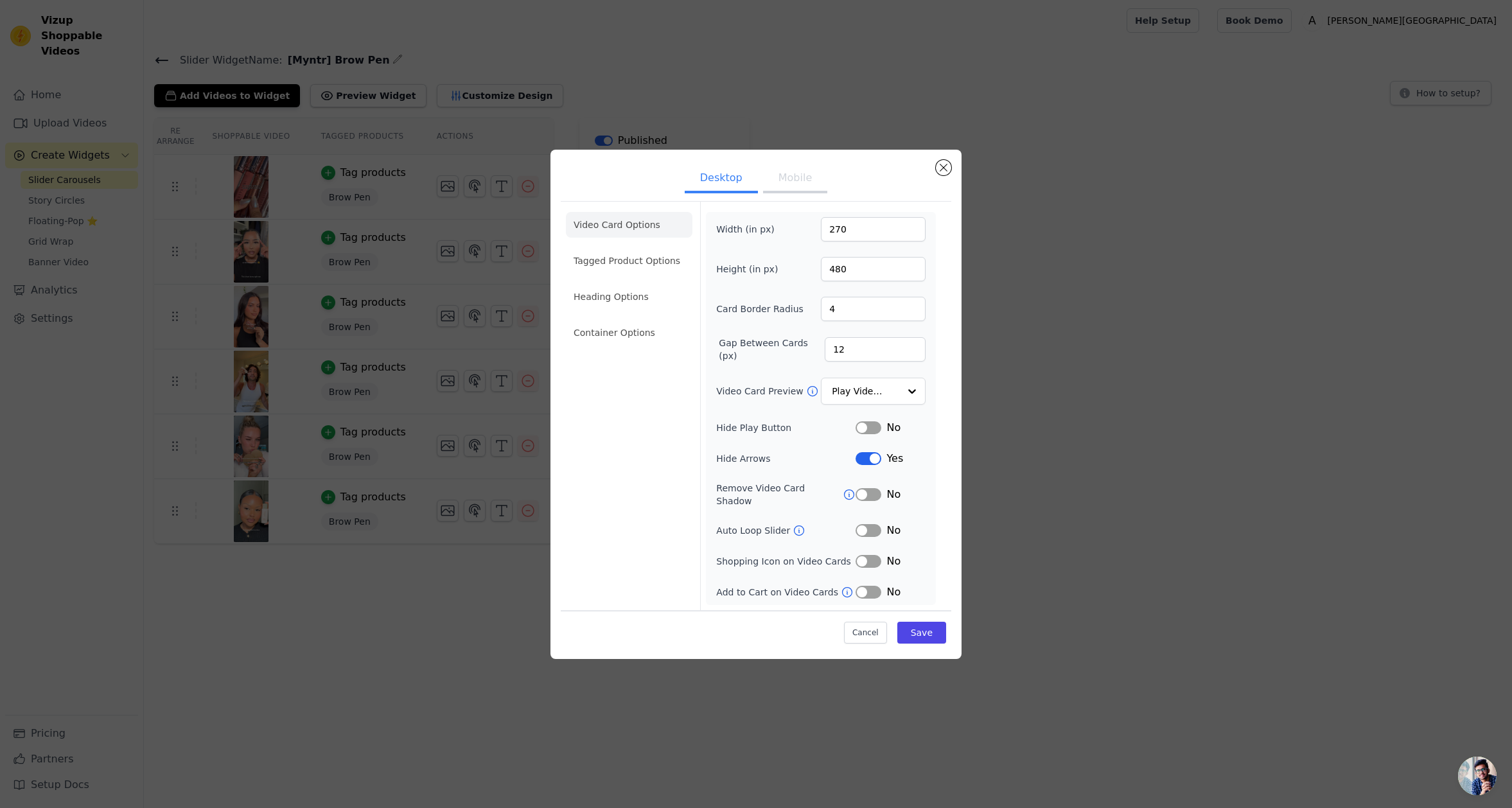
click at [772, 183] on button "Mobile" at bounding box center [795, 179] width 64 height 28
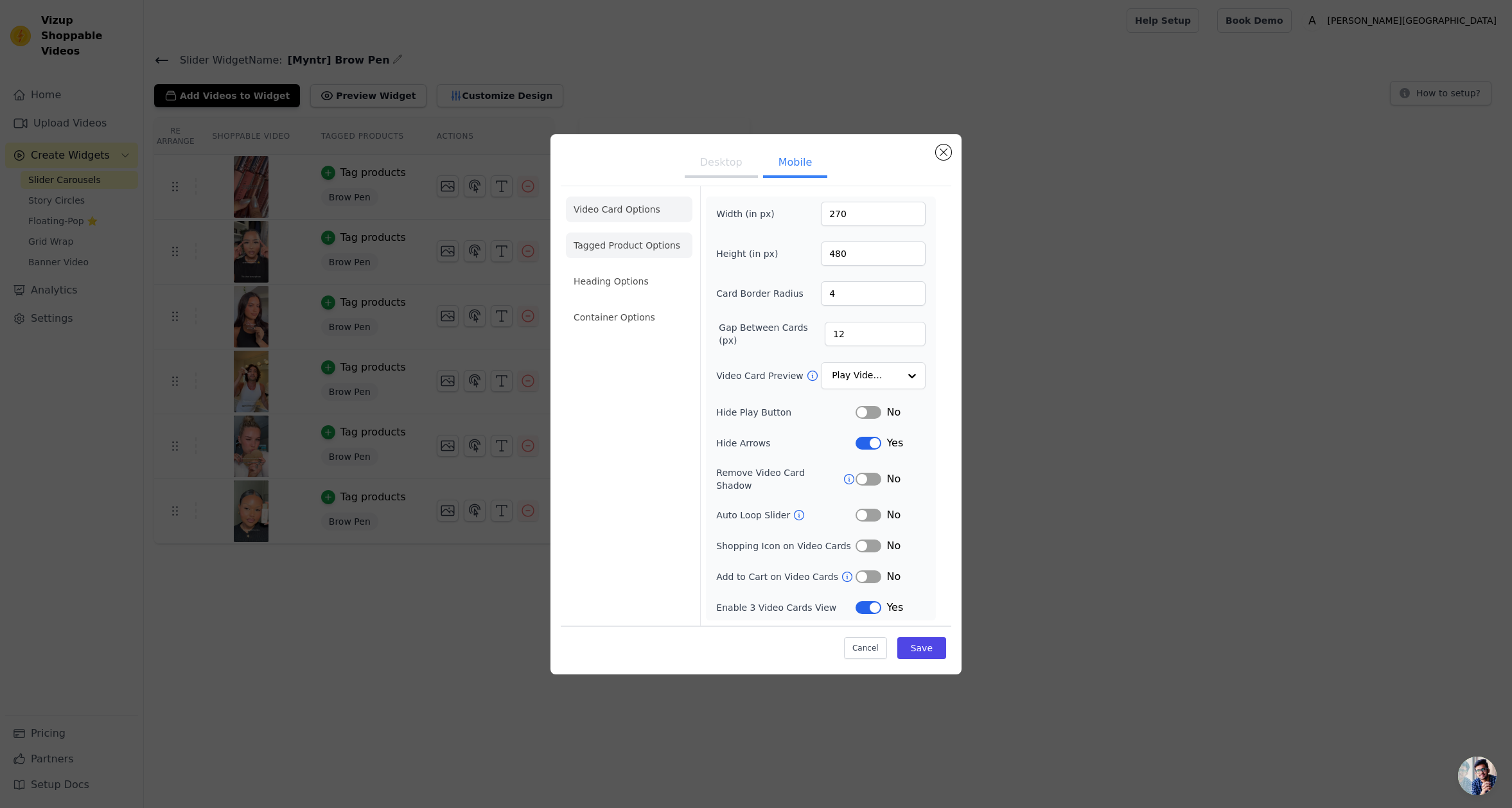
click at [626, 305] on li "Tagged Product Options" at bounding box center [629, 317] width 127 height 25
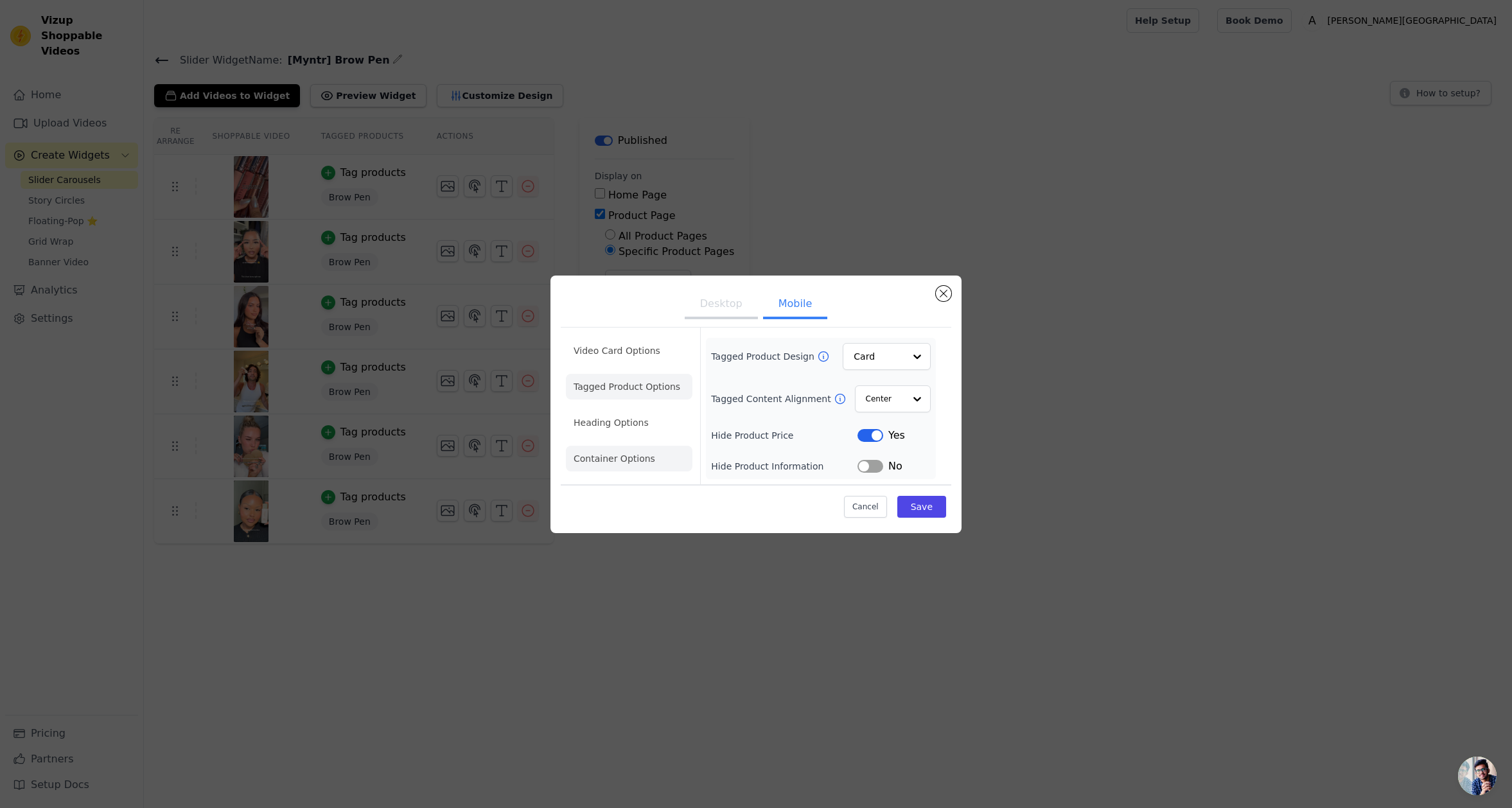
click at [613, 447] on li "Container Options" at bounding box center [629, 458] width 127 height 25
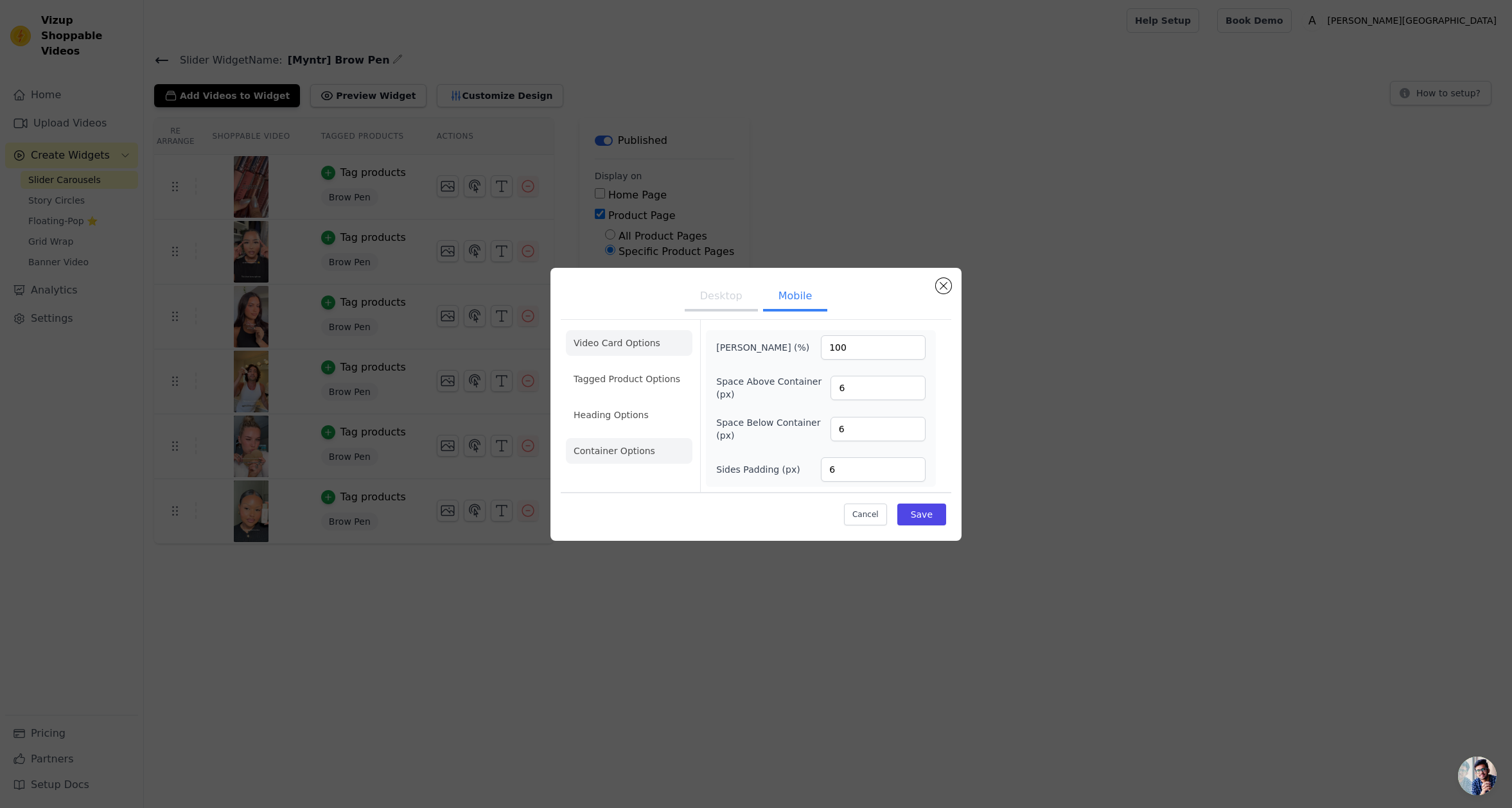
click at [623, 366] on li "Video Card Options" at bounding box center [629, 379] width 127 height 25
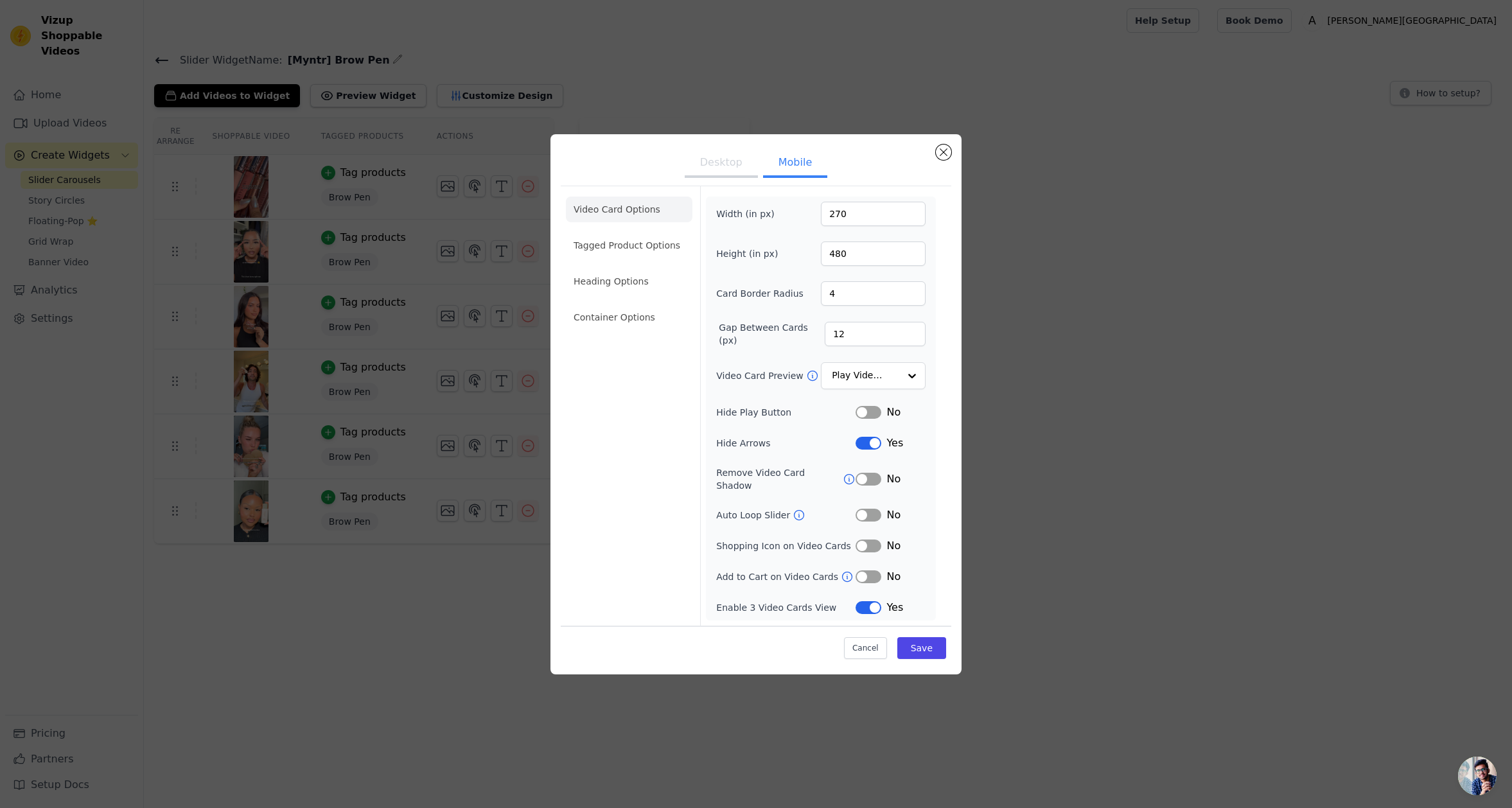
click at [720, 170] on button "Desktop" at bounding box center [720, 163] width 73 height 28
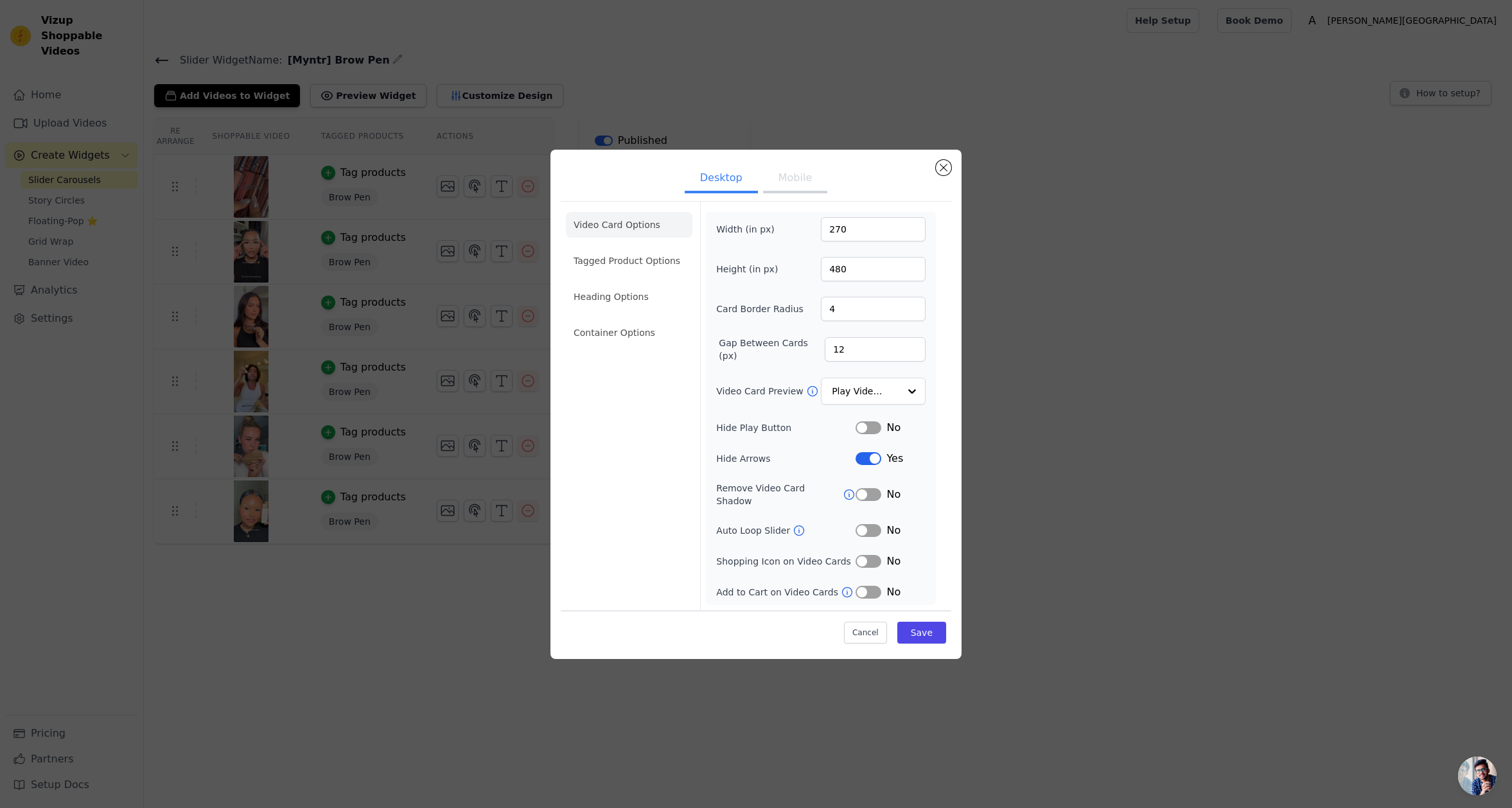
click at [868, 465] on button "Label" at bounding box center [868, 458] width 25 height 13
click at [920, 630] on button "Save" at bounding box center [922, 632] width 49 height 22
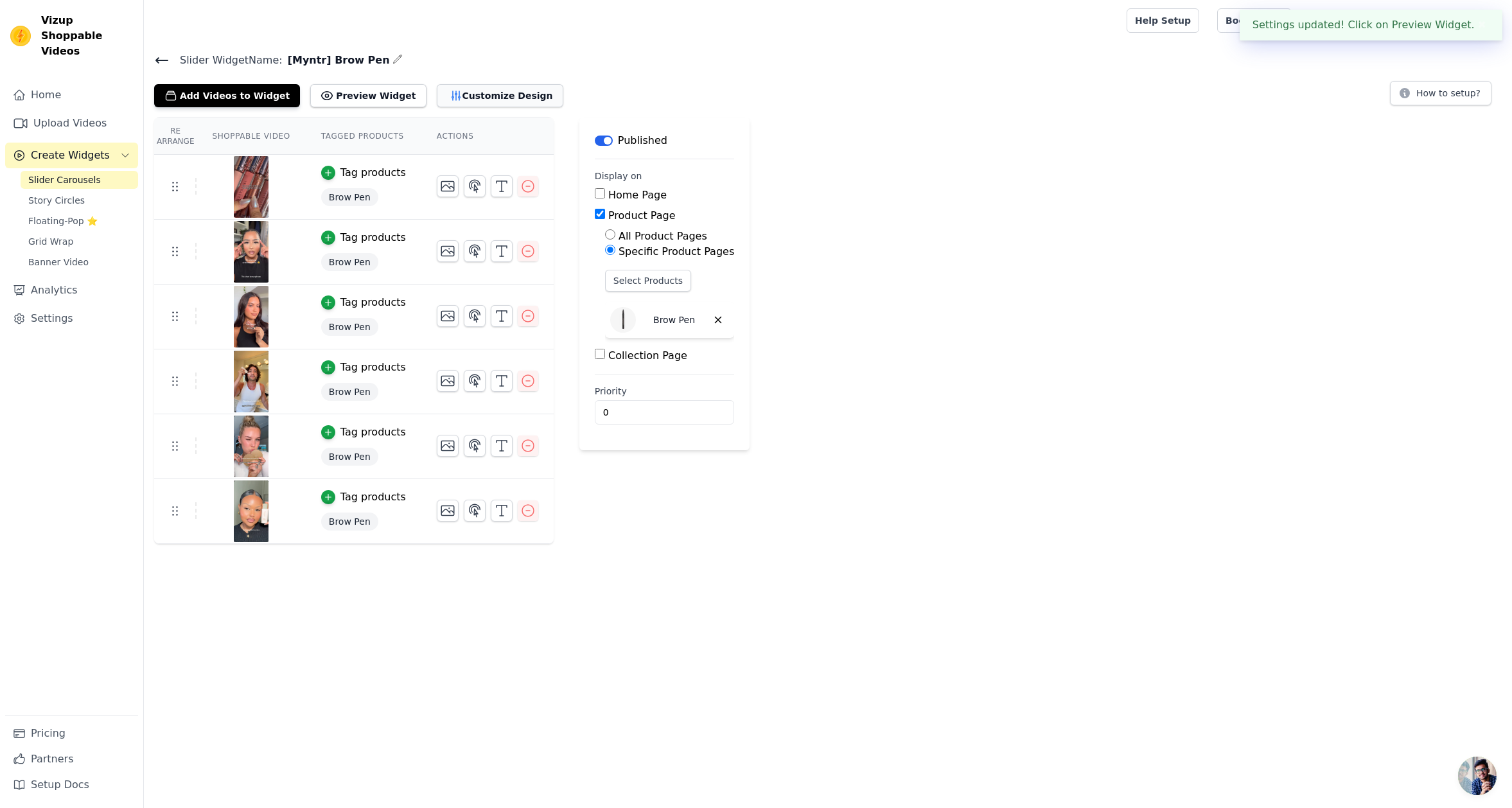
click at [478, 102] on button "Customize Design" at bounding box center [500, 96] width 127 height 23
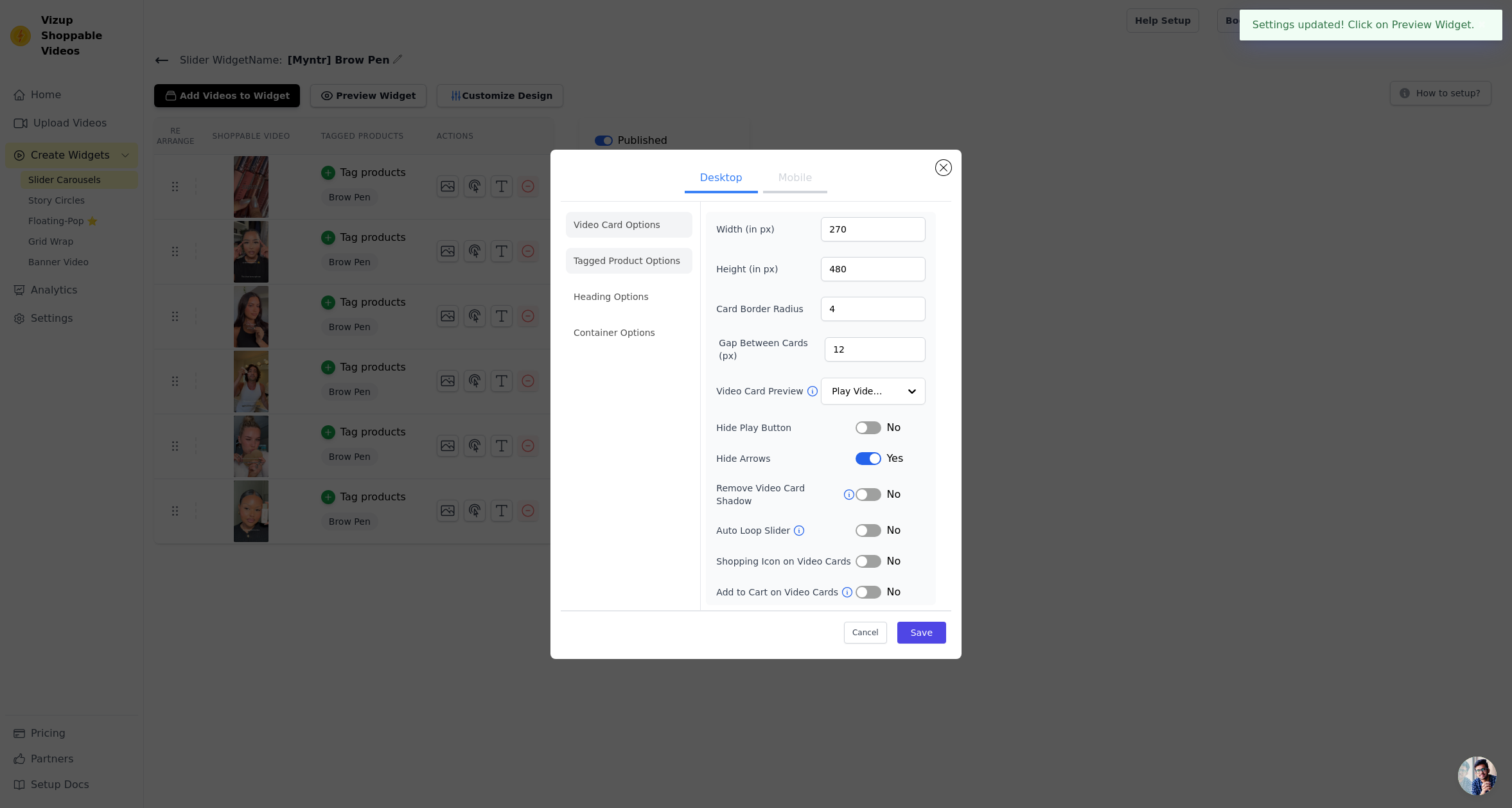
click at [636, 320] on li "Tagged Product Options" at bounding box center [629, 332] width 127 height 25
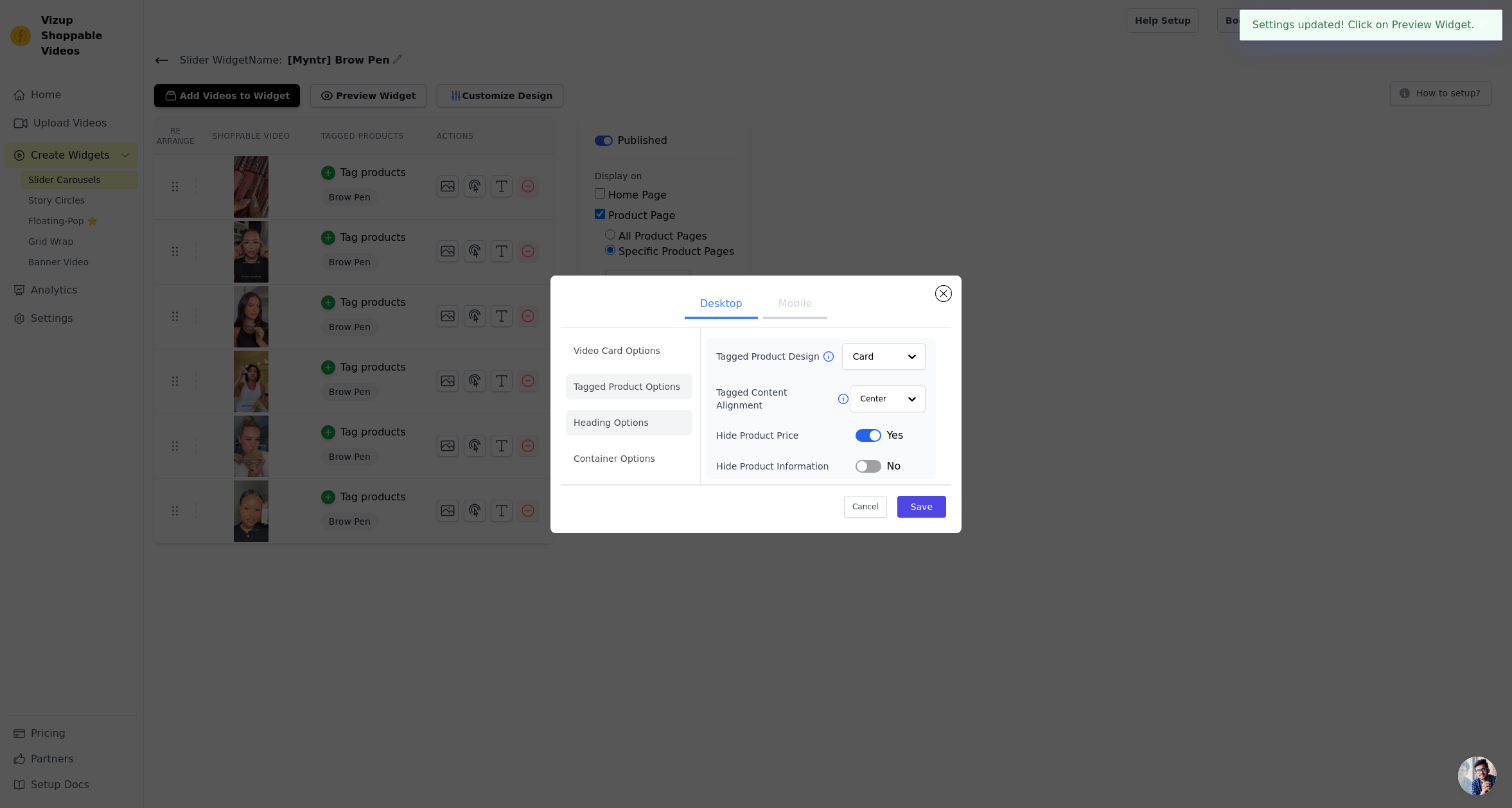
click at [611, 417] on li "Heading Options" at bounding box center [629, 422] width 127 height 25
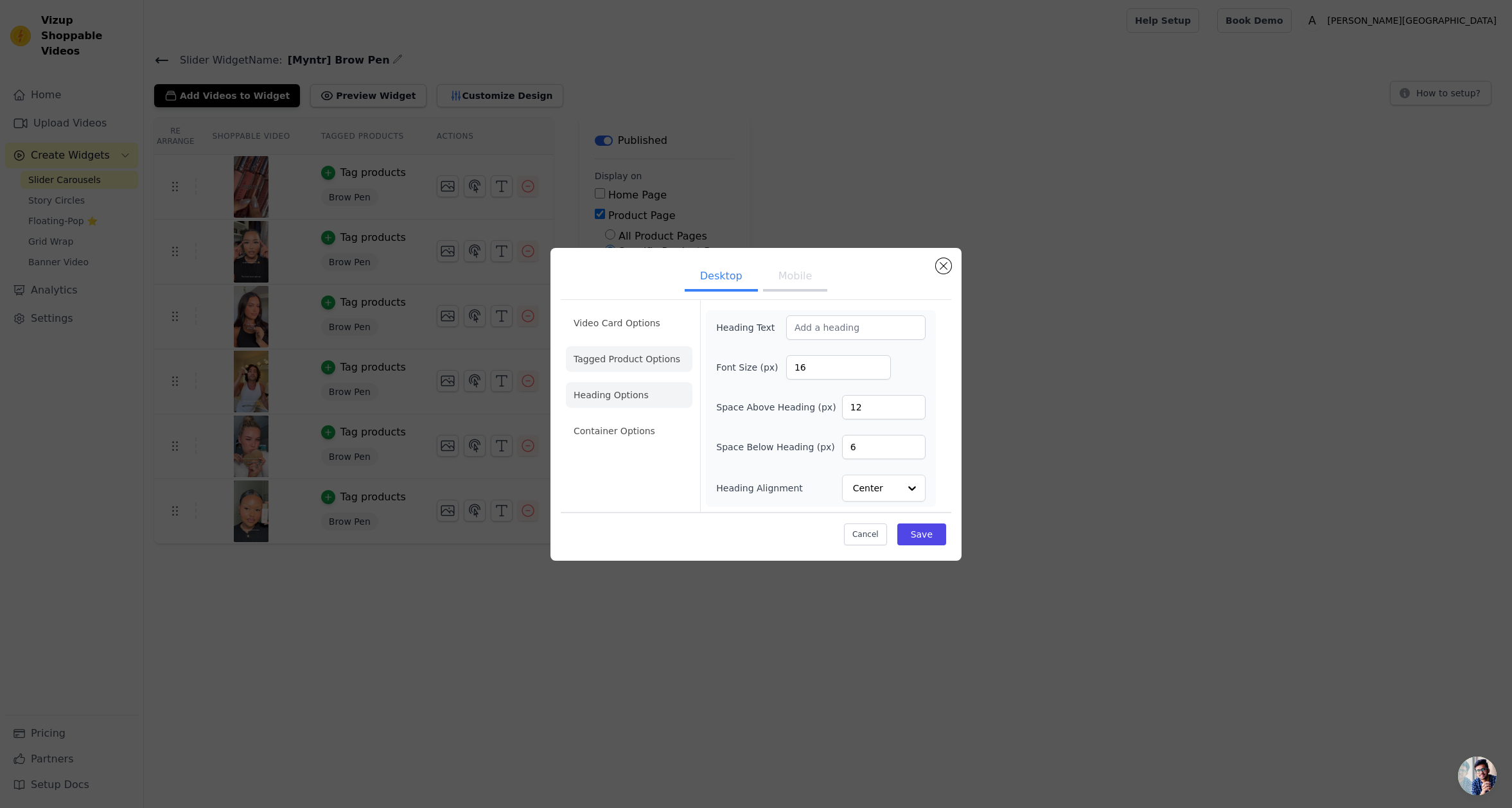
click at [614, 418] on li "Tagged Product Options" at bounding box center [629, 430] width 127 height 25
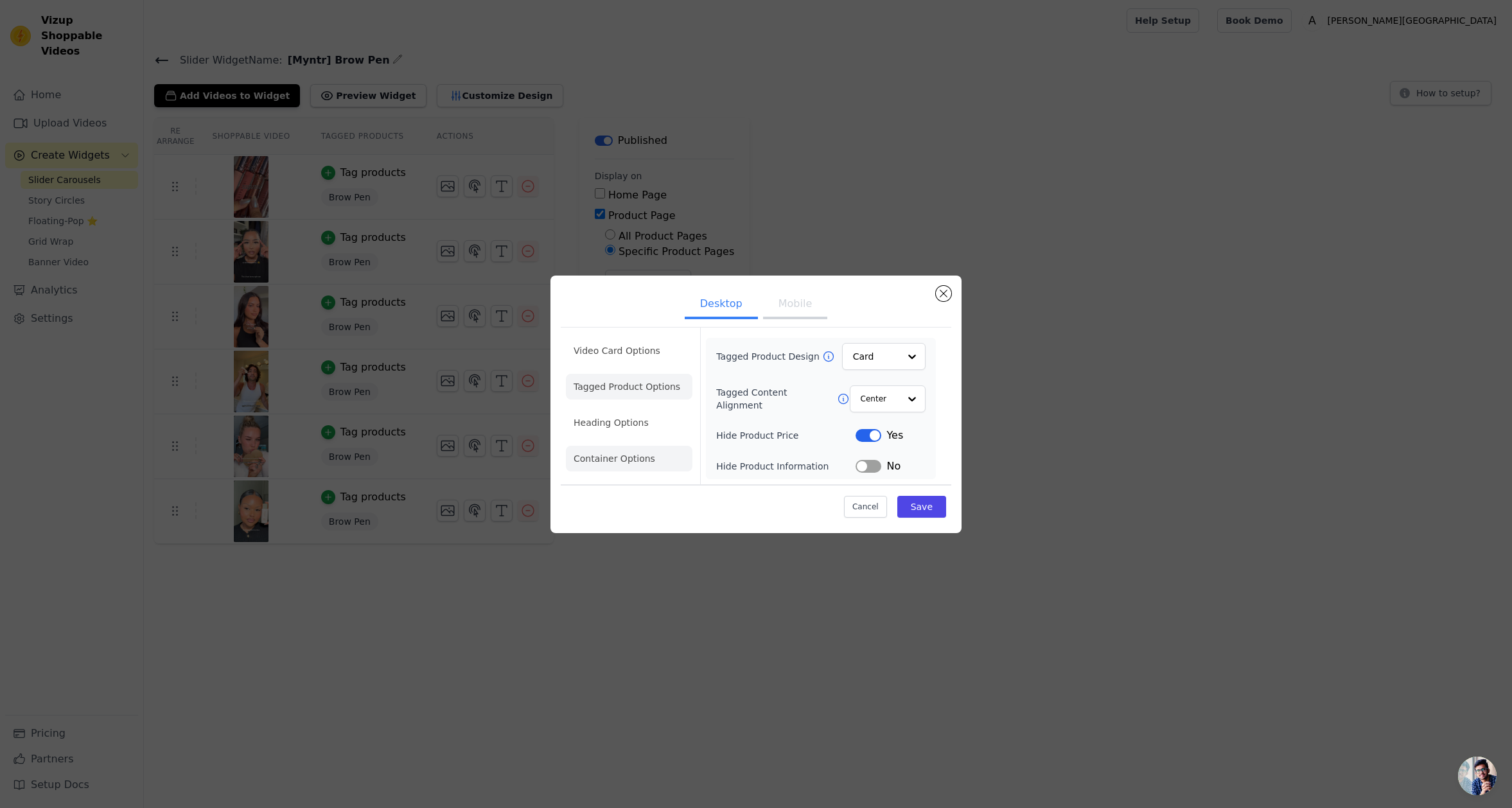
click at [610, 455] on li "Container Options" at bounding box center [629, 458] width 127 height 25
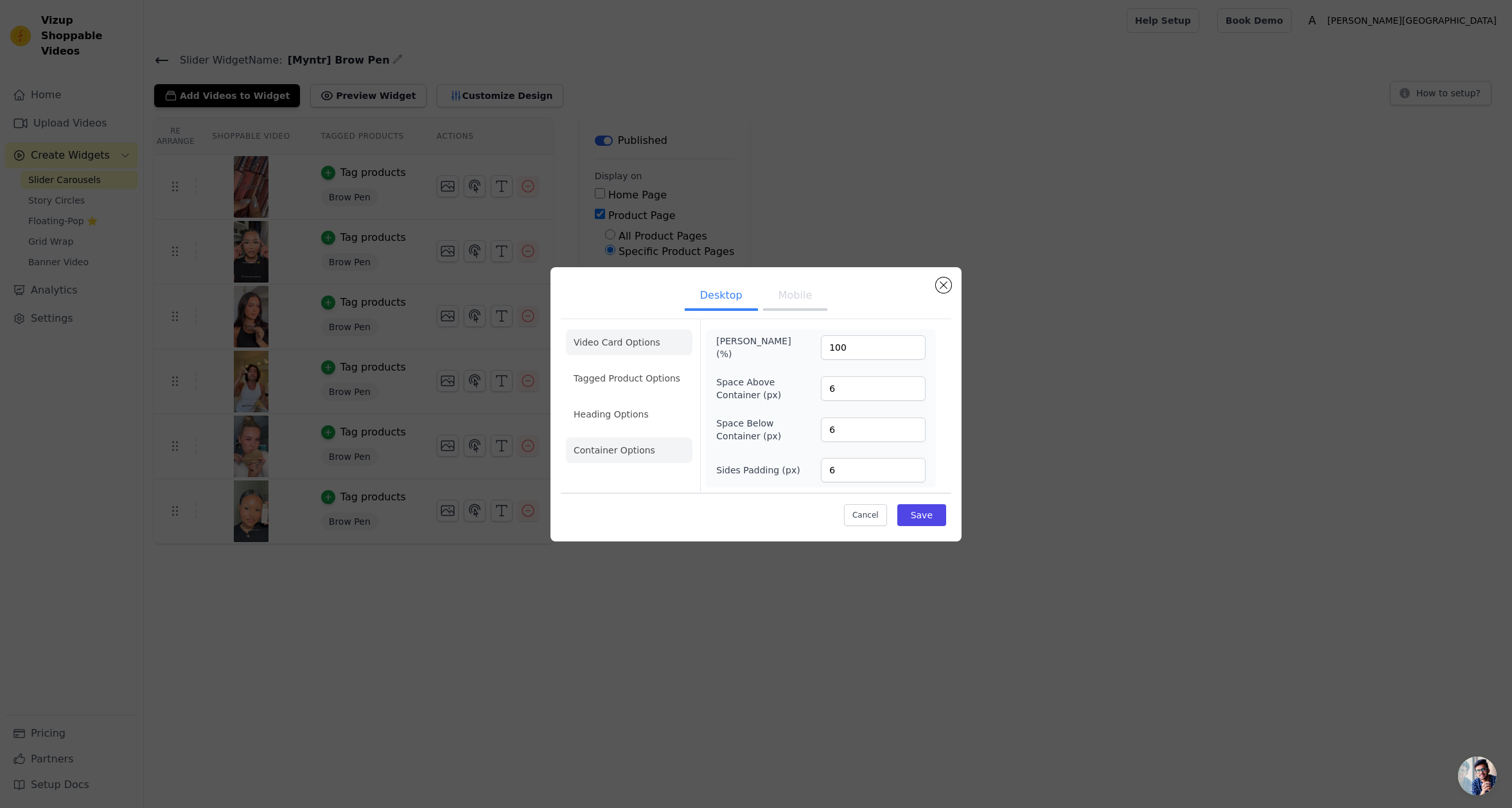
click at [627, 365] on li "Video Card Options" at bounding box center [629, 378] width 127 height 25
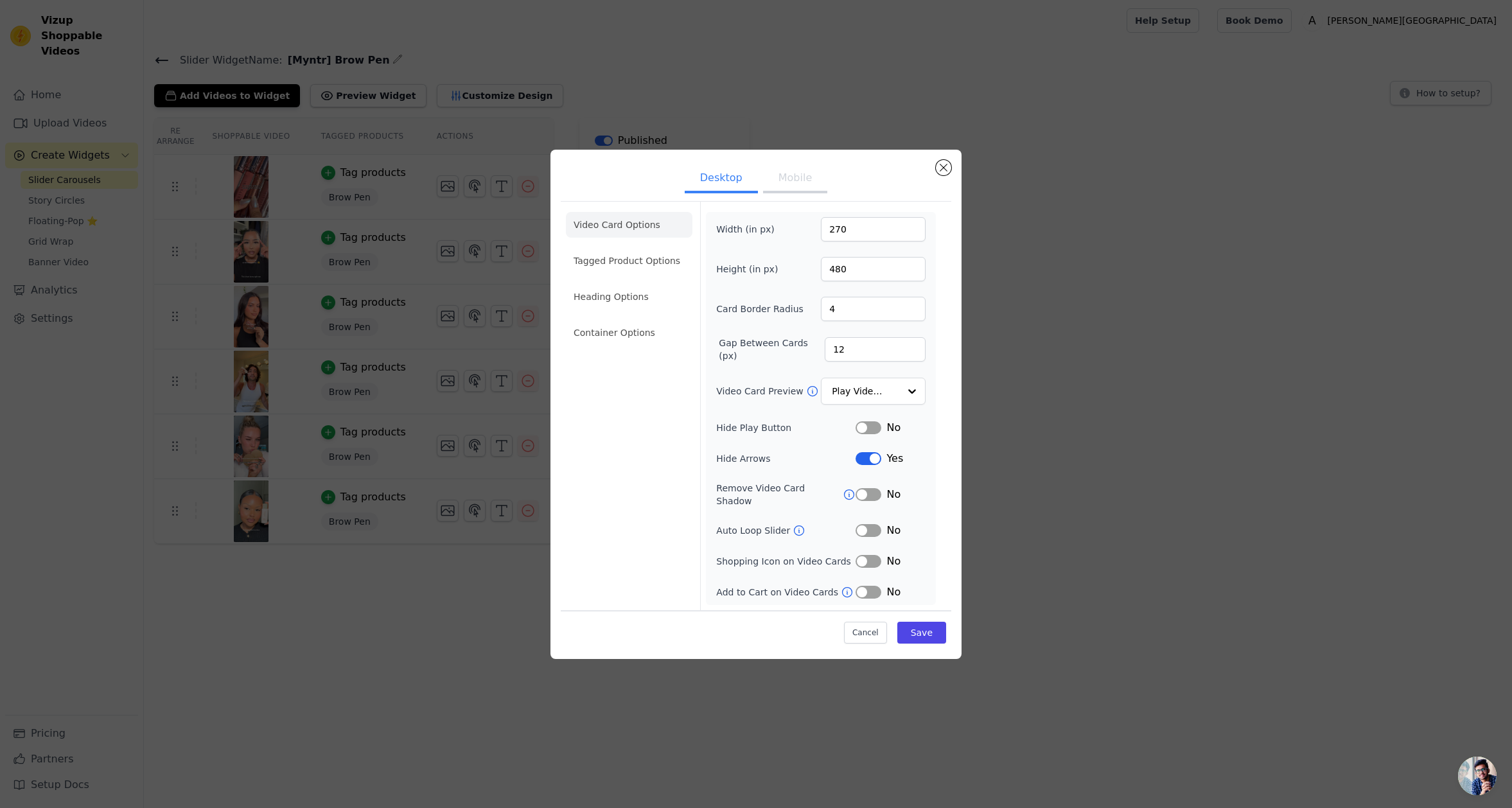
click at [795, 186] on button "Mobile" at bounding box center [795, 179] width 64 height 28
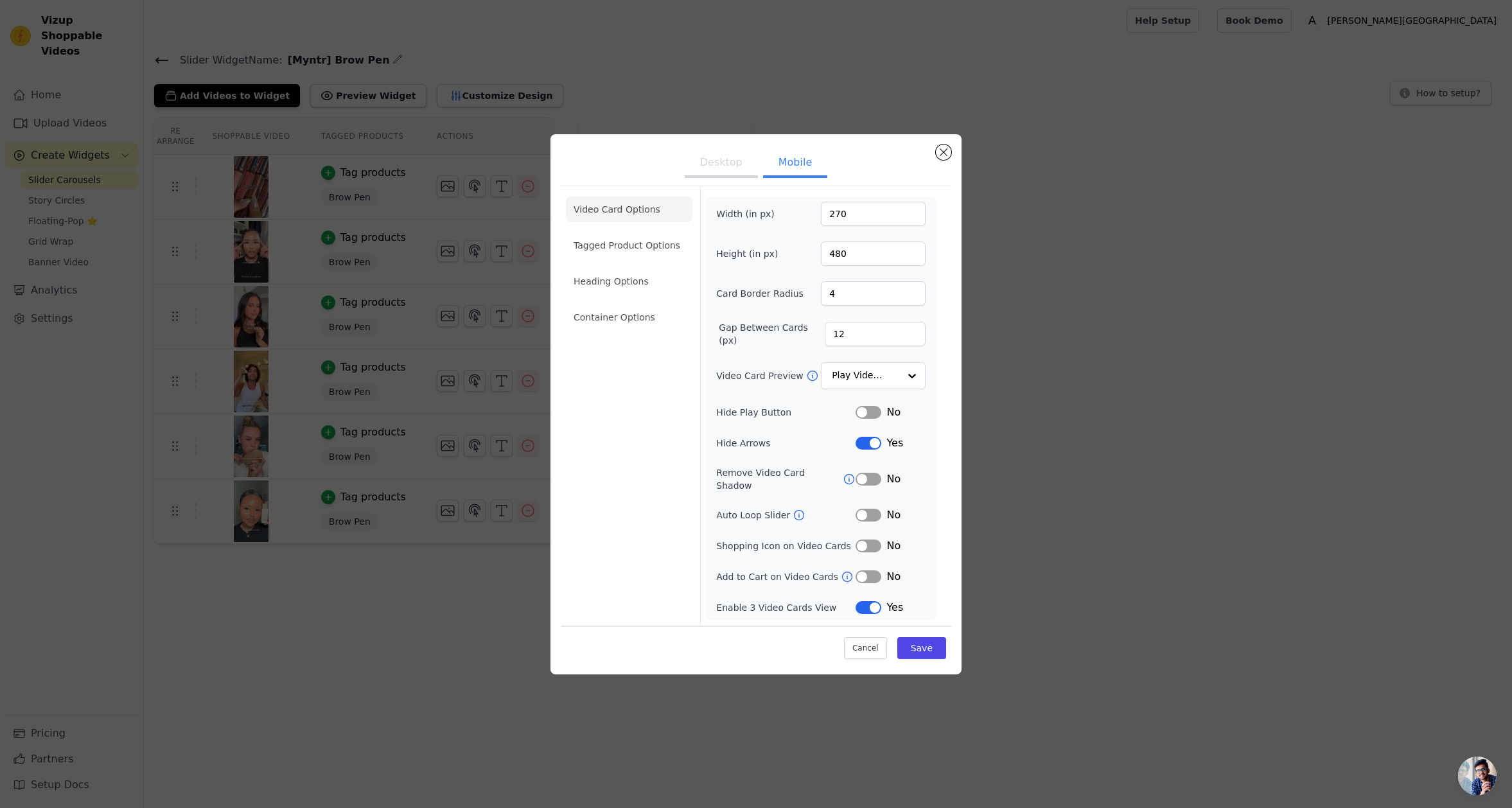
click at [722, 177] on button "Desktop" at bounding box center [720, 163] width 73 height 28
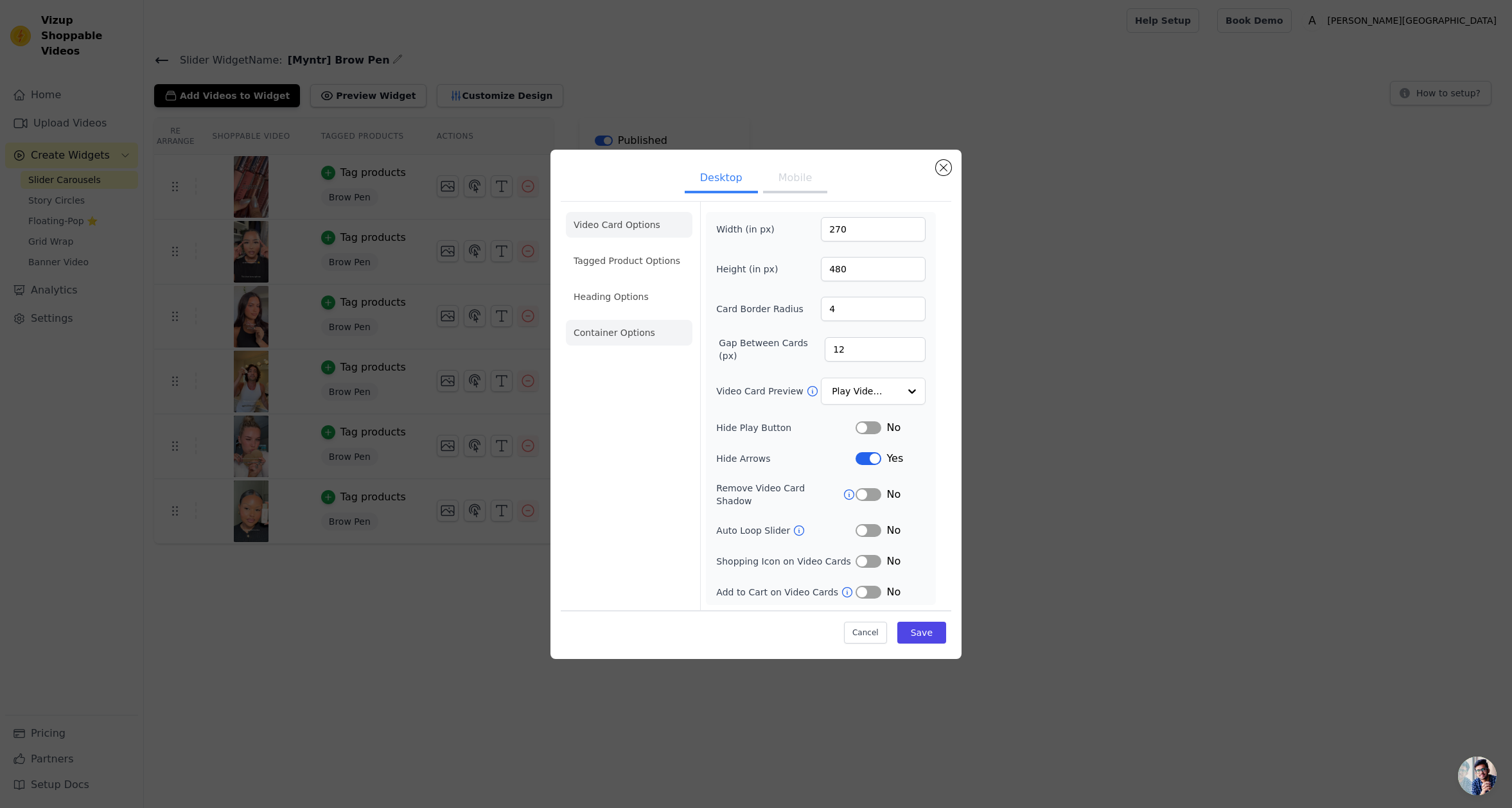
click at [622, 335] on li "Container Options" at bounding box center [629, 332] width 127 height 25
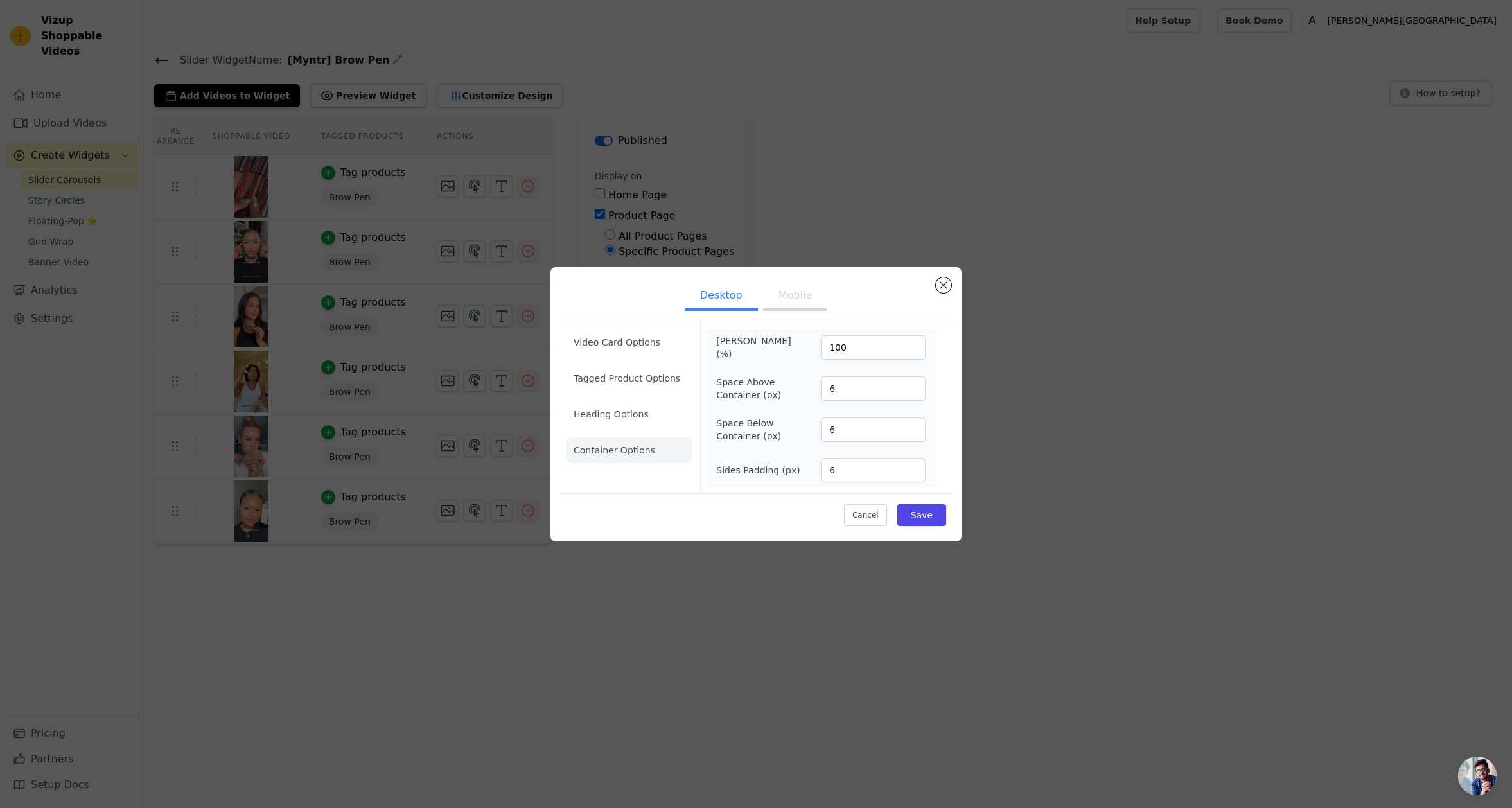
click at [627, 432] on ul "Video Card Options Tagged Product Options Heading Options Container Options" at bounding box center [629, 396] width 127 height 144
click at [625, 415] on li "Heading Options" at bounding box center [629, 414] width 127 height 25
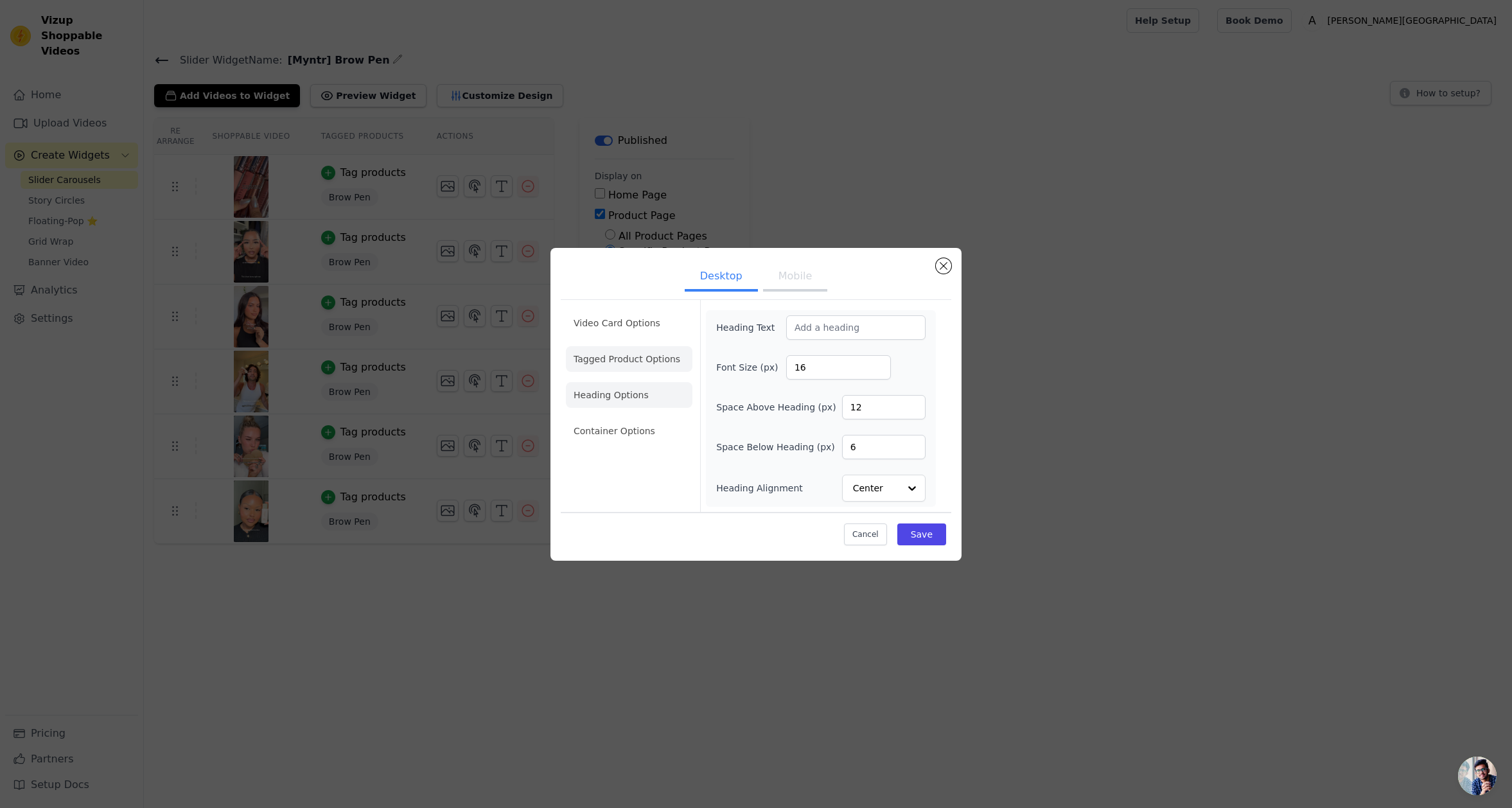
click at [633, 418] on li "Tagged Product Options" at bounding box center [629, 430] width 127 height 25
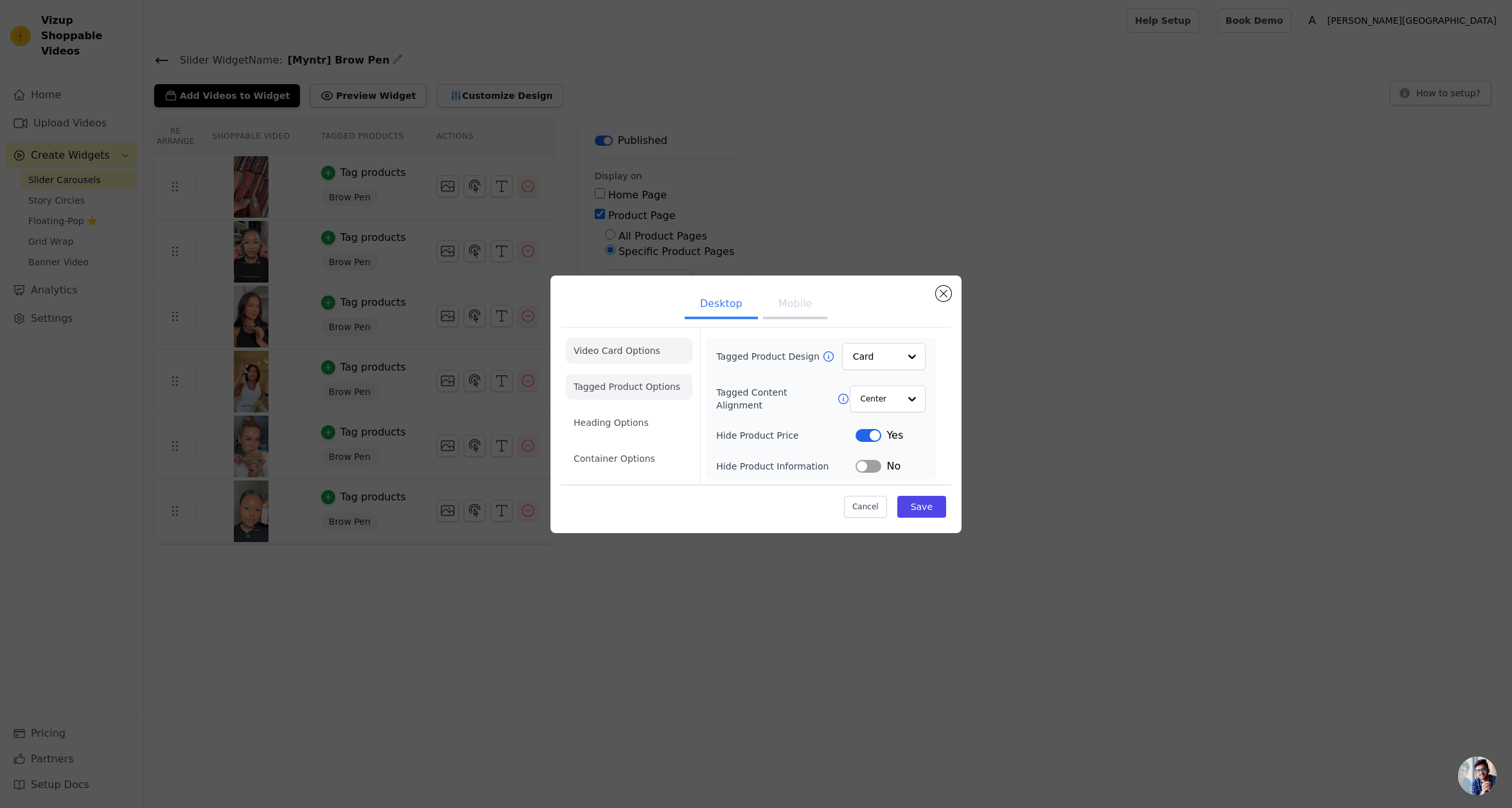
click at [633, 374] on li "Video Card Options" at bounding box center [629, 386] width 127 height 25
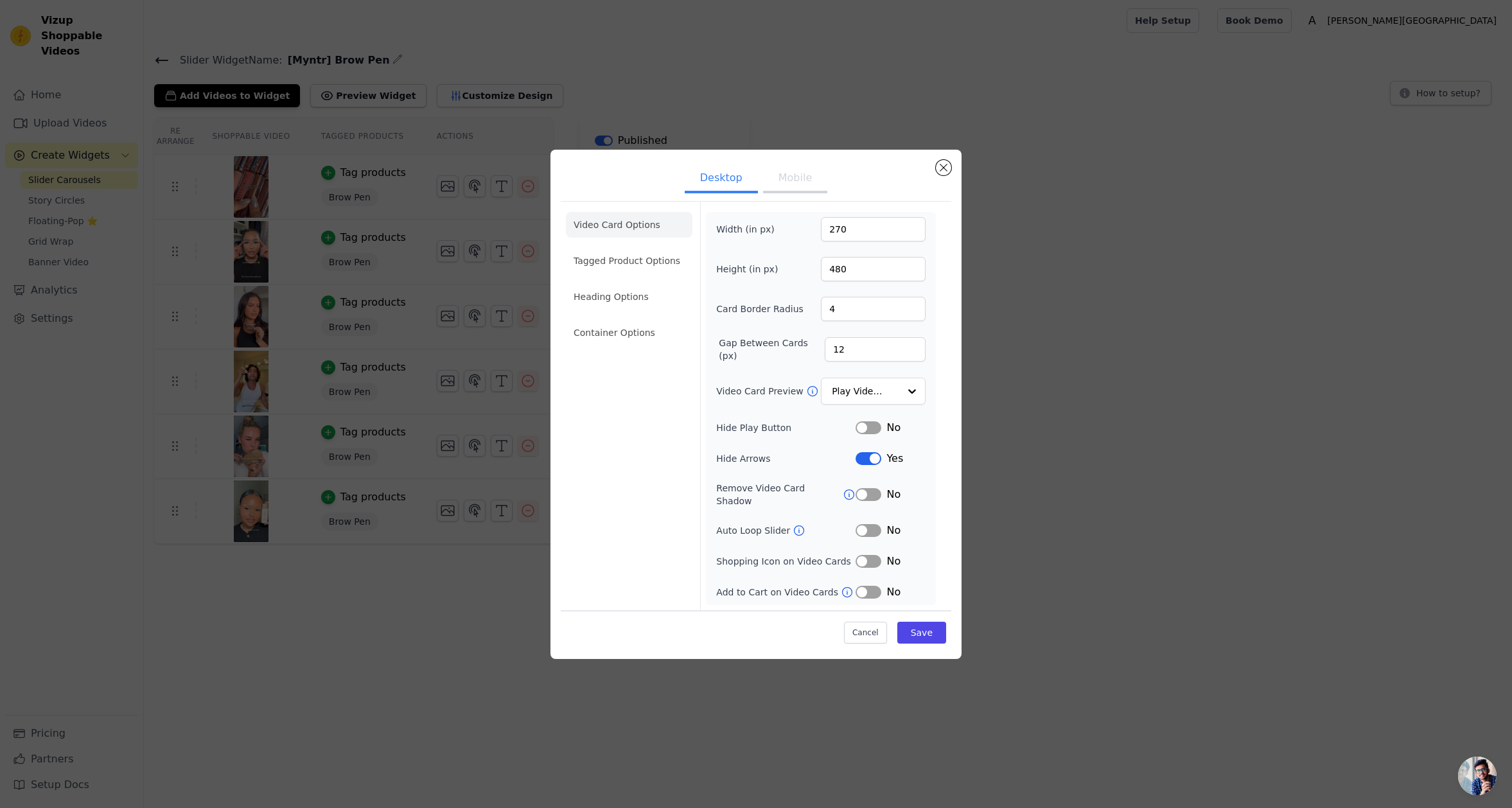
click at [860, 524] on button "Label" at bounding box center [868, 530] width 25 height 13
click at [927, 622] on button "Save" at bounding box center [922, 632] width 49 height 22
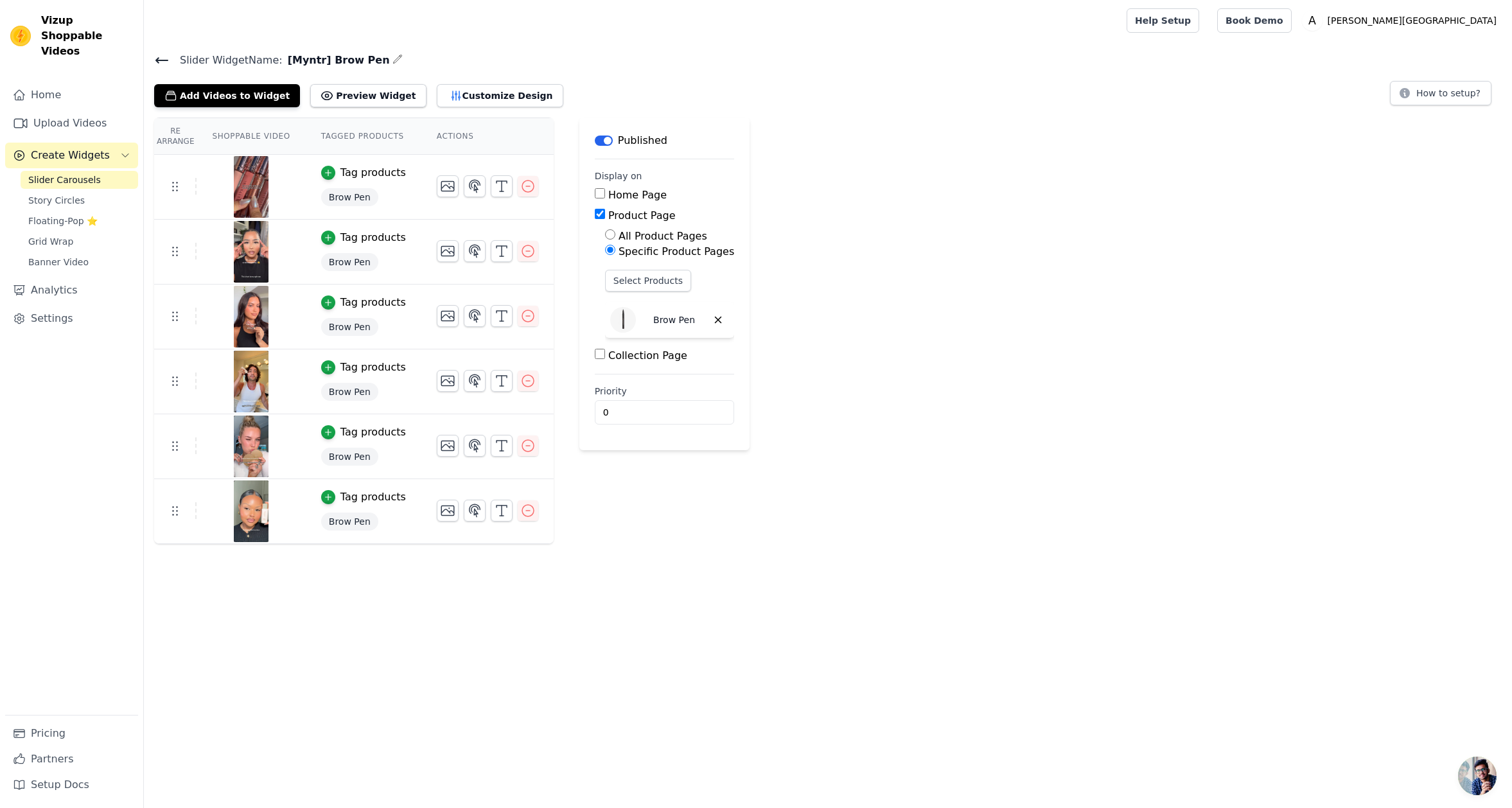
click at [163, 61] on icon at bounding box center [162, 61] width 16 height 16
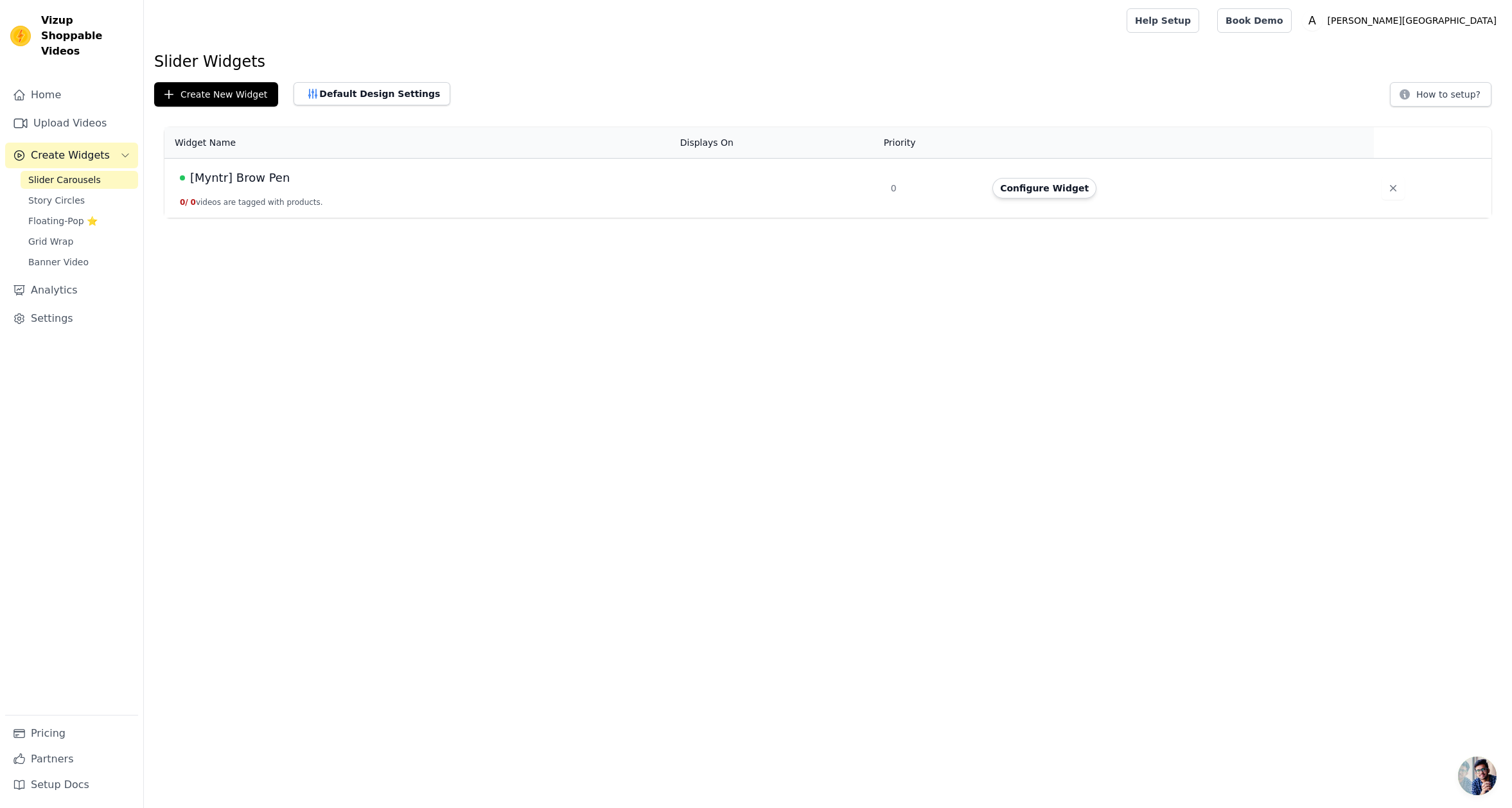
click at [75, 173] on span "Slider Carousels" at bounding box center [64, 179] width 73 height 13
click at [273, 28] on div at bounding box center [633, 20] width 958 height 41
